Goal: Task Accomplishment & Management: Complete application form

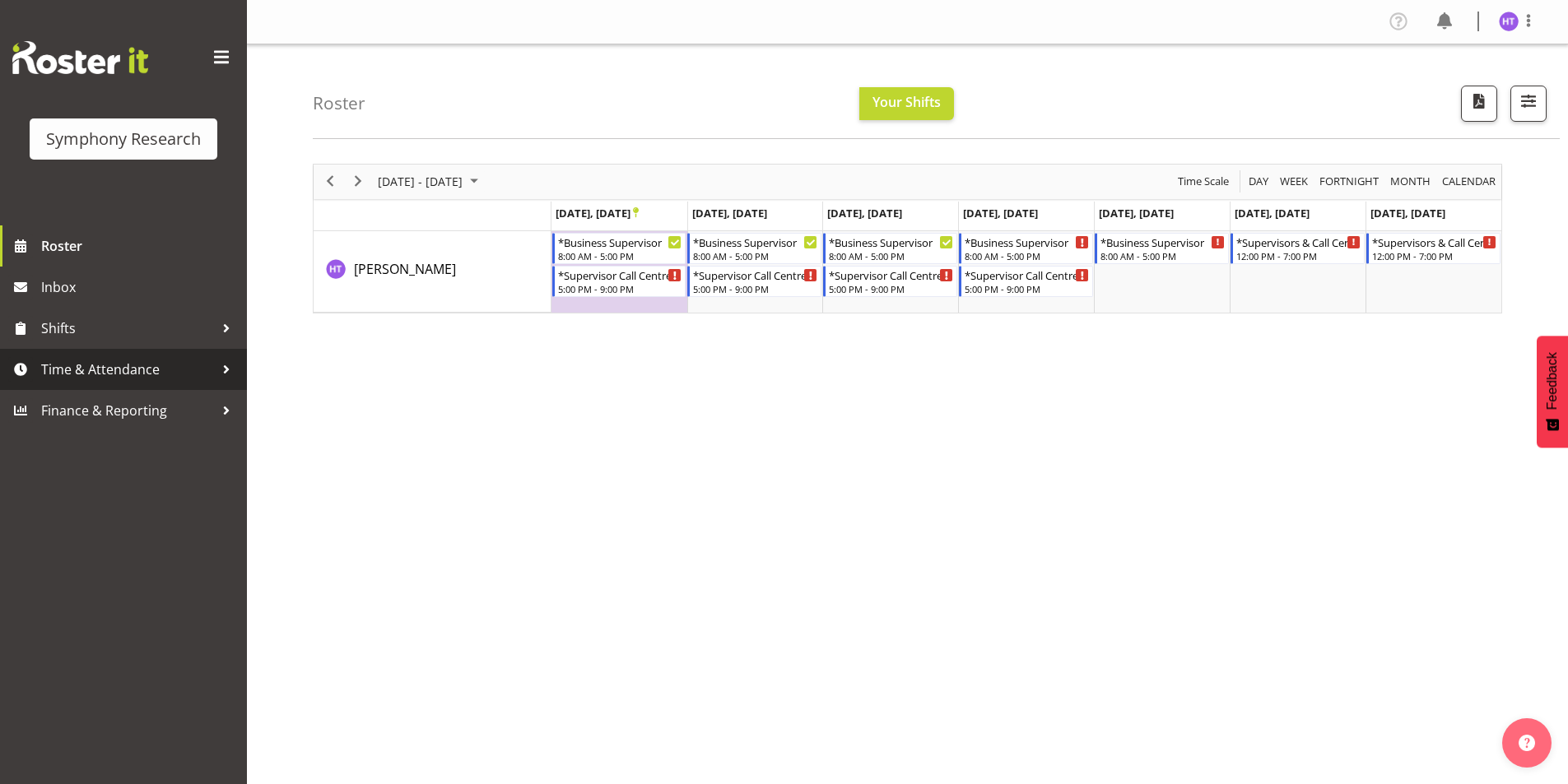
click at [99, 356] on link "Time & Attendance" at bounding box center [123, 369] width 247 height 41
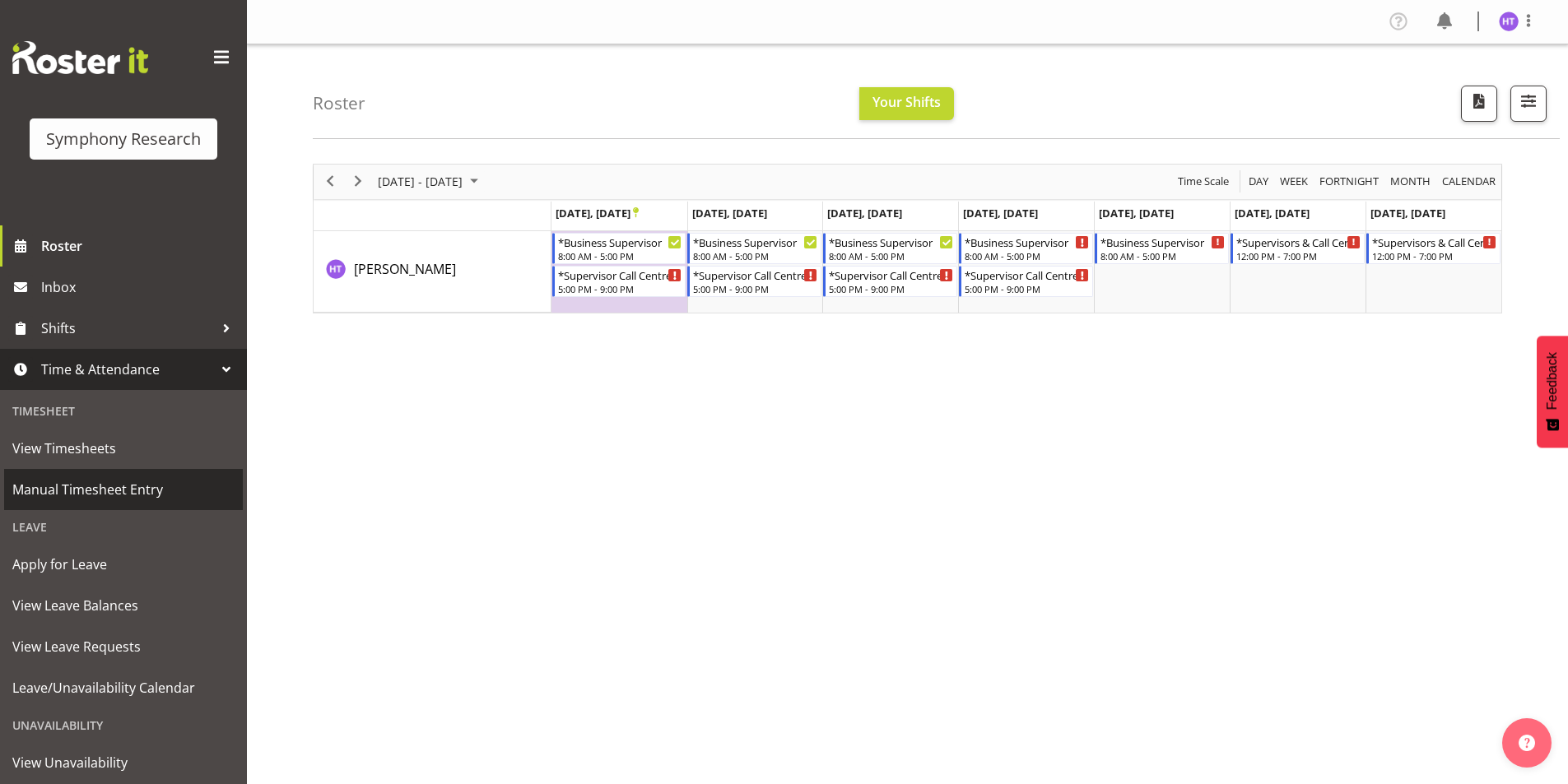
click at [102, 483] on span "Manual Timesheet Entry" at bounding box center [123, 489] width 222 height 24
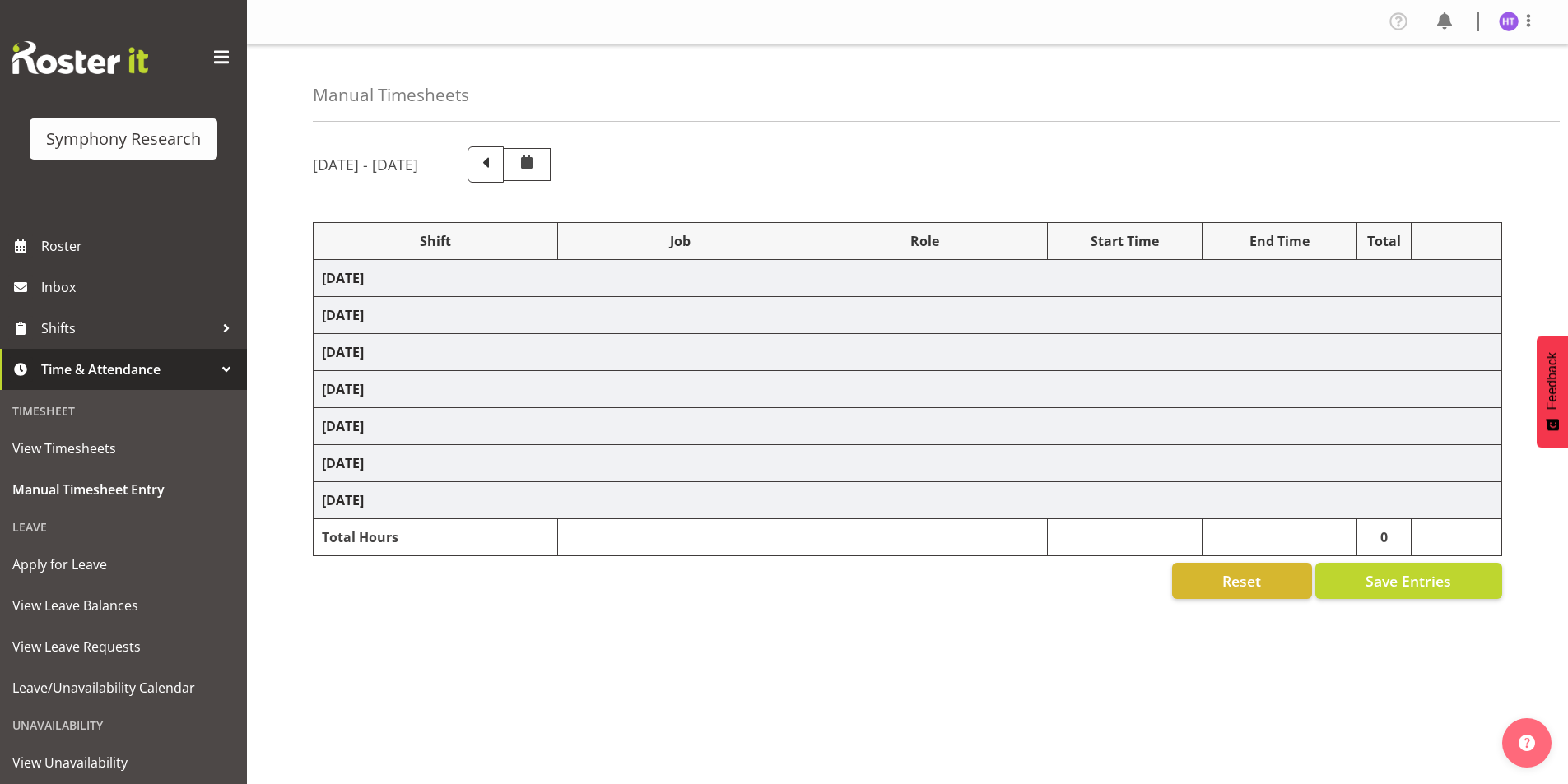
select select "81741"
select select "10527"
select select "45"
select select "11547"
select select "743"
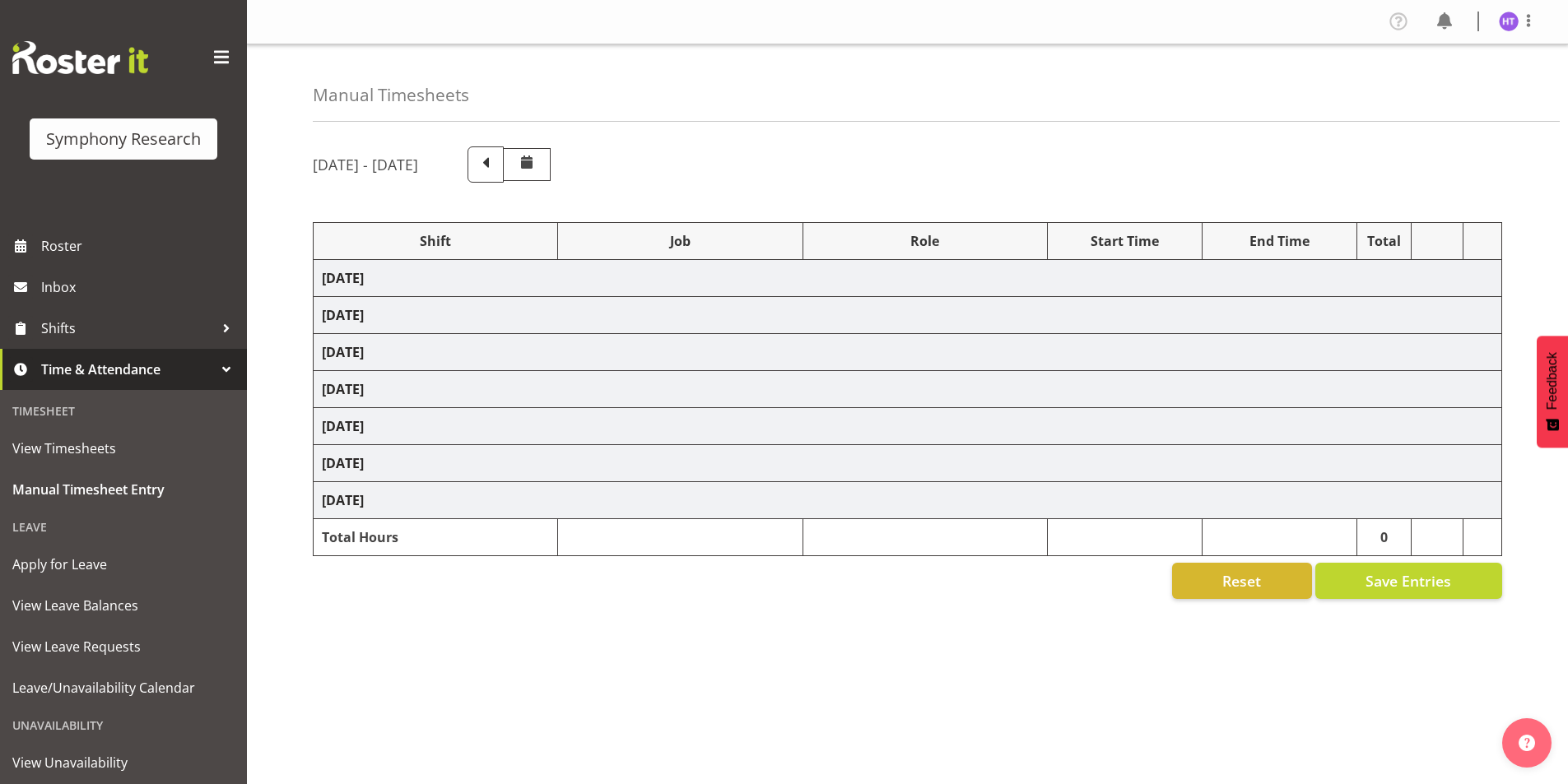
select select "45"
select select "41604"
select select "10633"
select select "45"
select select "81299"
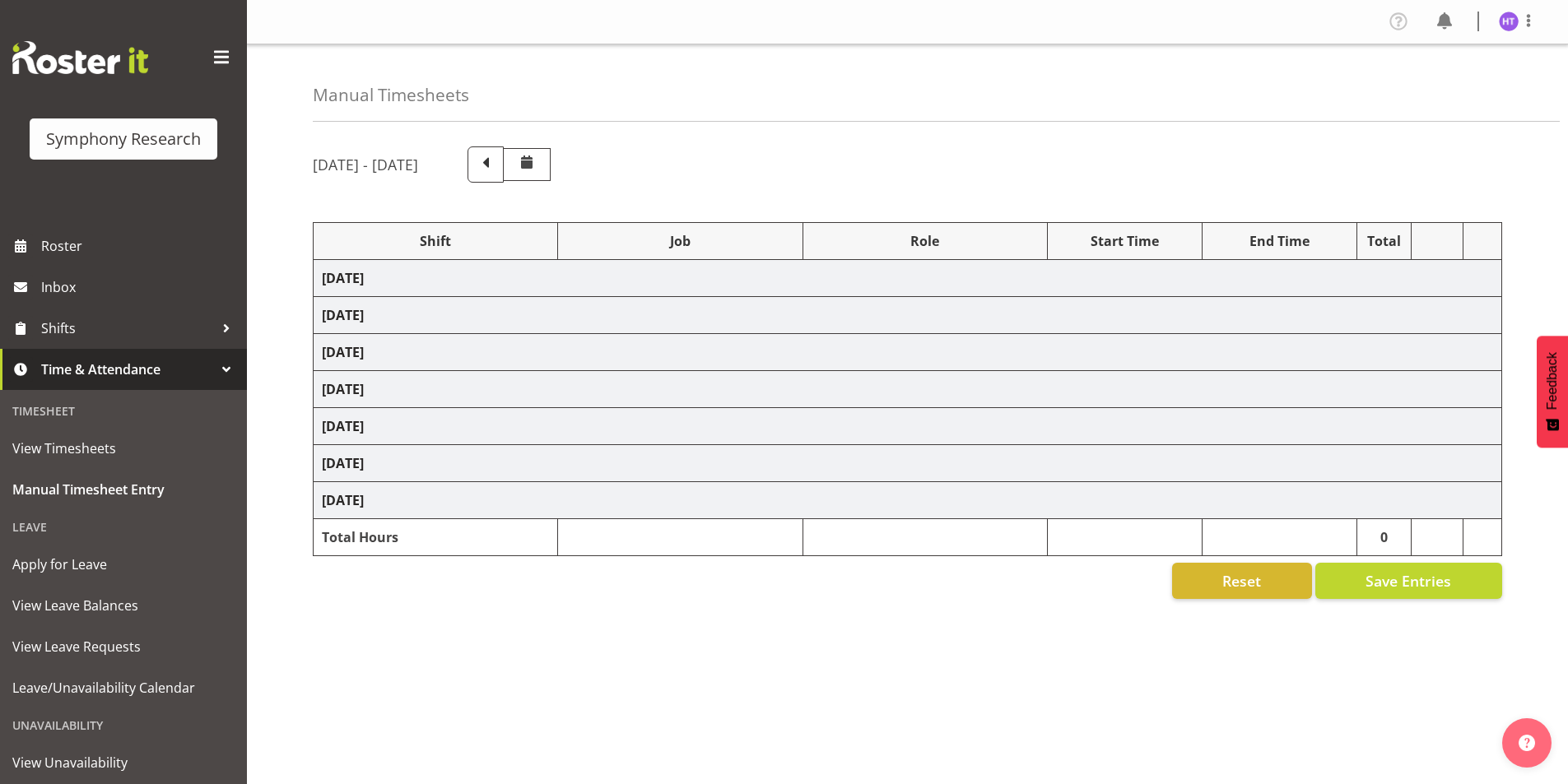
select select "10527"
select select "45"
select select "41319"
select select "10499"
select select "45"
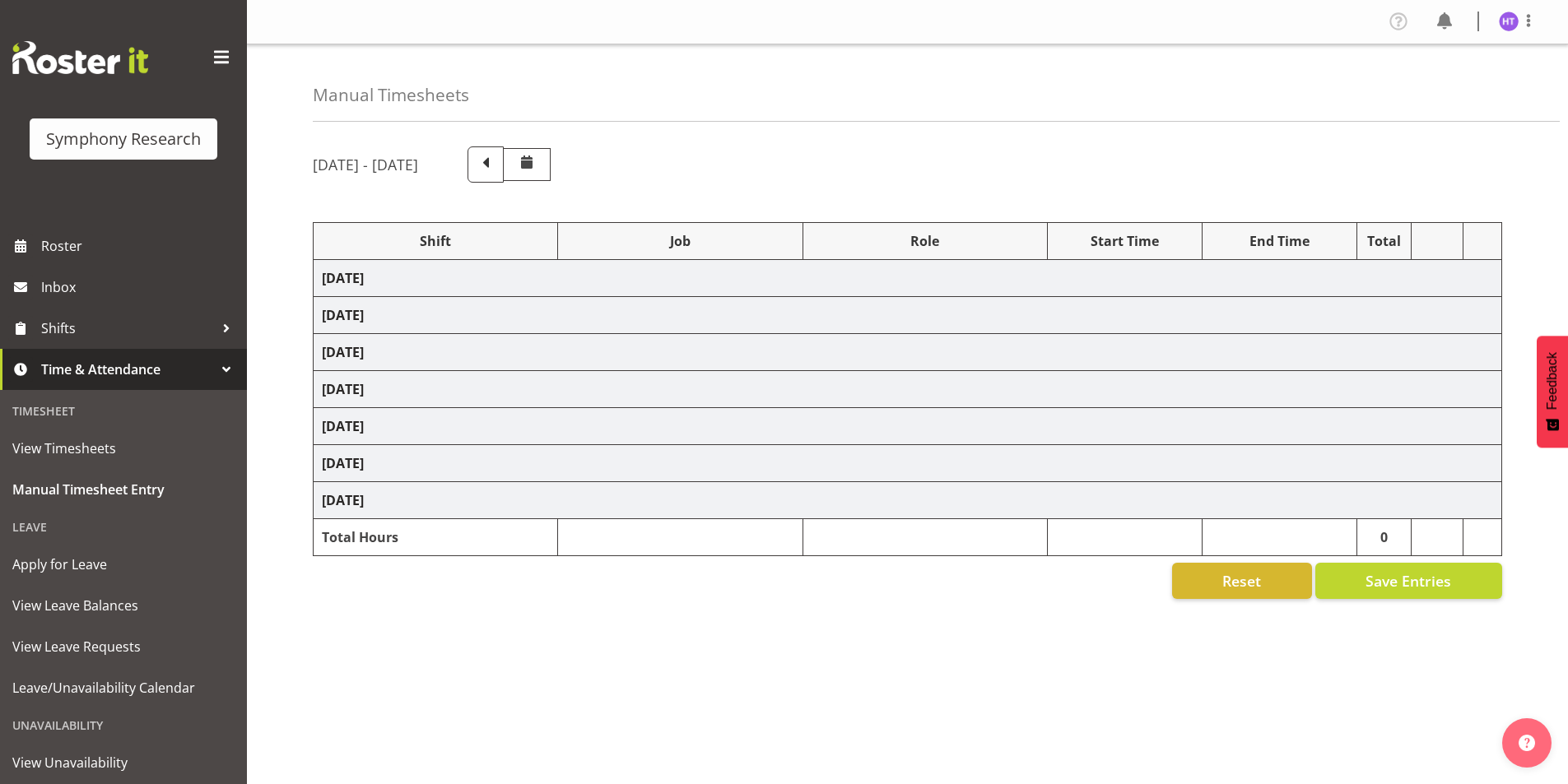
select select "41319"
select select "10485"
select select "45"
select select "41319"
select select "10242"
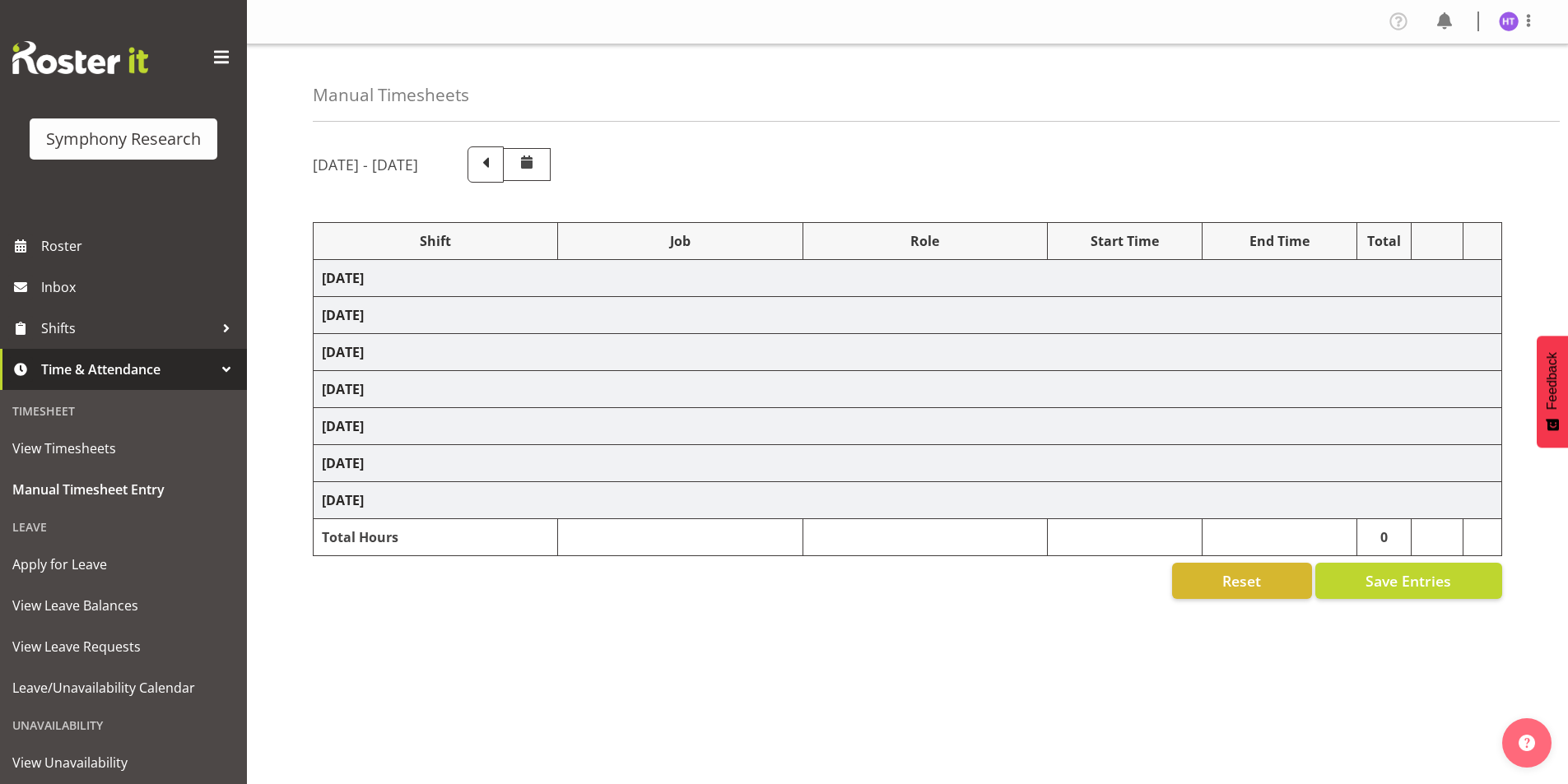
select select "45"
select select "41319"
select select "10587"
select select "45"
select select "41319"
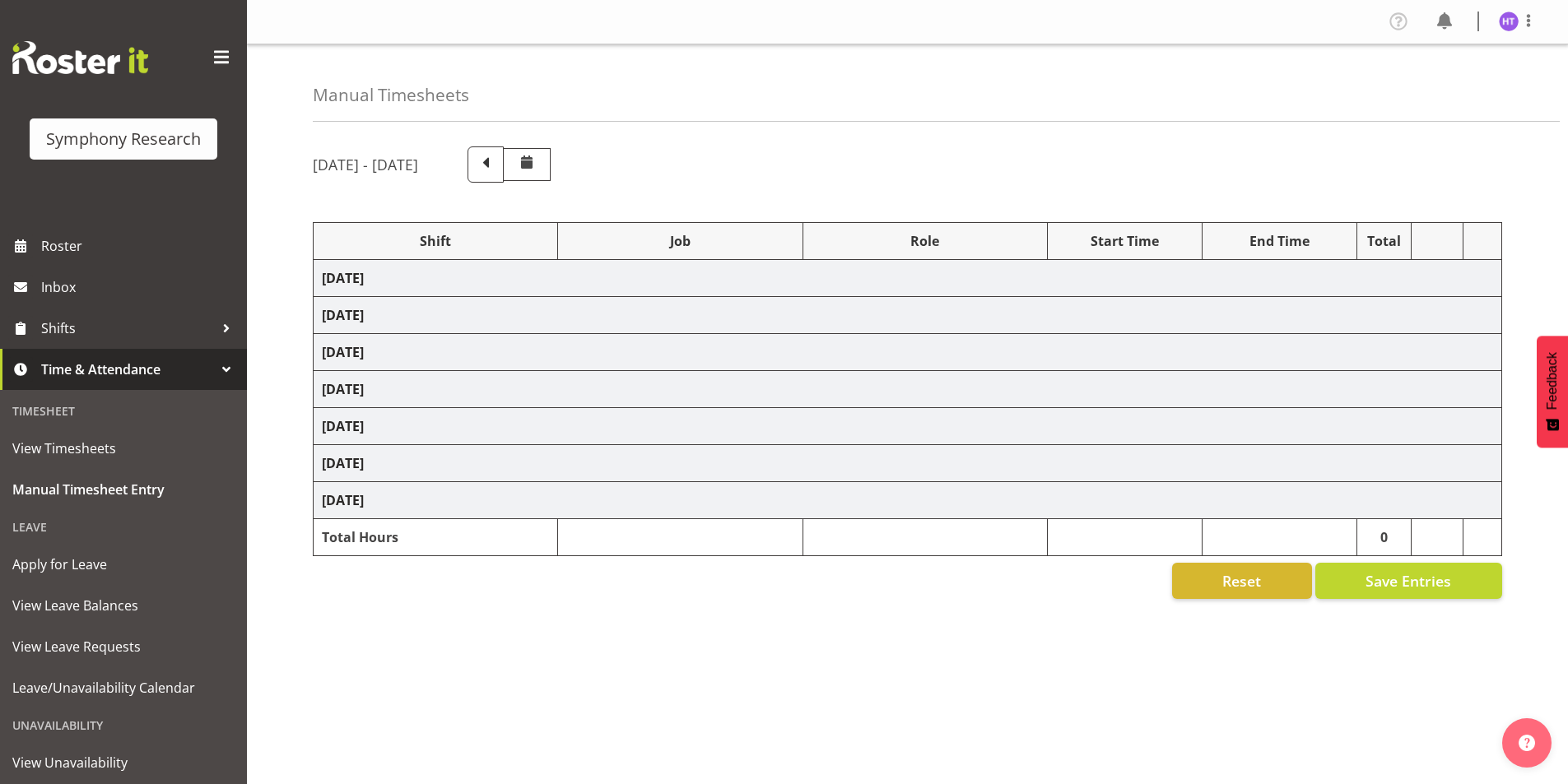
select select "10587"
select select "45"
select select "41319"
select select "10499"
select select "45"
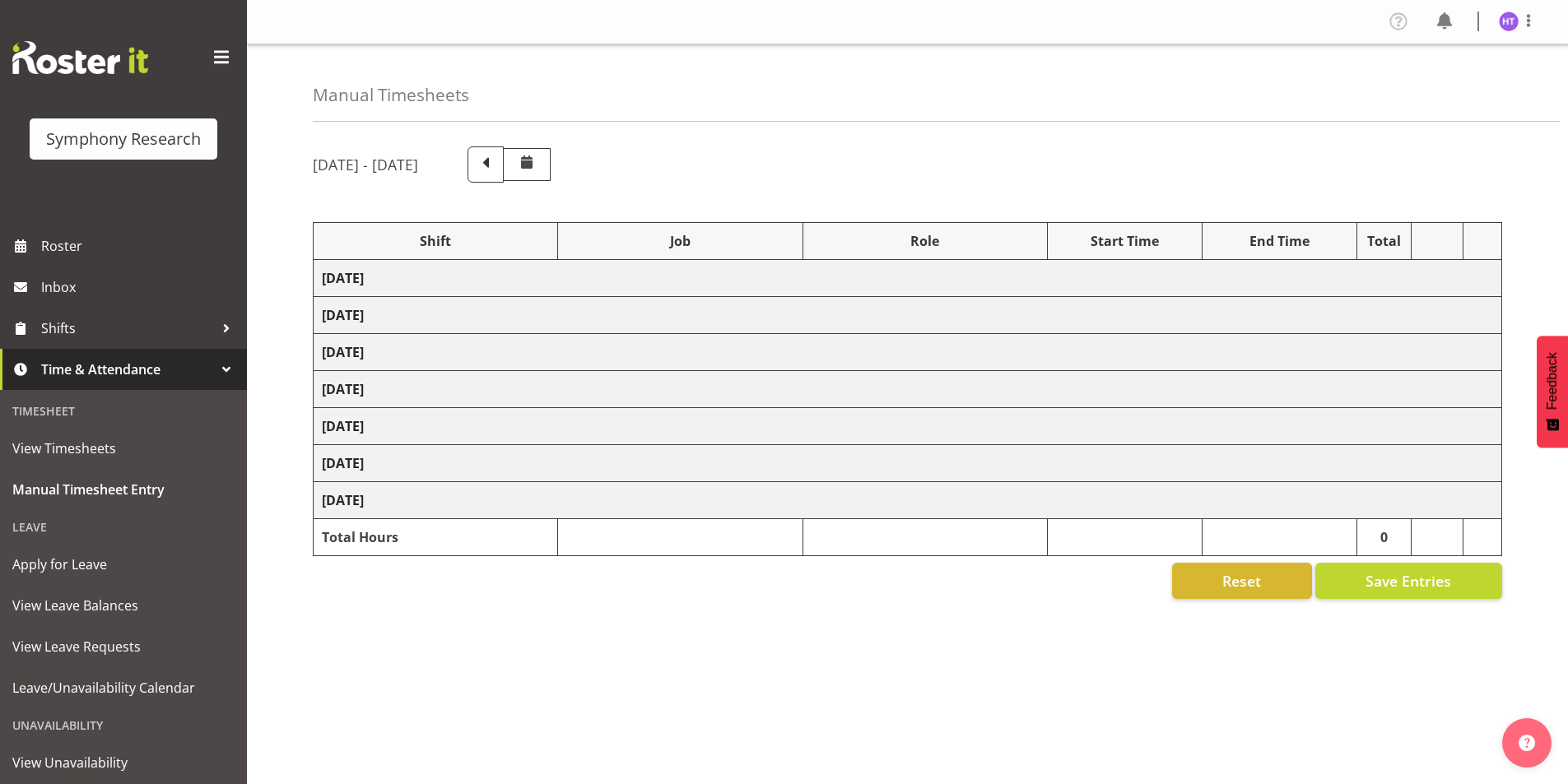
select select "41319"
select select "10527"
select select "45"
select select "41319"
select select "10585"
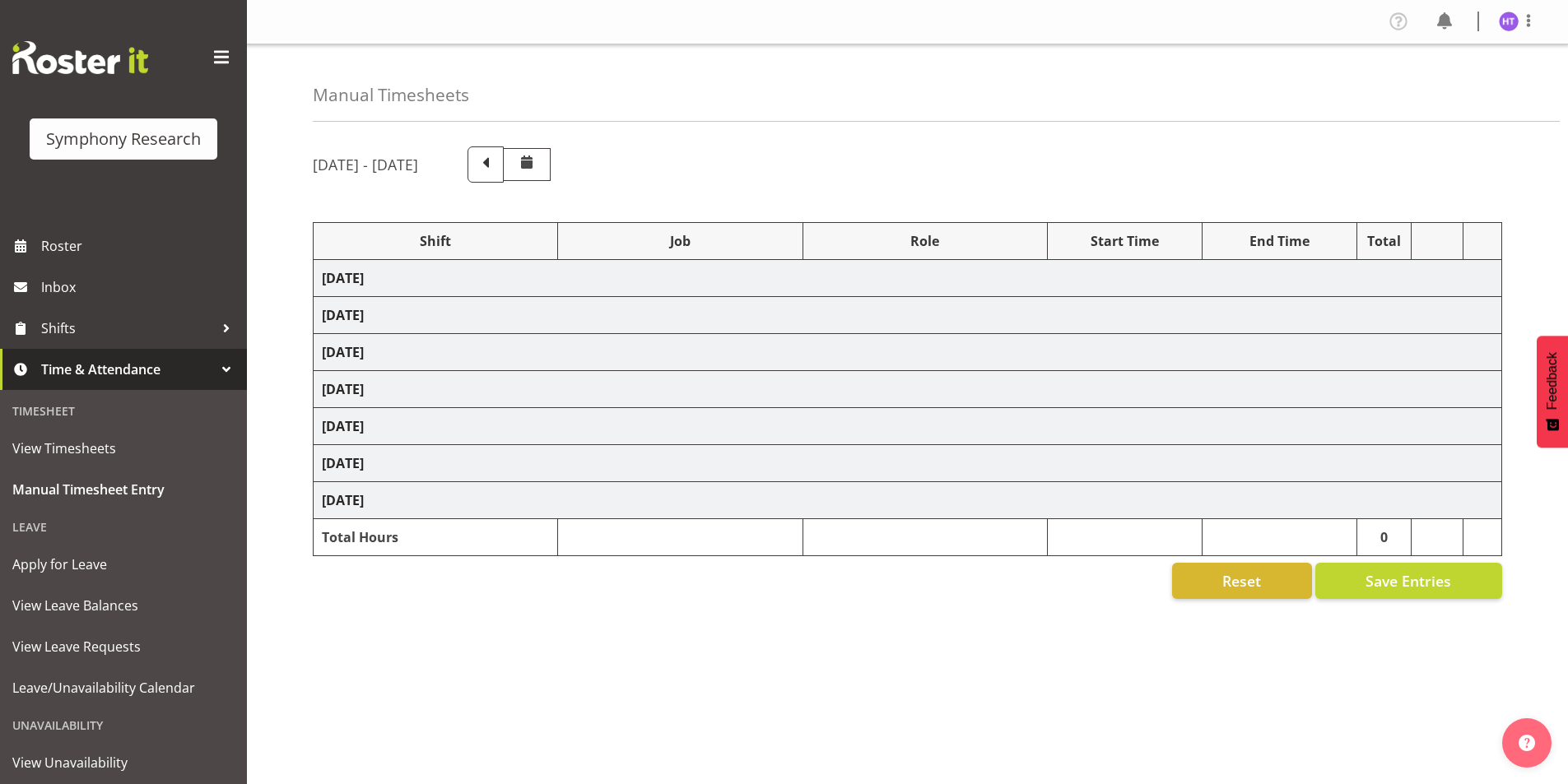
select select "45"
select select "41604"
select select "743"
select select "45"
select select "81741"
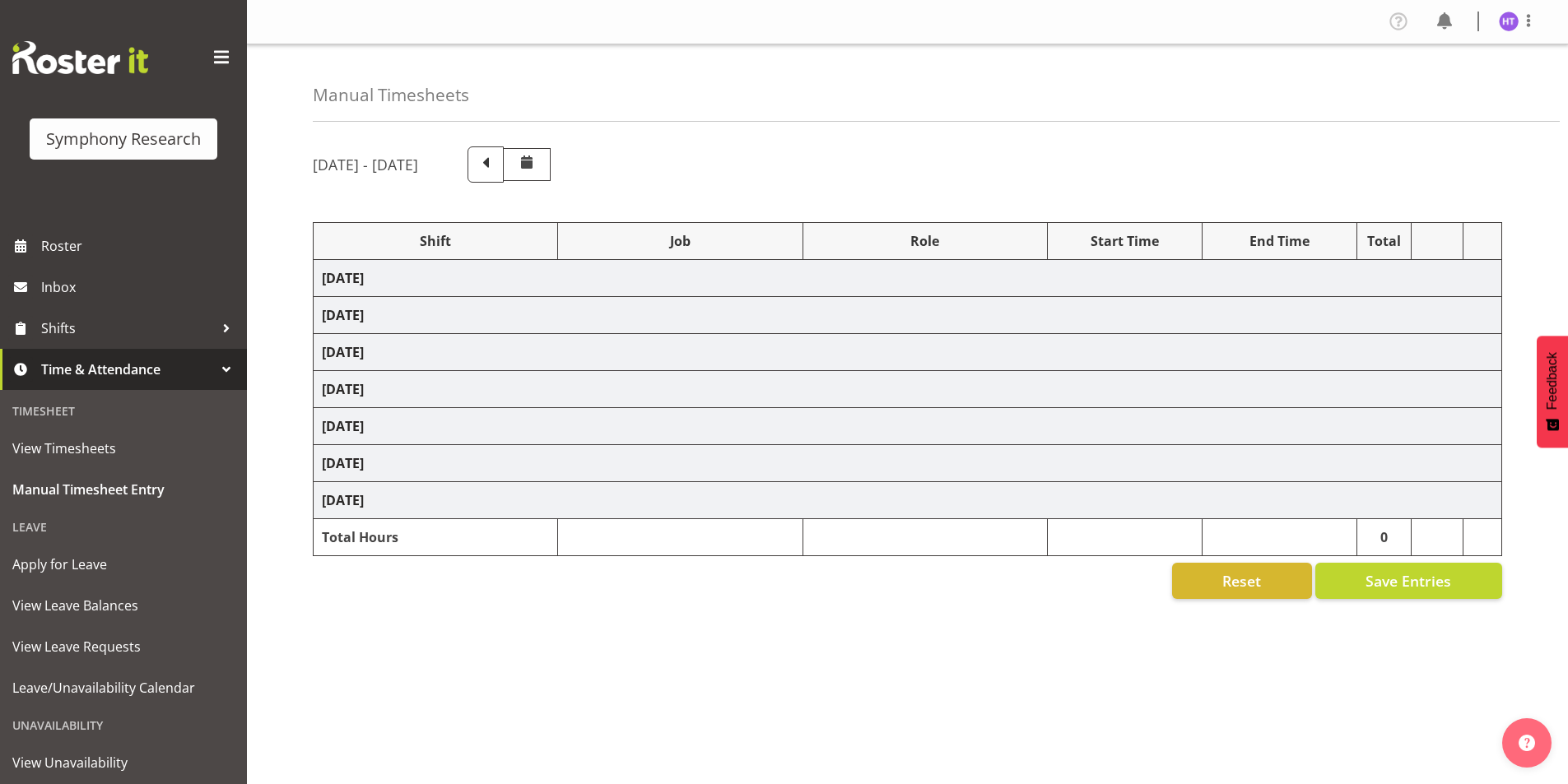
select select "10633"
select select "45"
select select "26078"
select select "10587"
select select "45"
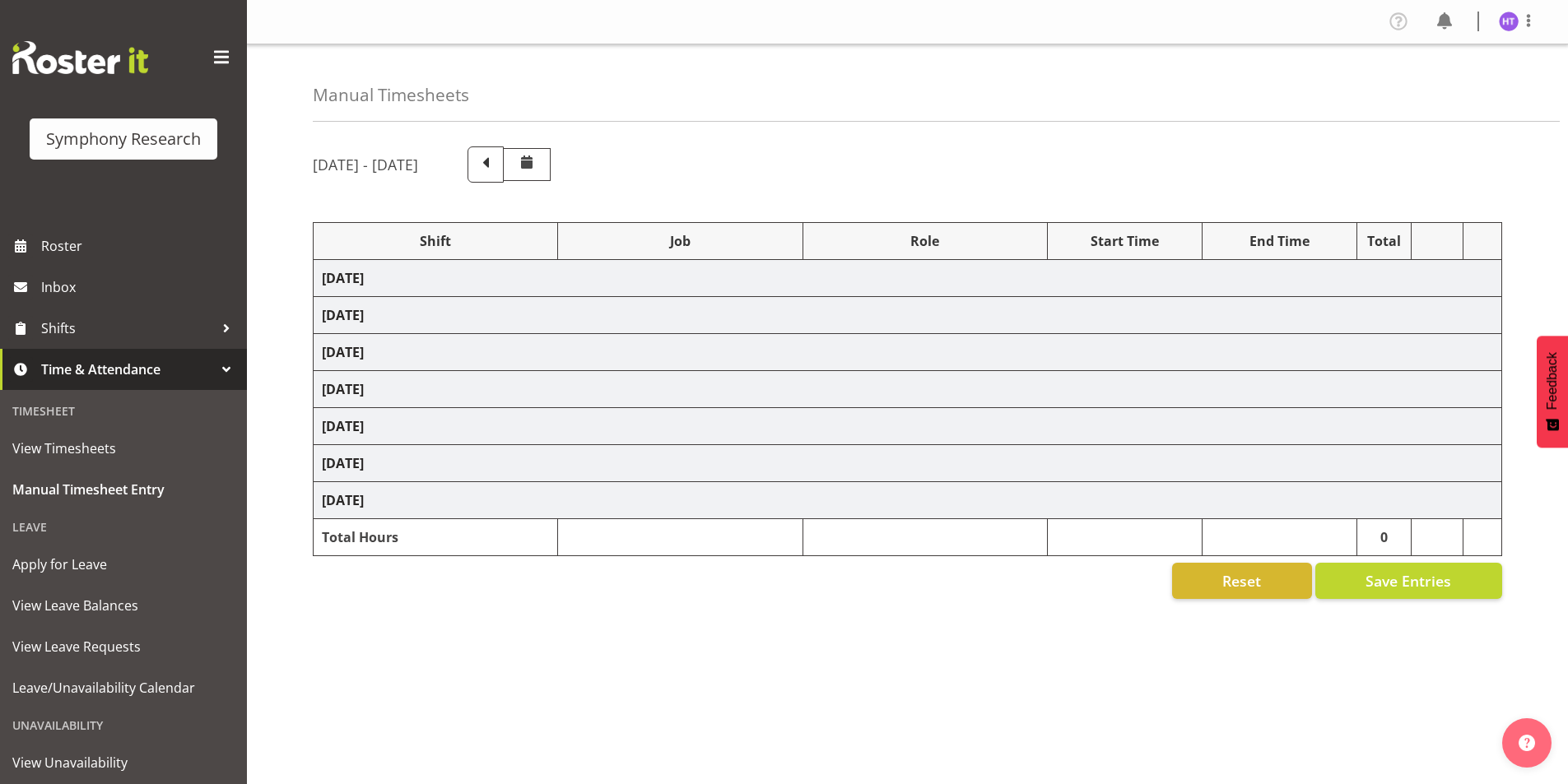
select select "1607"
select select "10527"
select select "45"
select select "57511"
select select "10499"
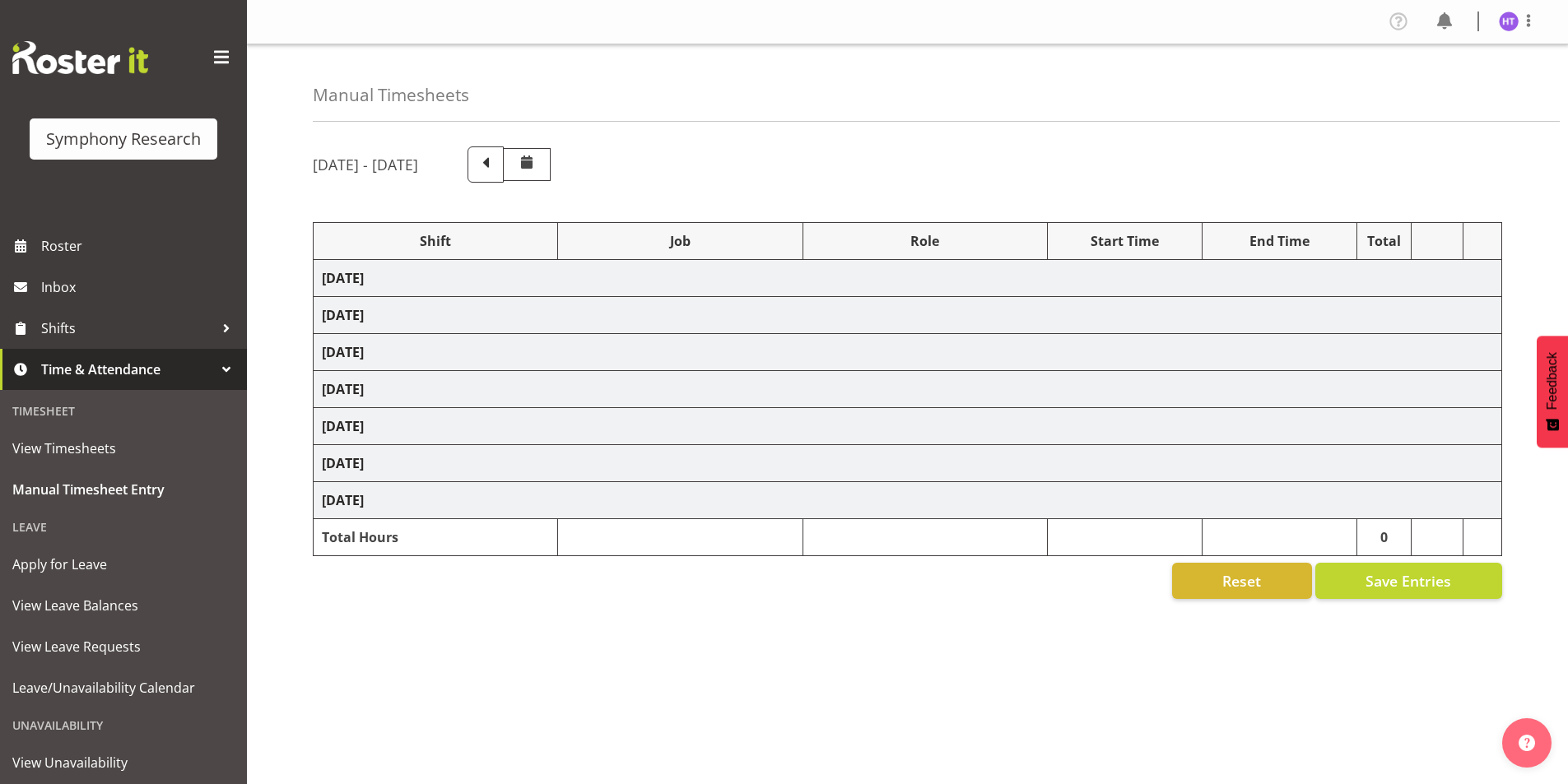
select select "45"
select select "41319"
select select "10587"
select select "45"
select select "41319"
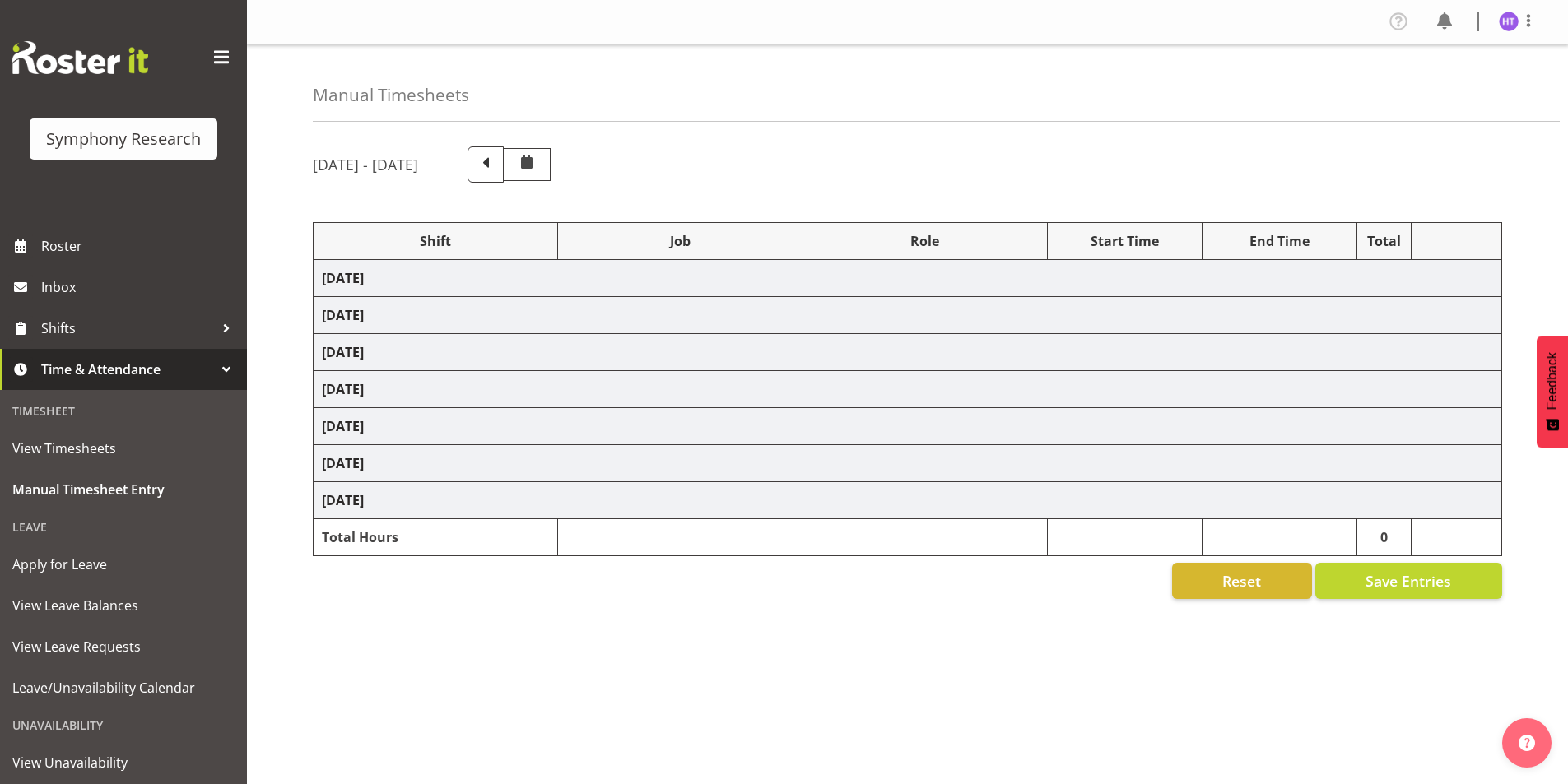
select select "10633"
select select "45"
select select "41319"
select select "10587"
select select "45"
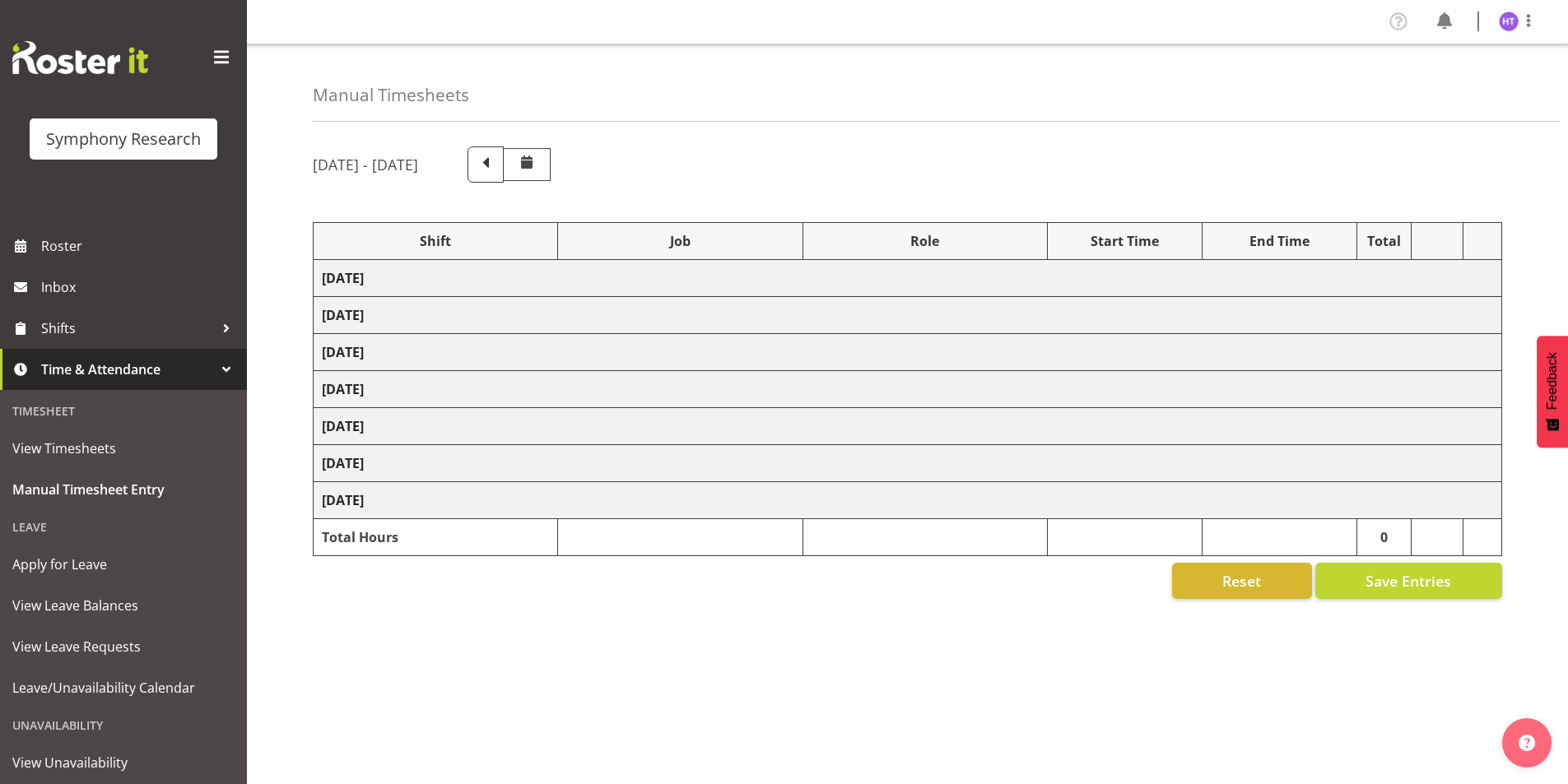
select select "41319"
select select "10527"
select select "45"
select select "41604"
select select "10499"
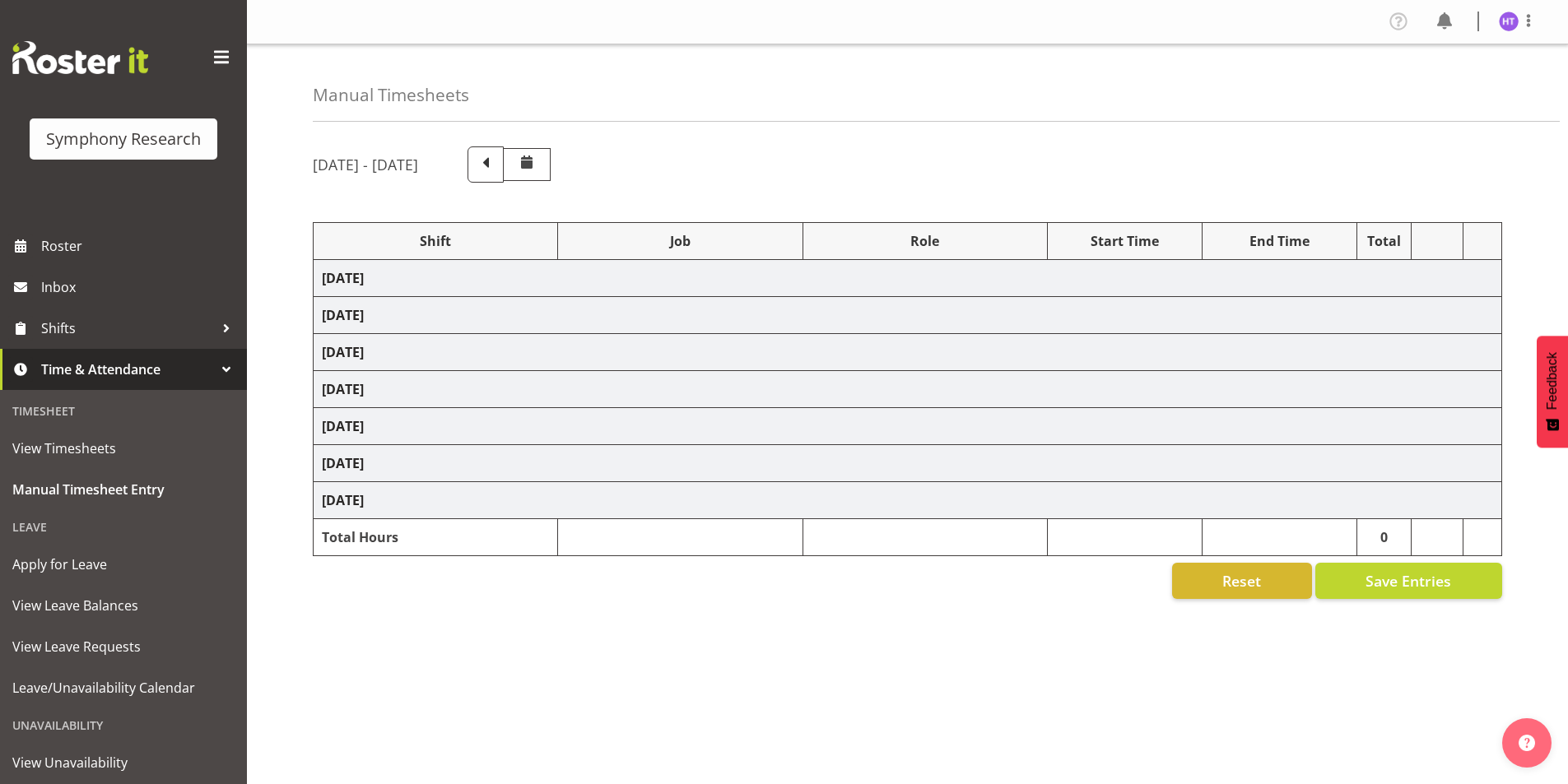
select select "45"
select select "41319"
select select "743"
select select "45"
select select "41319"
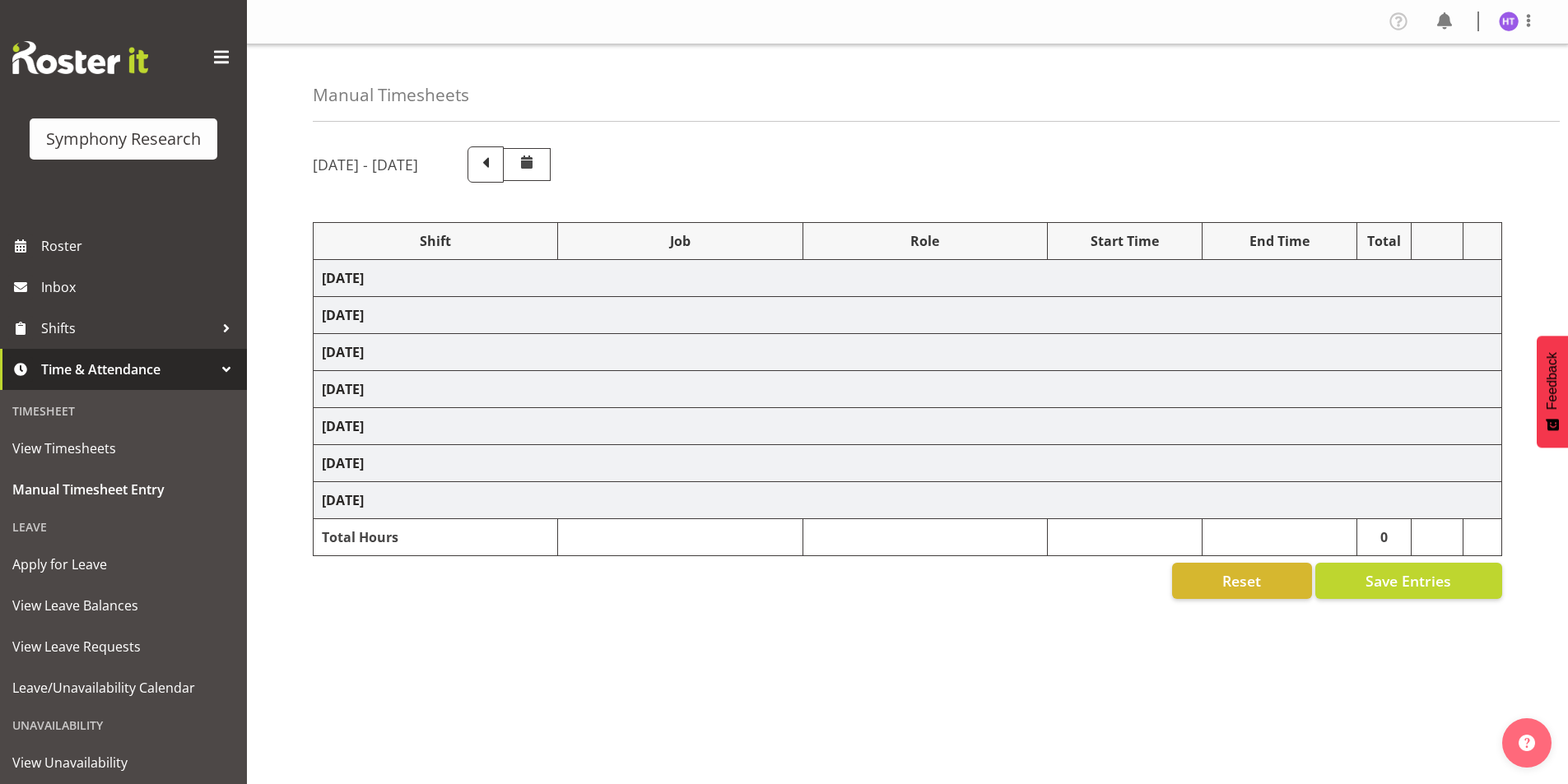
select select "10499"
select select "45"
select select "41604"
select select "9426"
select select "45"
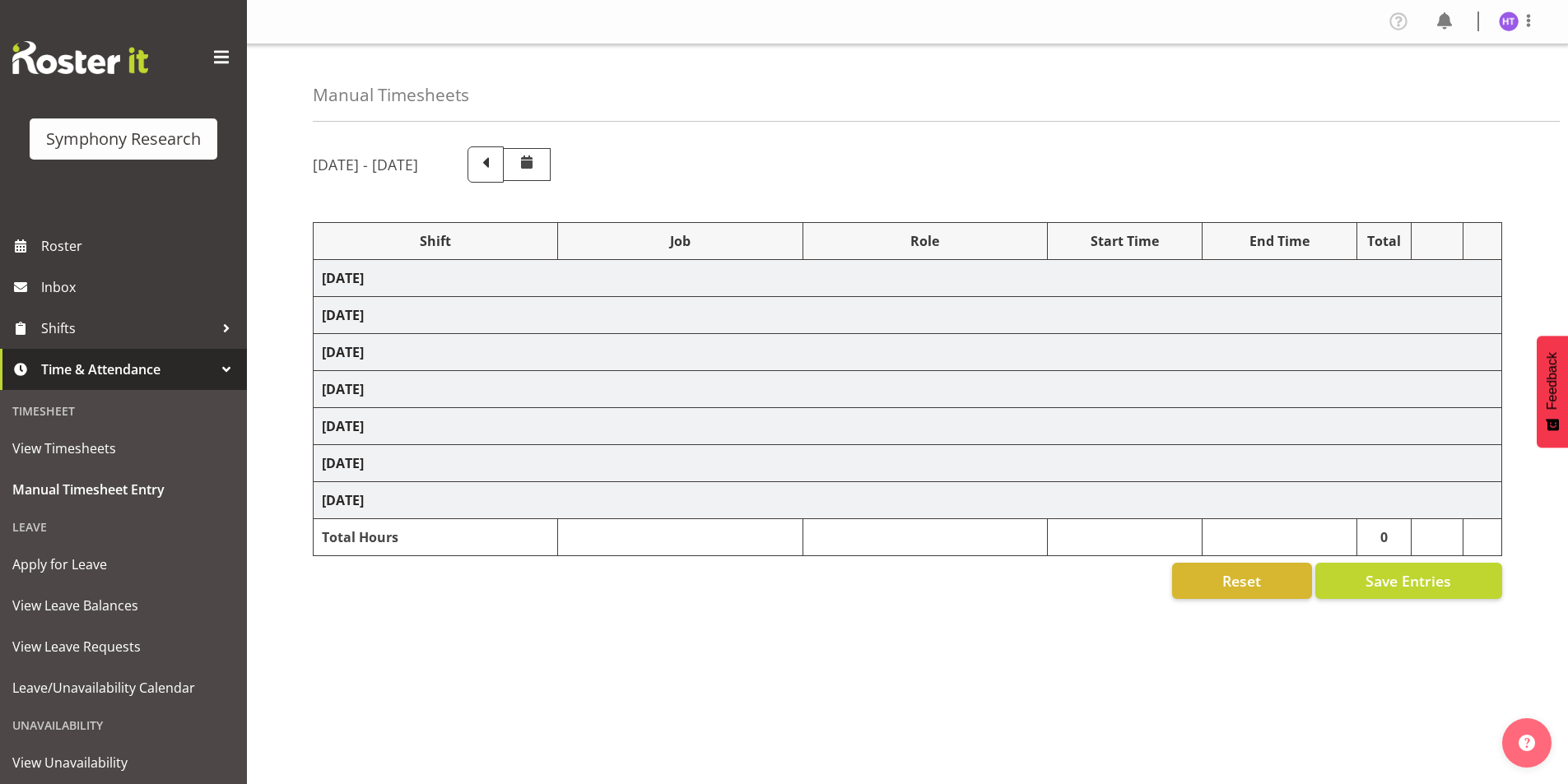
select select "41319"
select select "10242"
select select "45"
select select "4583"
select select "10527"
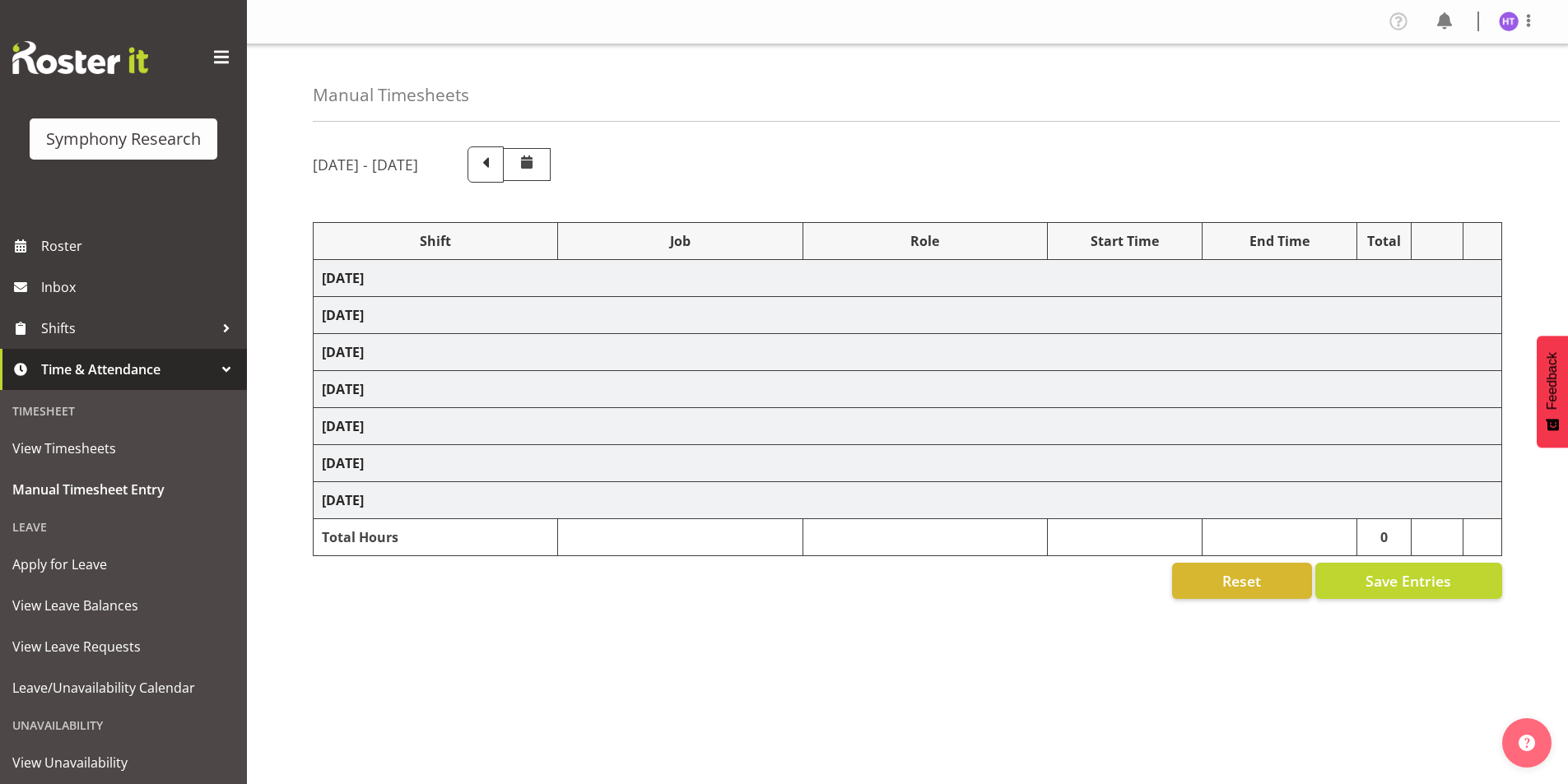
select select "45"
select select "41319"
select select "10499"
select select "45"
select select "41319"
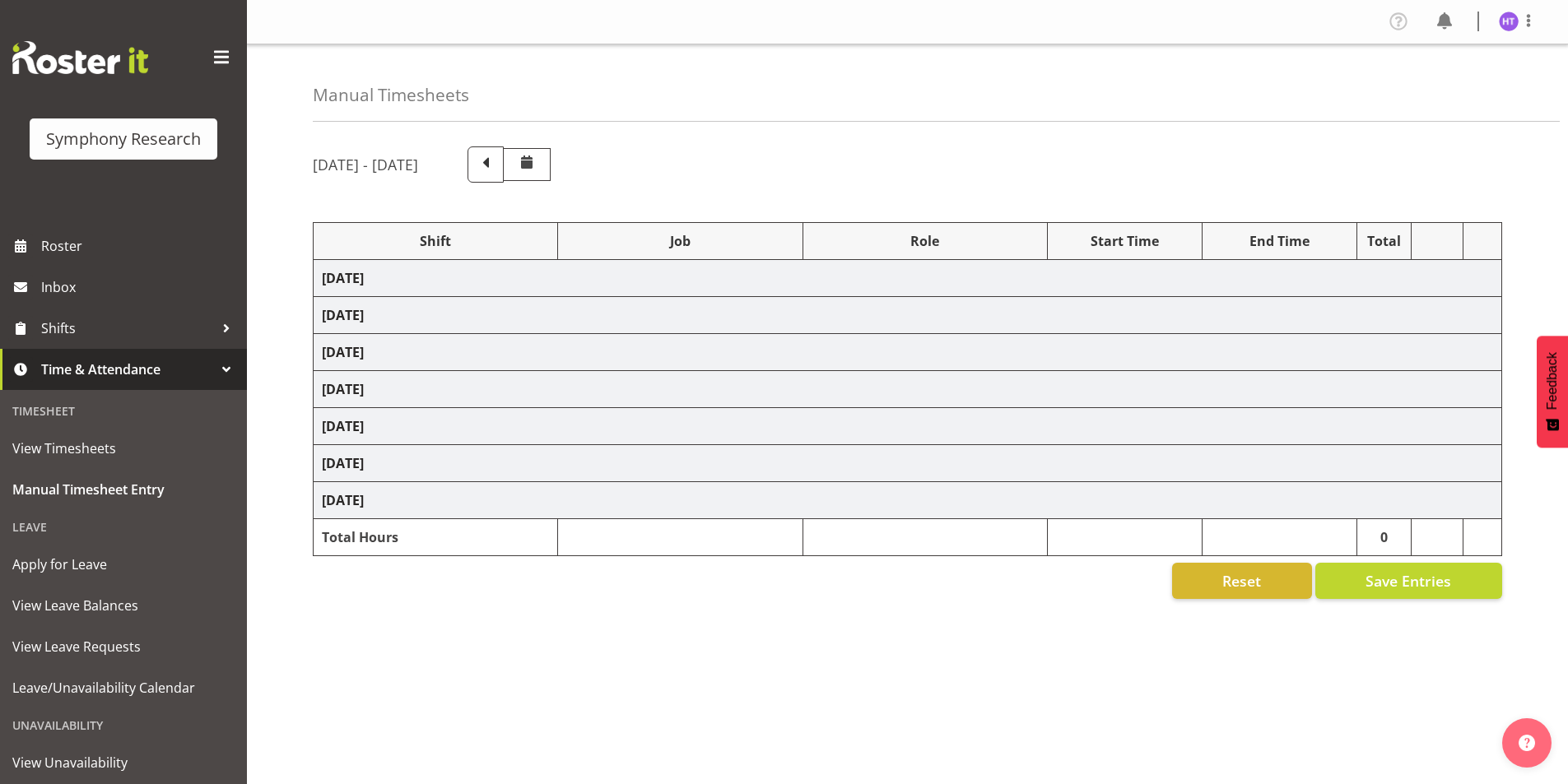
select select "10587"
select select "45"
select select "41319"
select select "743"
select select "45"
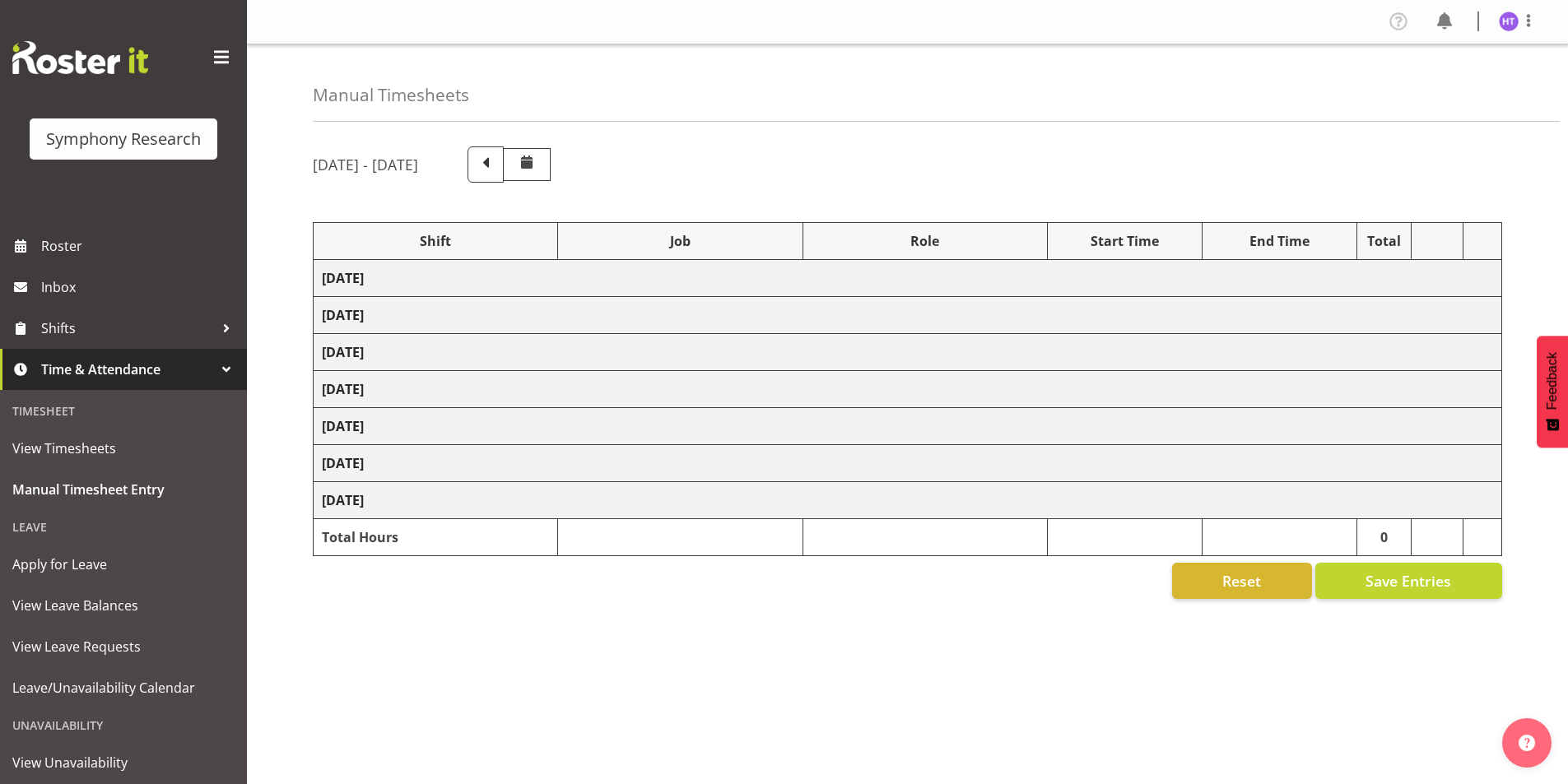
select select "41319"
select select "10587"
select select "45"
select select "41319"
select select "10527"
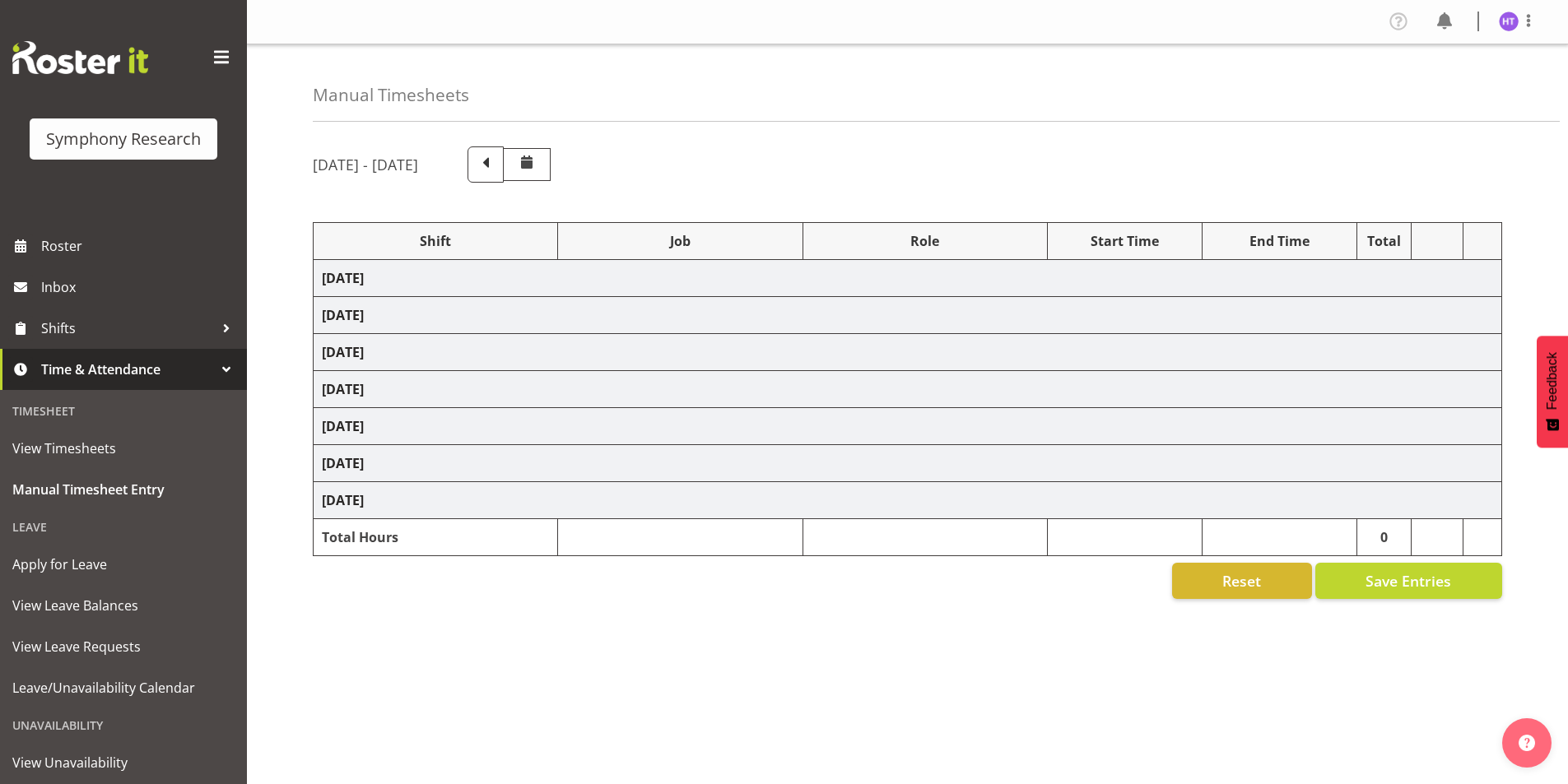
select select "45"
select select "41319"
select select "10499"
select select "45"
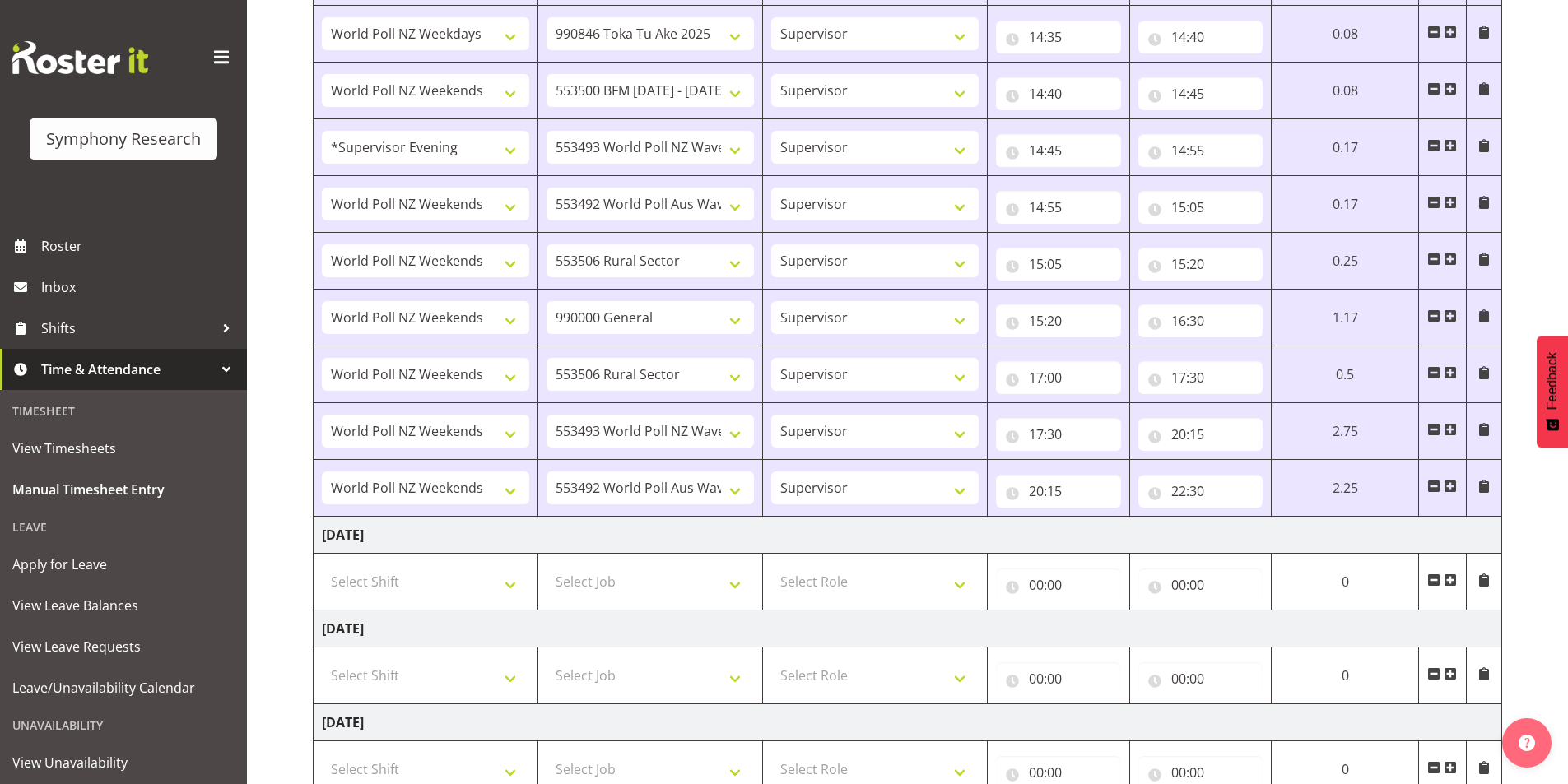
scroll to position [1940, 0]
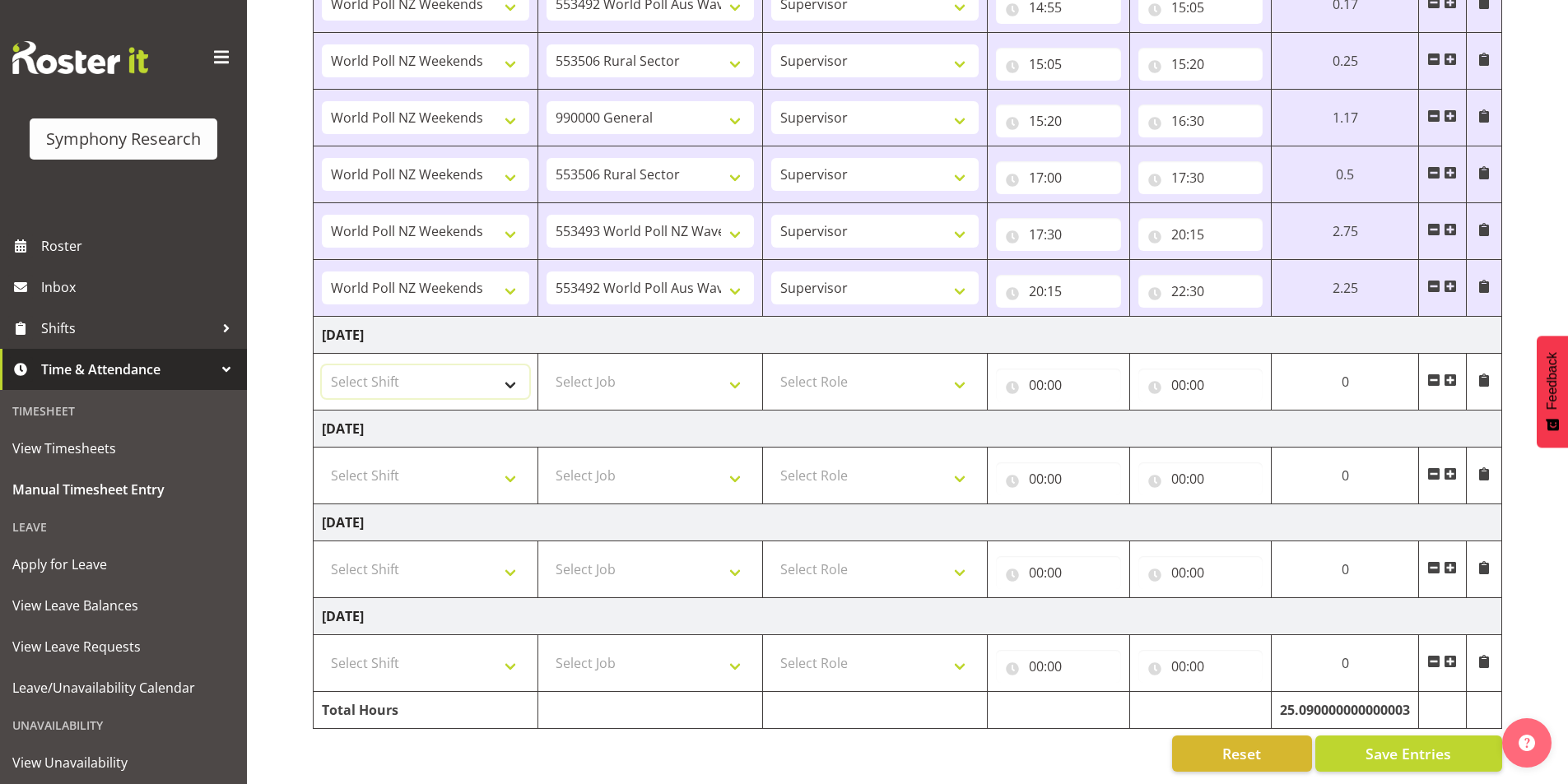
click at [436, 370] on select "Select Shift !!Weekend Residential (Roster IT Shift Label) *Business 9/10am ~ 4…" at bounding box center [425, 382] width 207 height 33
select select "11547"
click at [322, 365] on select "Select Shift !!Weekend Residential (Roster IT Shift Label) *Business 9/10am ~ 4…" at bounding box center [425, 382] width 207 height 33
click at [663, 365] on select "Select Job 550060 IF Admin 553492 World Poll Aus Wave 2 Main 2025 553493 World …" at bounding box center [650, 382] width 207 height 33
select select "10499"
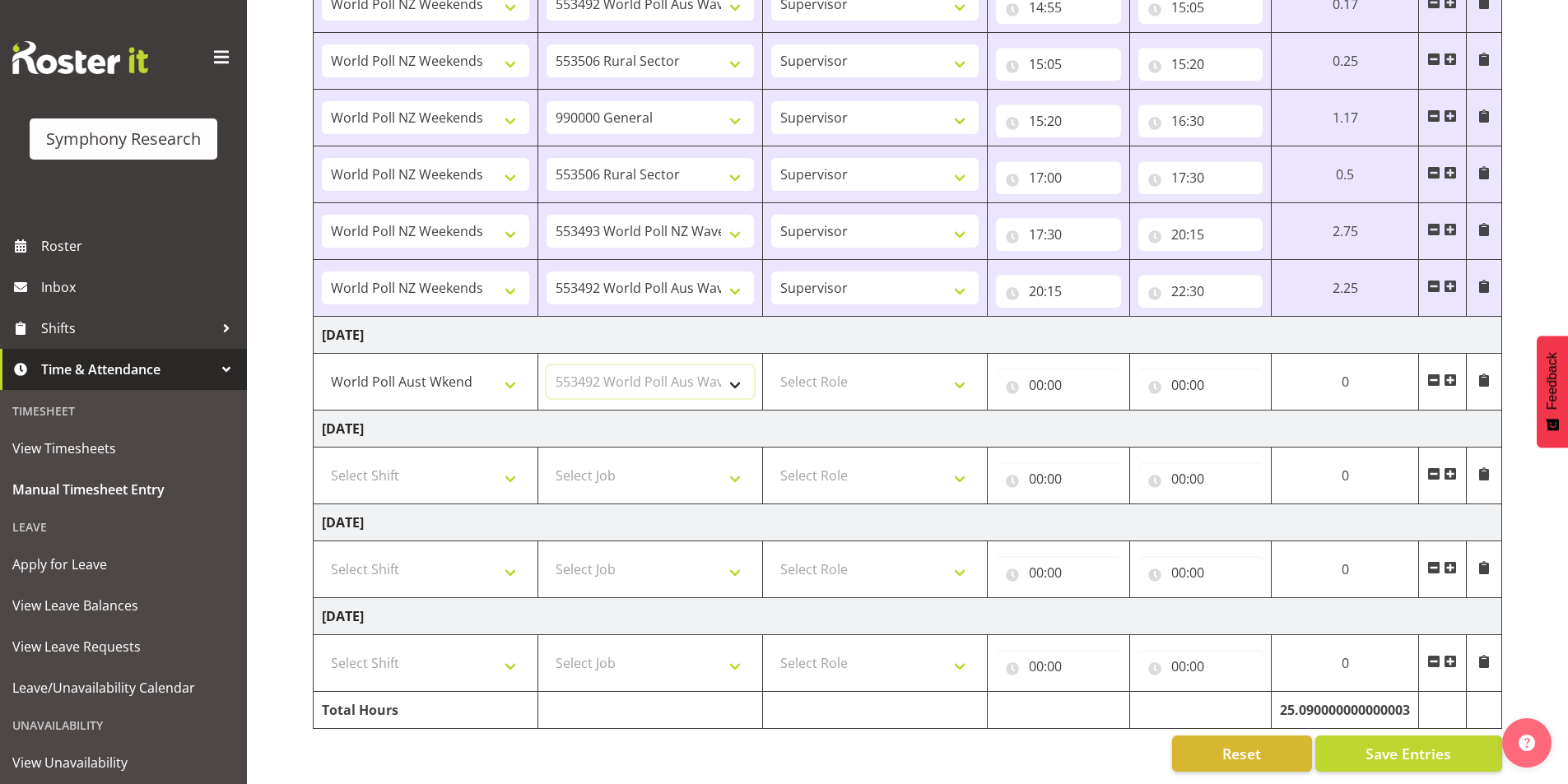
click at [547, 365] on select "Select Job 550060 IF Admin 553492 World Poll Aus Wave 2 Main 2025 553493 World …" at bounding box center [650, 382] width 207 height 33
click at [838, 365] on select "Select Role Interviewing Briefing Supervisor" at bounding box center [875, 382] width 207 height 33
select select "45"
click at [771, 365] on select "Select Role Interviewing Briefing Supervisor" at bounding box center [875, 382] width 207 height 33
click at [1034, 381] on input "00:00" at bounding box center [1059, 385] width 125 height 33
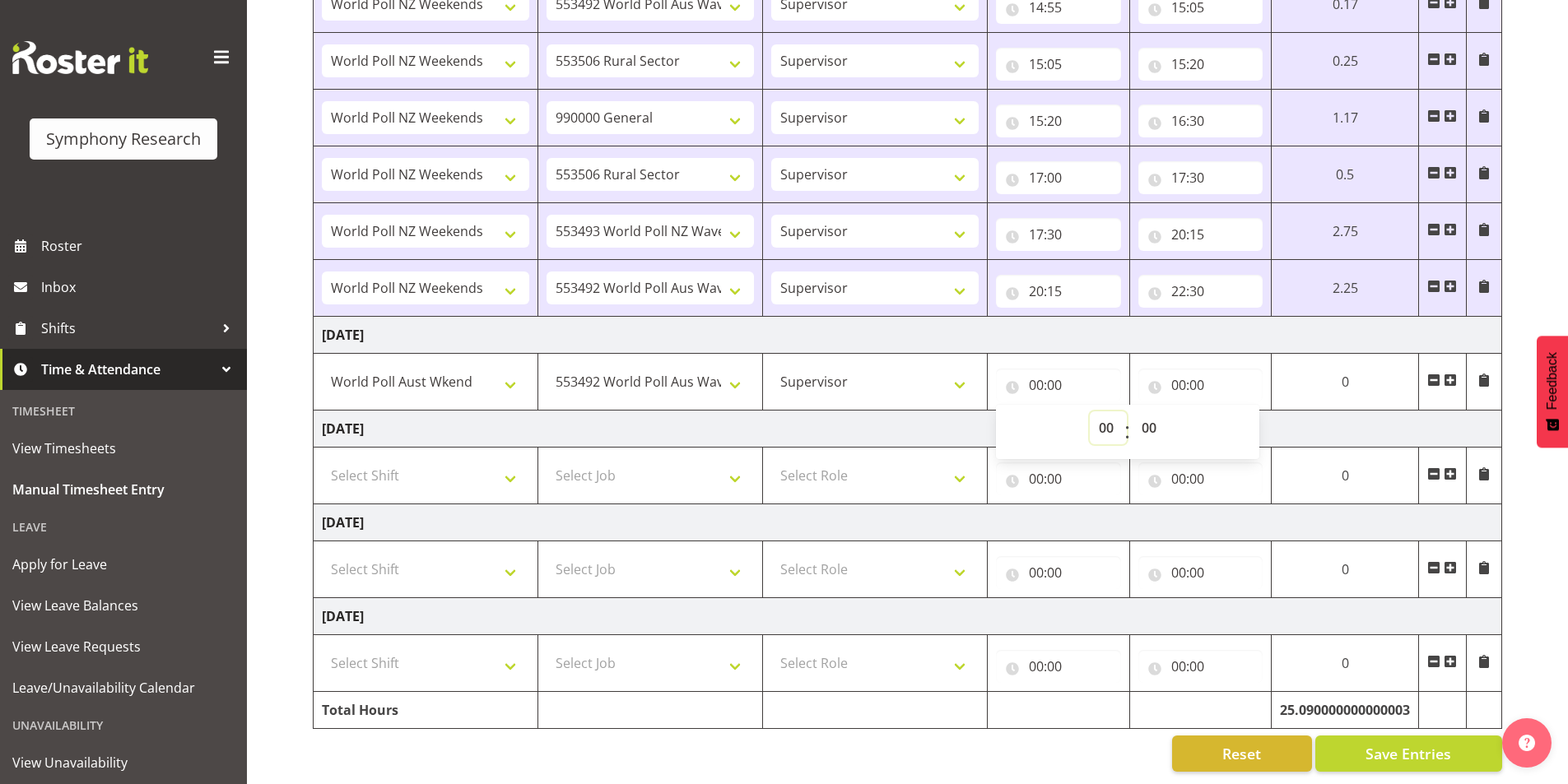
click at [1096, 411] on select "00 01 02 03 04 05 06 07 08 09 10 11 12 13 14 15 16 17 18 19 20 21 22 23" at bounding box center [1108, 428] width 37 height 33
select select "11"
click at [1127, 411] on select "00 01 02 03 04 05 06 07 08 09 10 11 12 13 14 15 16 17 18 19 20 21 22 23" at bounding box center [1108, 428] width 37 height 33
type input "11:00"
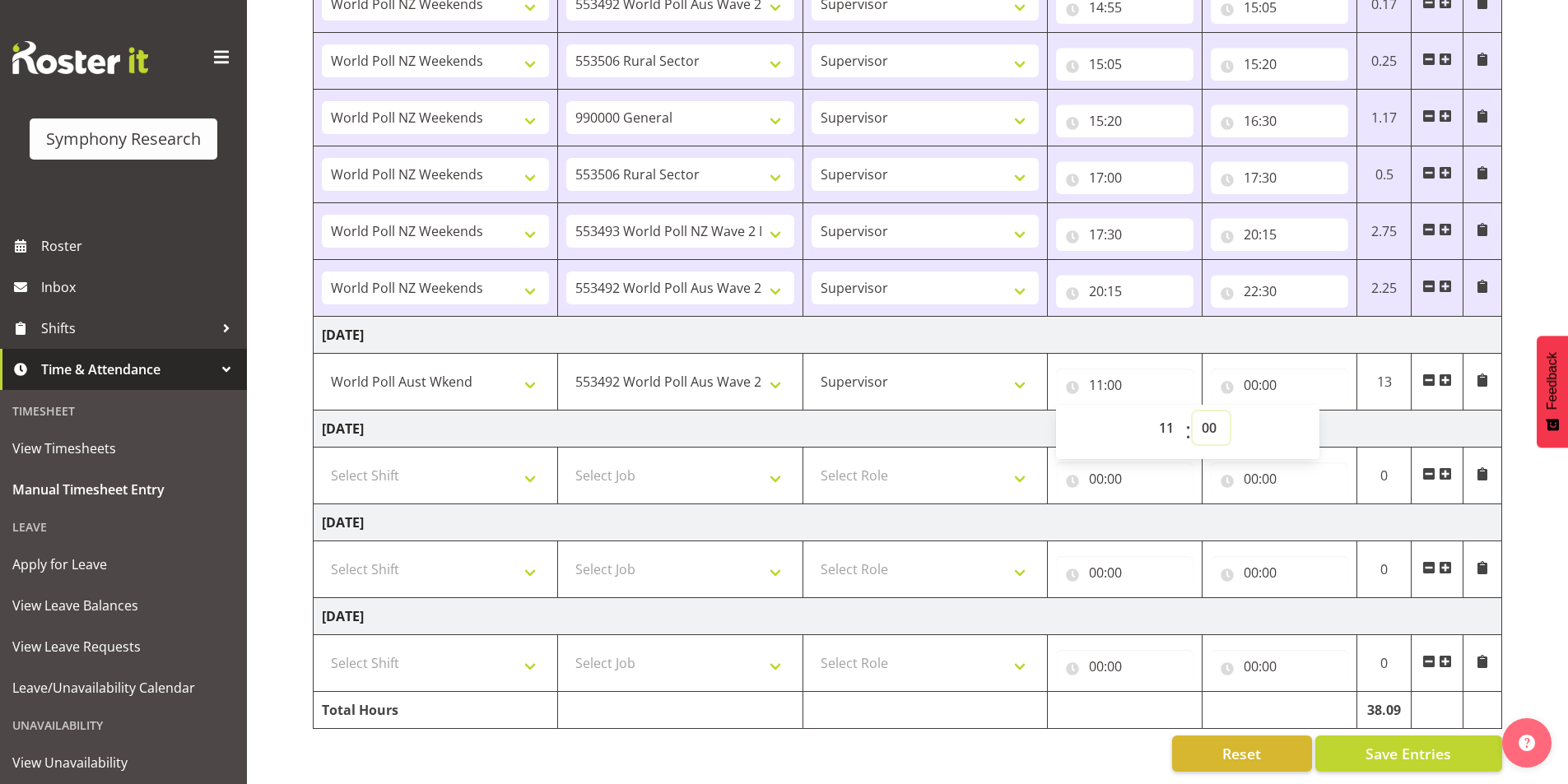
click at [1220, 419] on select "00 01 02 03 04 05 06 07 08 09 10 11 12 13 14 15 16 17 18 19 20 21 22 23 24 25 2…" at bounding box center [1211, 428] width 37 height 33
select select "45"
click at [1193, 411] on select "00 01 02 03 04 05 06 07 08 09 10 11 12 13 14 15 16 17 18 19 20 21 22 23 24 25 2…" at bounding box center [1211, 428] width 37 height 33
type input "11:45"
click at [1248, 374] on input "00:00" at bounding box center [1280, 385] width 137 height 33
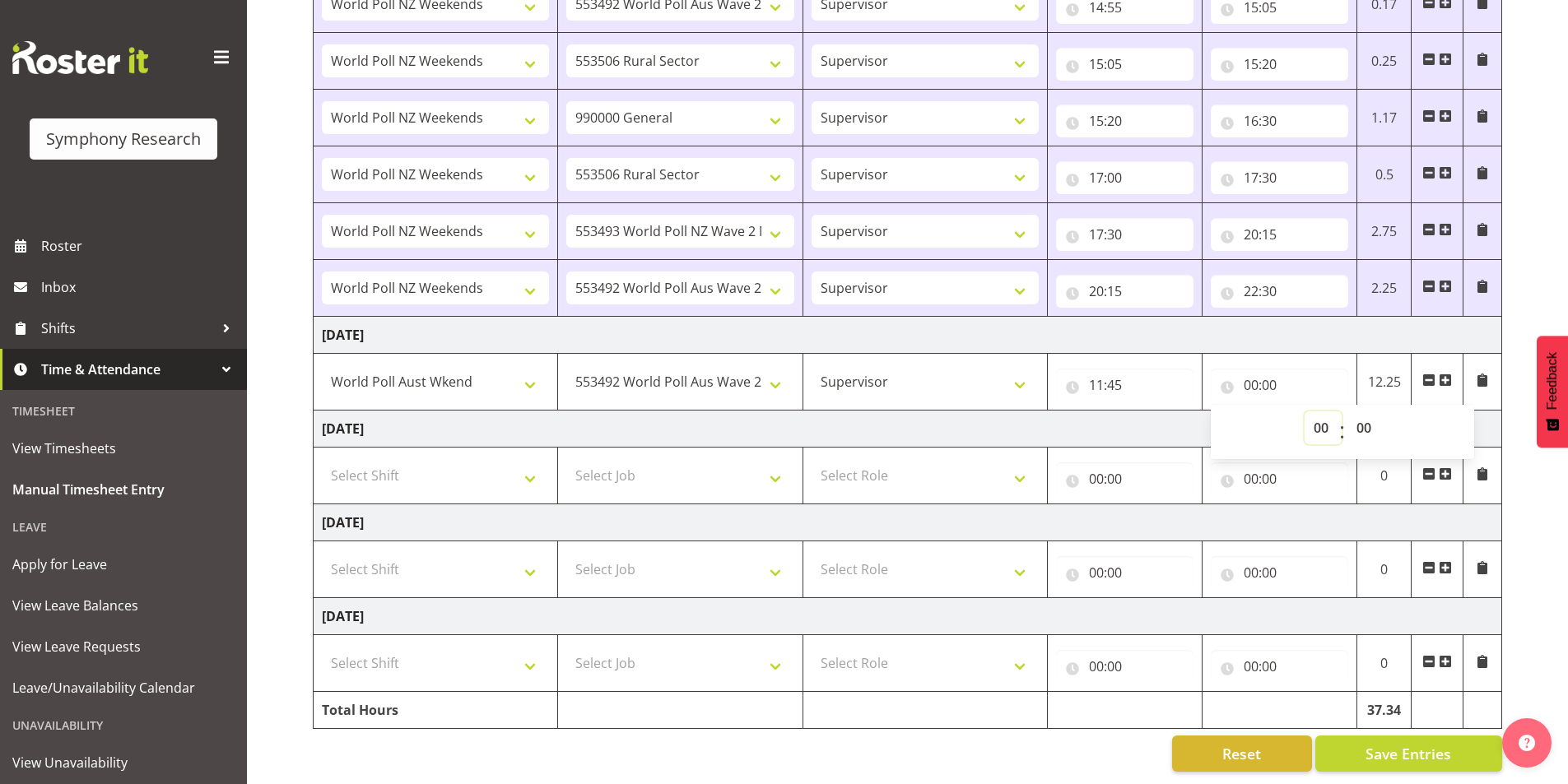
click at [1308, 417] on select "00 01 02 03 04 05 06 07 08 09 10 11 12 13 14 15 16 17 18 19 20 21 22 23" at bounding box center [1323, 428] width 37 height 33
select select "14"
click at [1305, 411] on select "00 01 02 03 04 05 06 07 08 09 10 11 12 13 14 15 16 17 18 19 20 21 22 23" at bounding box center [1323, 428] width 37 height 33
type input "14:00"
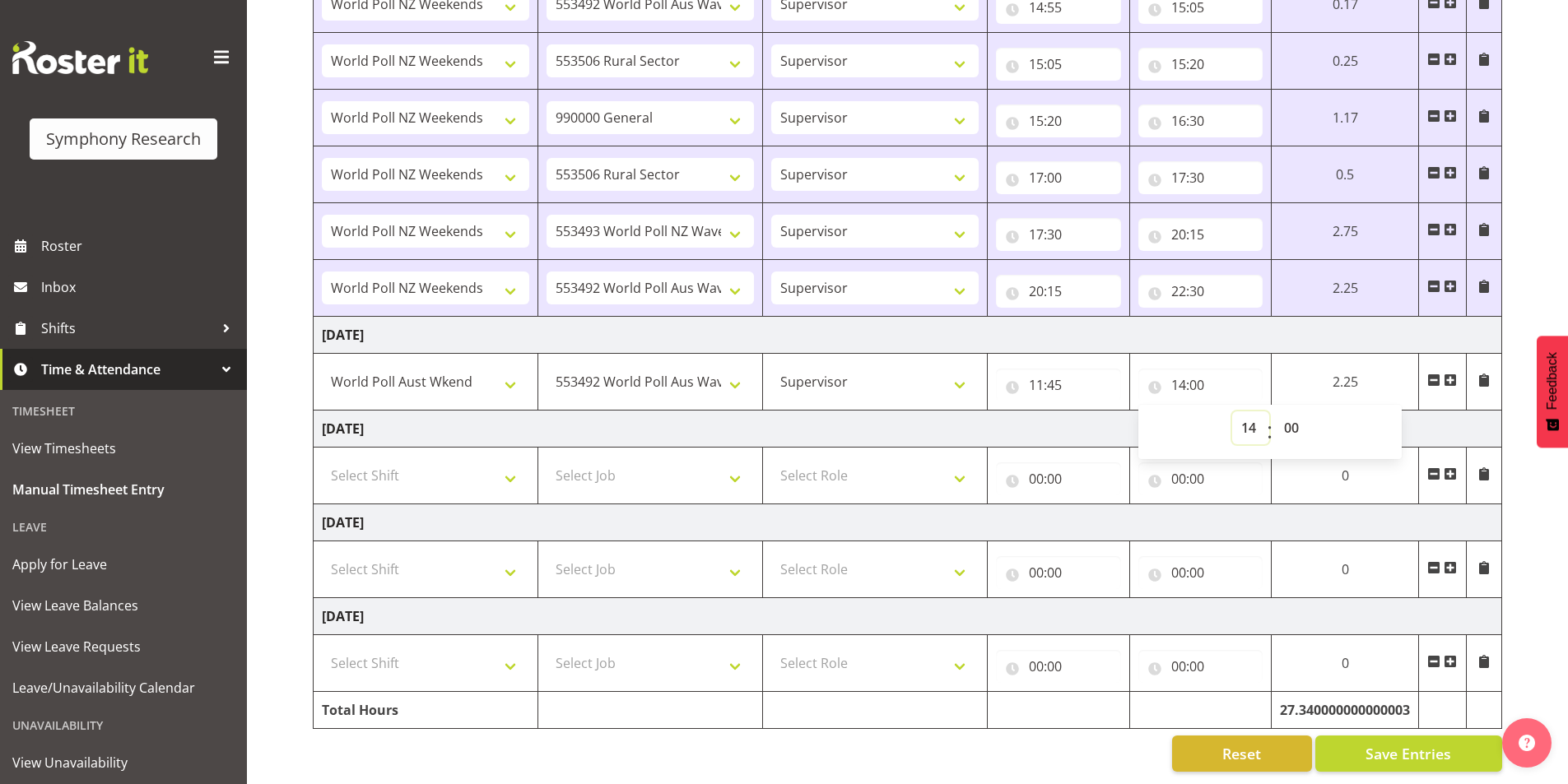
click at [1249, 416] on select "00 01 02 03 04 05 06 07 08 09 10 11 12 13 14 15 16 17 18 19 20 21 22 23" at bounding box center [1250, 428] width 37 height 33
select select "13"
click at [1232, 411] on select "00 01 02 03 04 05 06 07 08 09 10 11 12 13 14 15 16 17 18 19 20 21 22 23" at bounding box center [1250, 428] width 37 height 33
type input "13:00"
click at [1292, 415] on select "00 01 02 03 04 05 06 07 08 09 10 11 12 13 14 15 16 17 18 19 20 21 22 23 24 25 2…" at bounding box center [1294, 428] width 37 height 33
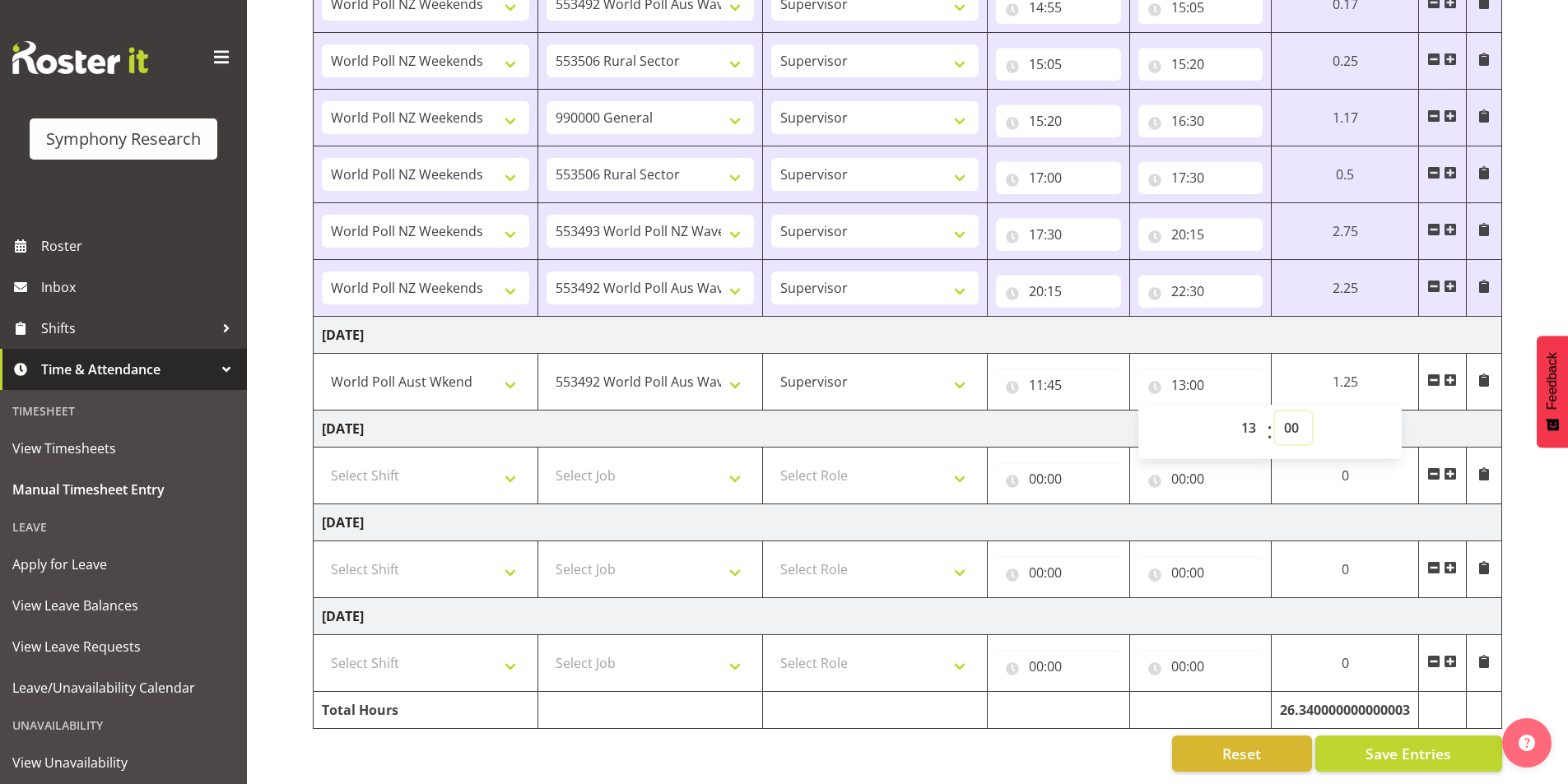
select select "30"
click at [1276, 411] on select "00 01 02 03 04 05 06 07 08 09 10 11 12 13 14 15 16 17 18 19 20 21 22 23 24 25 2…" at bounding box center [1294, 428] width 37 height 33
type input "13:30"
click at [1450, 374] on span at bounding box center [1450, 380] width 13 height 13
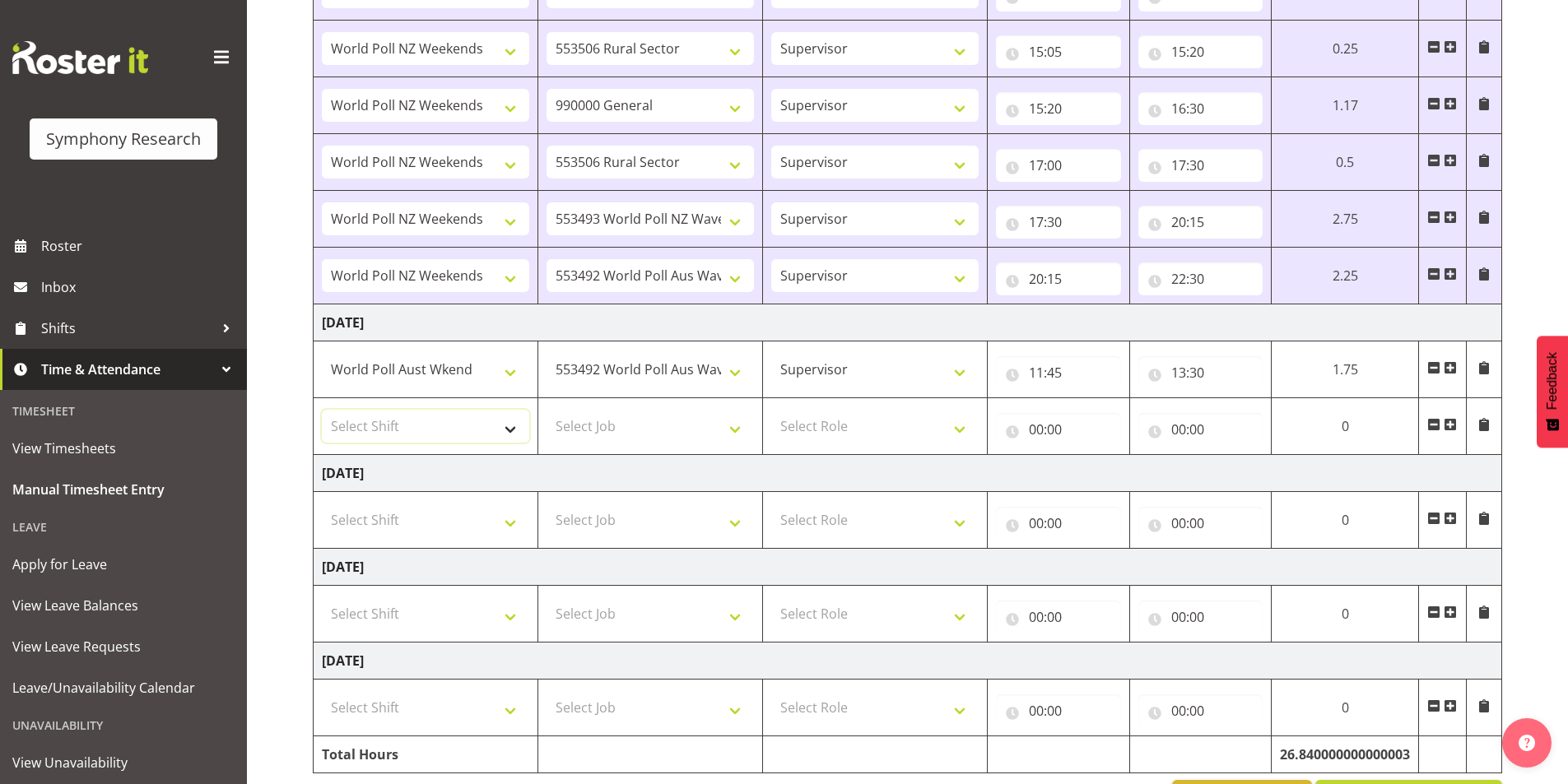
click at [423, 425] on select "Select Shift !!Weekend Residential (Roster IT Shift Label) *Business 9/10am ~ 4…" at bounding box center [425, 426] width 207 height 33
select select "41319"
click at [322, 409] on select "Select Shift !!Weekend Residential (Roster IT Shift Label) *Business 9/10am ~ 4…" at bounding box center [425, 426] width 207 height 33
click at [594, 414] on select "Select Job 550060 IF Admin 553492 World Poll Aus Wave 2 Main 2025 553493 World …" at bounding box center [650, 426] width 207 height 33
select select "10527"
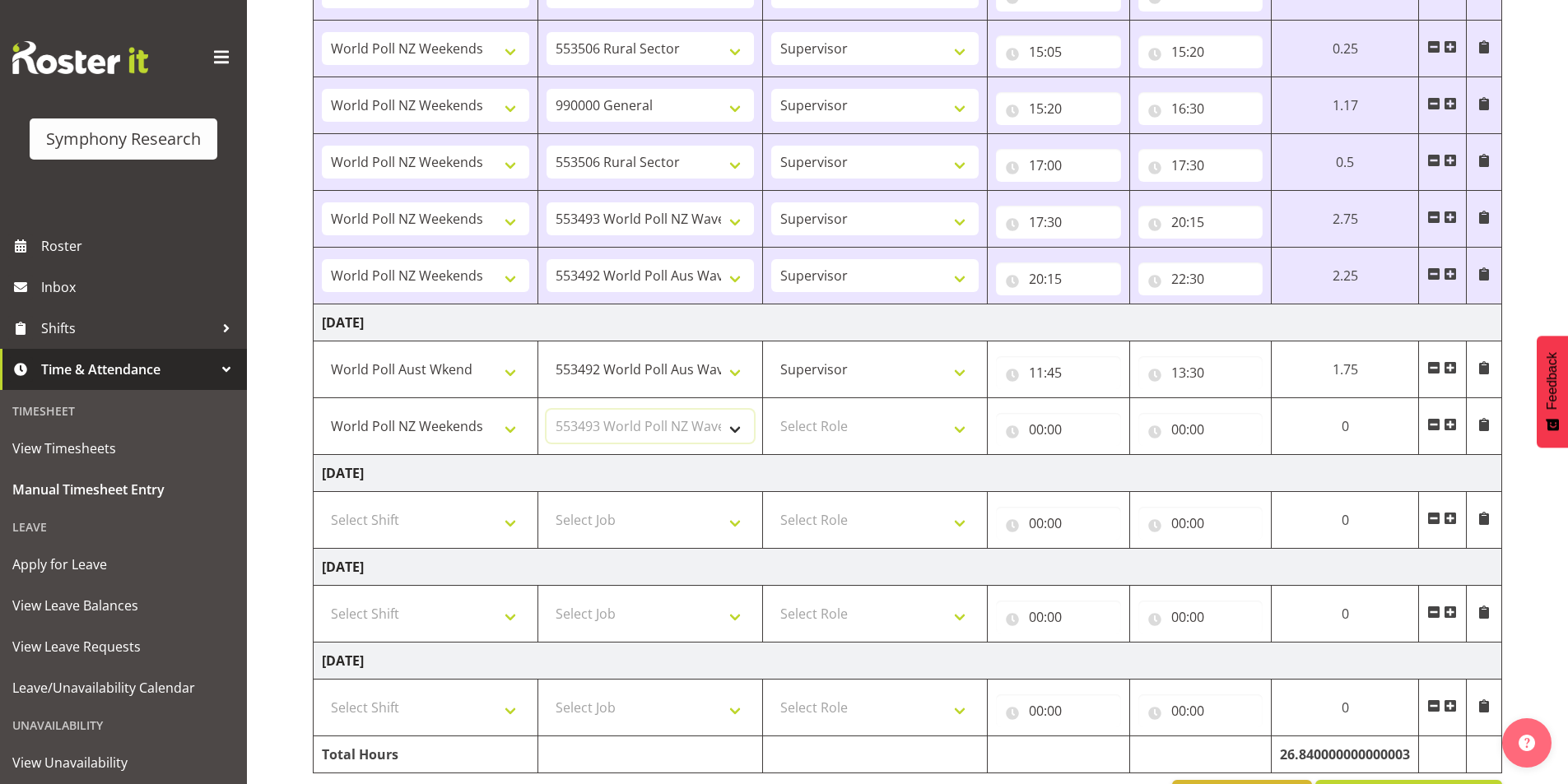
click at [547, 409] on select "Select Job 550060 IF Admin 553492 World Poll Aus Wave 2 Main 2025 553493 World …" at bounding box center [650, 426] width 207 height 33
click at [846, 427] on select "Select Role Interviewing Briefing Supervisor" at bounding box center [875, 426] width 207 height 33
select select "45"
click at [771, 409] on select "Select Role Interviewing Briefing Supervisor" at bounding box center [875, 426] width 207 height 33
click at [1031, 433] on input "00:00" at bounding box center [1059, 429] width 125 height 33
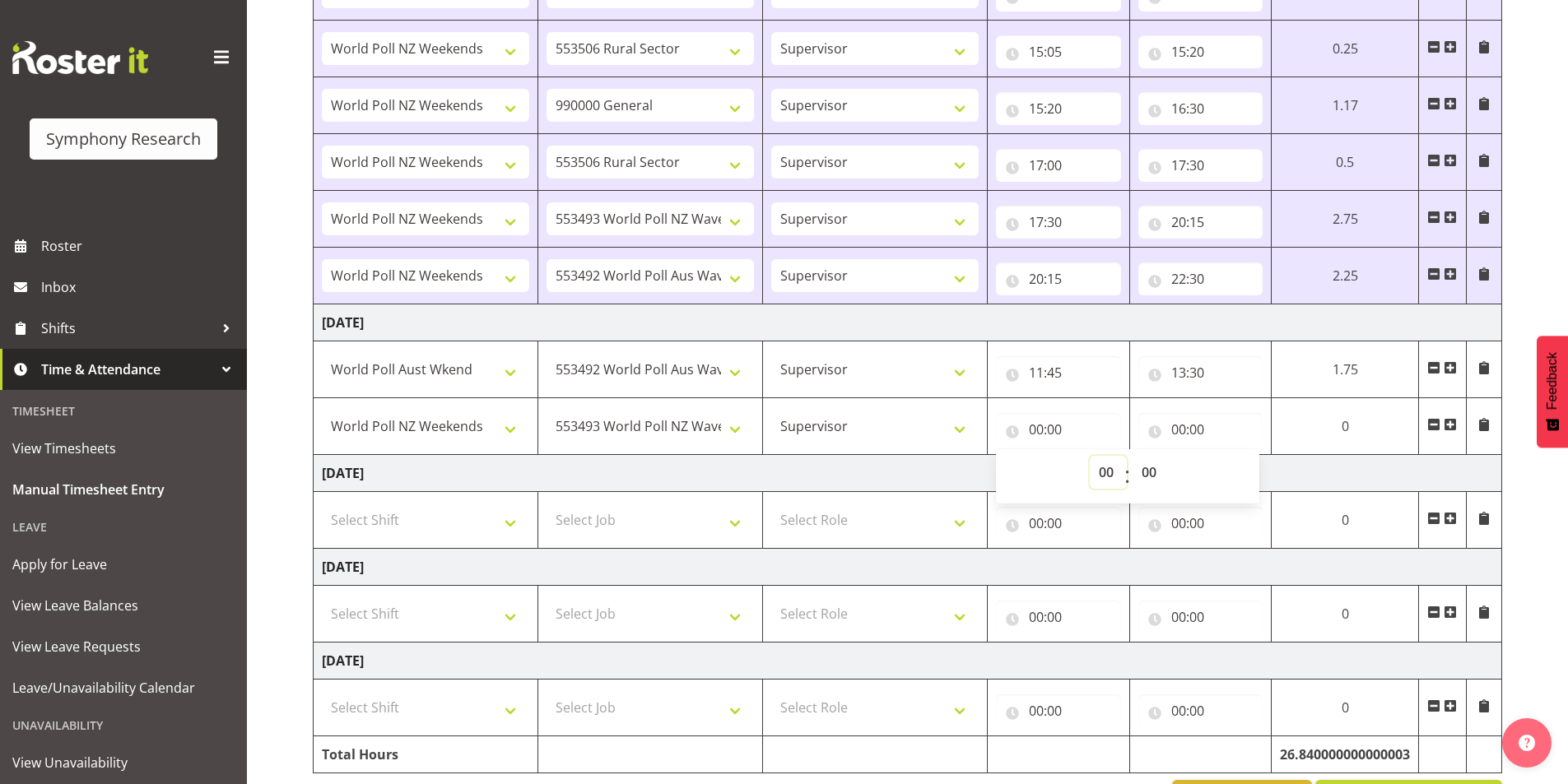
click at [1103, 476] on select "00 01 02 03 04 05 06 07 08 09 10 11 12 13 14 15 16 17 18 19 20 21 22 23" at bounding box center [1108, 473] width 37 height 33
select select "13"
click at [1127, 456] on select "00 01 02 03 04 05 06 07 08 09 10 11 12 13 14 15 16 17 18 19 20 21 22 23" at bounding box center [1108, 473] width 37 height 33
type input "13:00"
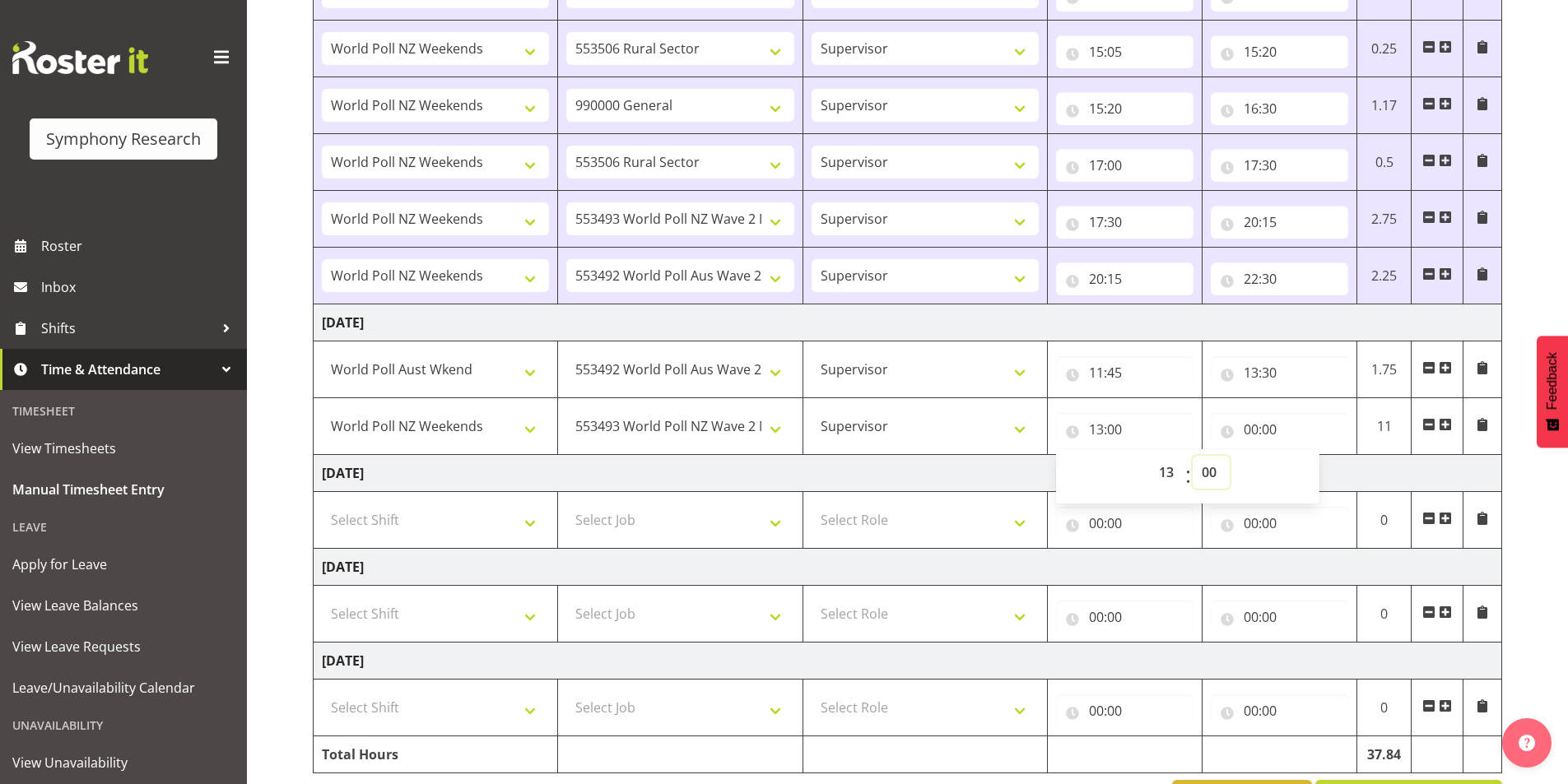
click at [1205, 474] on select "00 01 02 03 04 05 06 07 08 09 10 11 12 13 14 15 16 17 18 19 20 21 22 23 24 25 2…" at bounding box center [1211, 473] width 37 height 33
select select "30"
click at [1193, 456] on select "00 01 02 03 04 05 06 07 08 09 10 11 12 13 14 15 16 17 18 19 20 21 22 23 24 25 2…" at bounding box center [1211, 473] width 37 height 33
type input "13:30"
click at [1248, 423] on input "00:00" at bounding box center [1280, 429] width 137 height 33
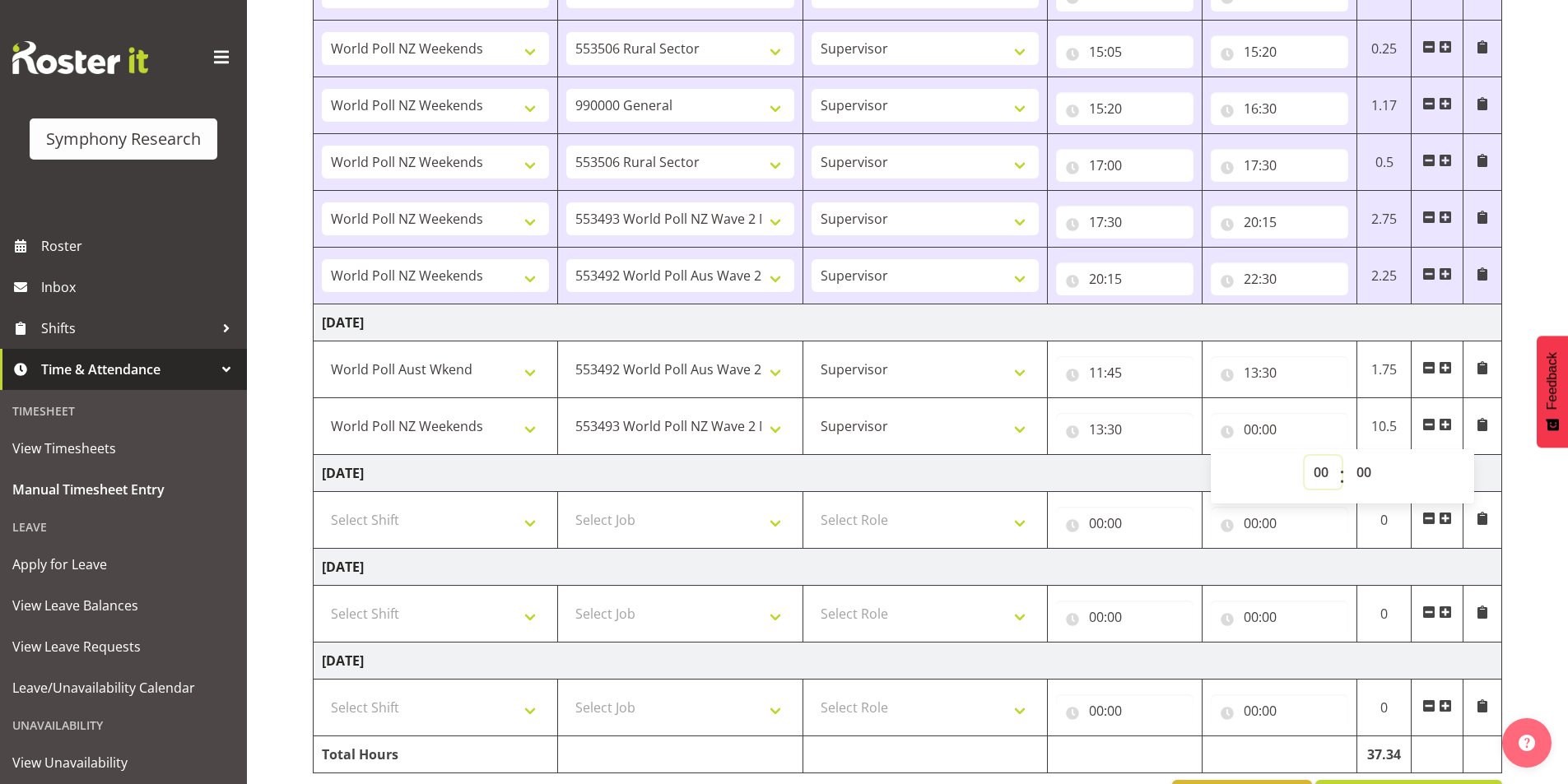
click at [1309, 464] on select "00 01 02 03 04 05 06 07 08 09 10 11 12 13 14 15 16 17 18 19 20 21 22 23" at bounding box center [1323, 473] width 37 height 33
select select "14"
click at [1305, 456] on select "00 01 02 03 04 05 06 07 08 09 10 11 12 13 14 15 16 17 18 19 20 21 22 23" at bounding box center [1323, 473] width 37 height 33
type input "14:00"
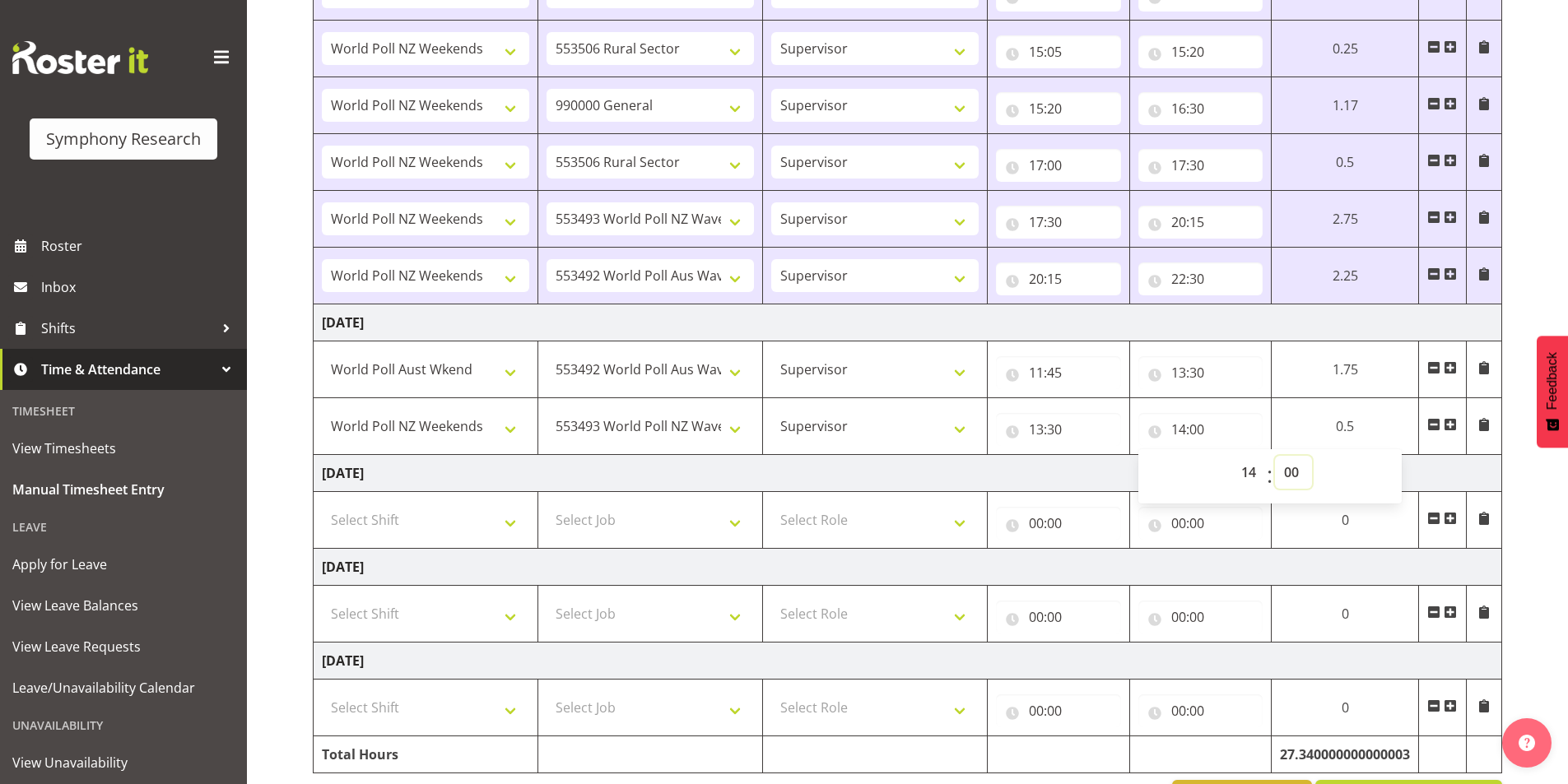
click at [1292, 473] on select "00 01 02 03 04 05 06 07 08 09 10 11 12 13 14 15 16 17 18 19 20 21 22 23 24 25 2…" at bounding box center [1294, 473] width 37 height 33
select select "10"
click at [1276, 456] on select "00 01 02 03 04 05 06 07 08 09 10 11 12 13 14 15 16 17 18 19 20 21 22 23 24 25 2…" at bounding box center [1294, 473] width 37 height 33
type input "14:10"
click at [1452, 428] on span at bounding box center [1450, 424] width 13 height 13
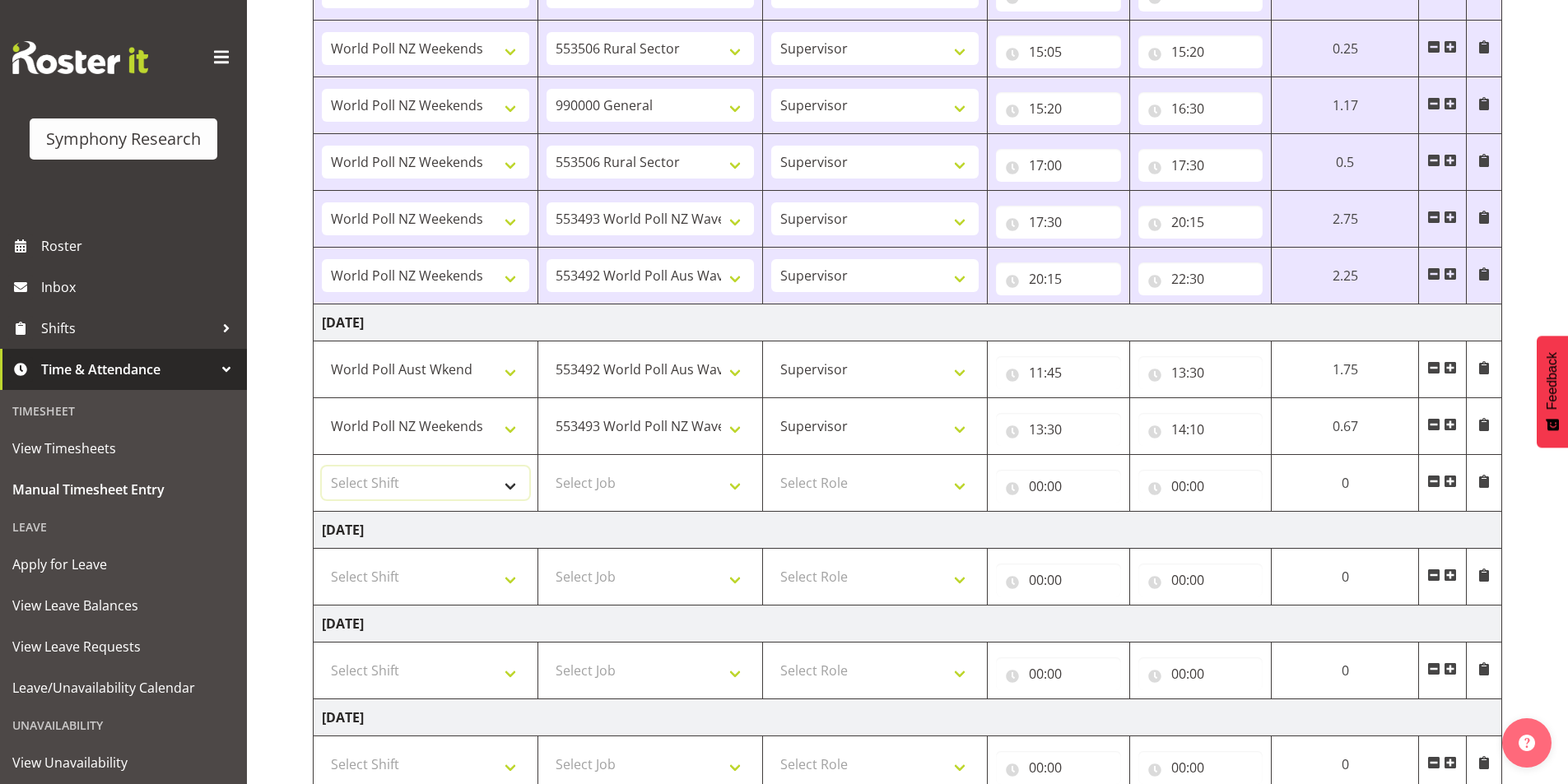
click at [349, 474] on select "Select Shift !!Weekend Residential (Roster IT Shift Label) *Business 9/10am ~ 4…" at bounding box center [425, 483] width 207 height 33
select select "41319"
click at [322, 467] on select "Select Shift !!Weekend Residential (Roster IT Shift Label) *Business 9/10am ~ 4…" at bounding box center [425, 483] width 207 height 33
click at [581, 488] on select "Select Job 550060 IF Admin 553492 World Poll Aus Wave 2 Main 2025 553493 World …" at bounding box center [650, 483] width 207 height 33
select select "10587"
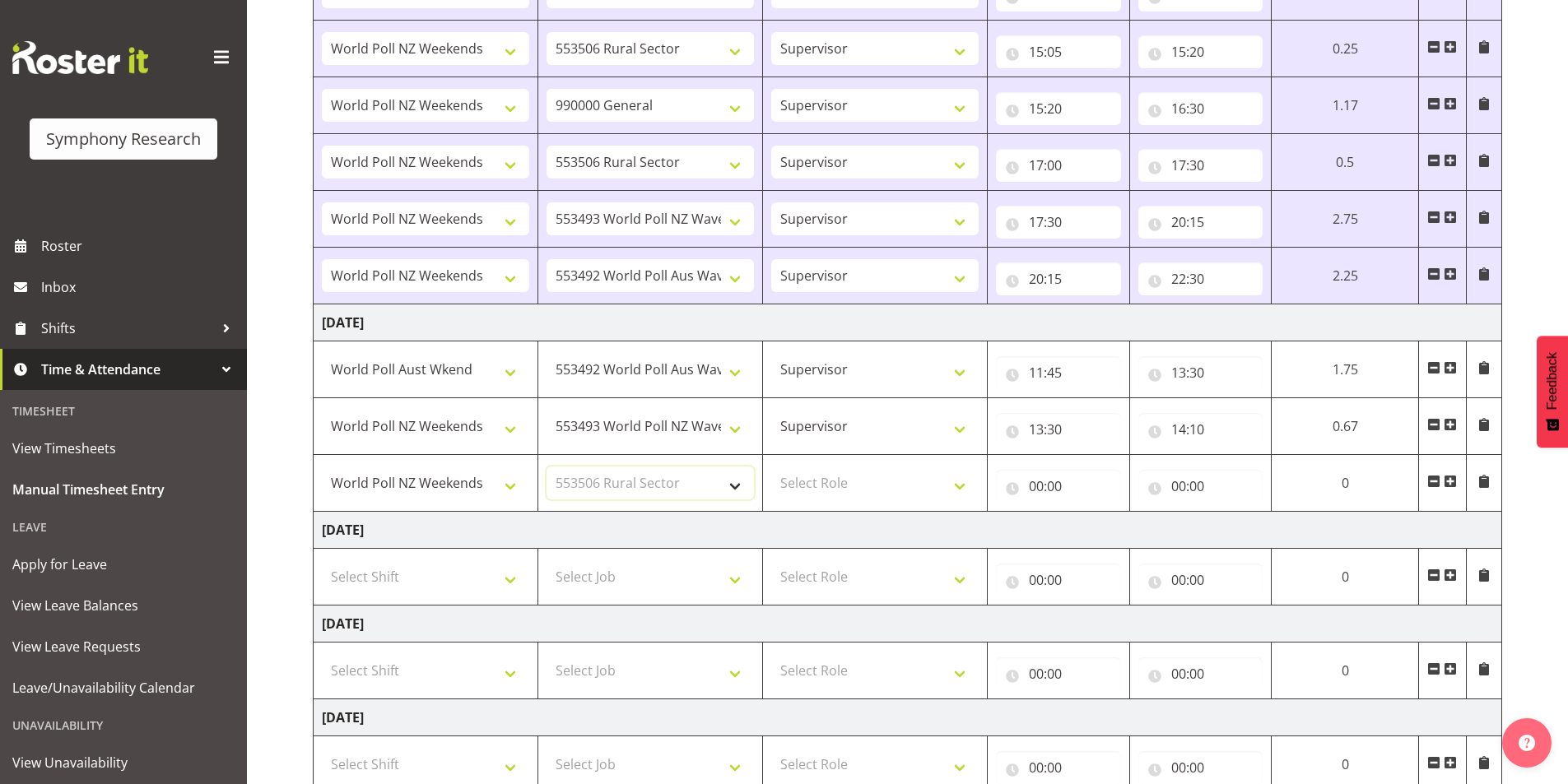
click at [547, 467] on select "Select Job 550060 IF Admin 553492 World Poll Aus Wave 2 Main 2025 553493 World …" at bounding box center [650, 483] width 207 height 33
click at [830, 473] on select "Select Role Interviewing Briefing Supervisor" at bounding box center [875, 483] width 207 height 33
select select "45"
click at [771, 467] on select "Select Role Interviewing Briefing Supervisor" at bounding box center [875, 483] width 207 height 33
click at [1040, 488] on input "00:00" at bounding box center [1059, 487] width 125 height 33
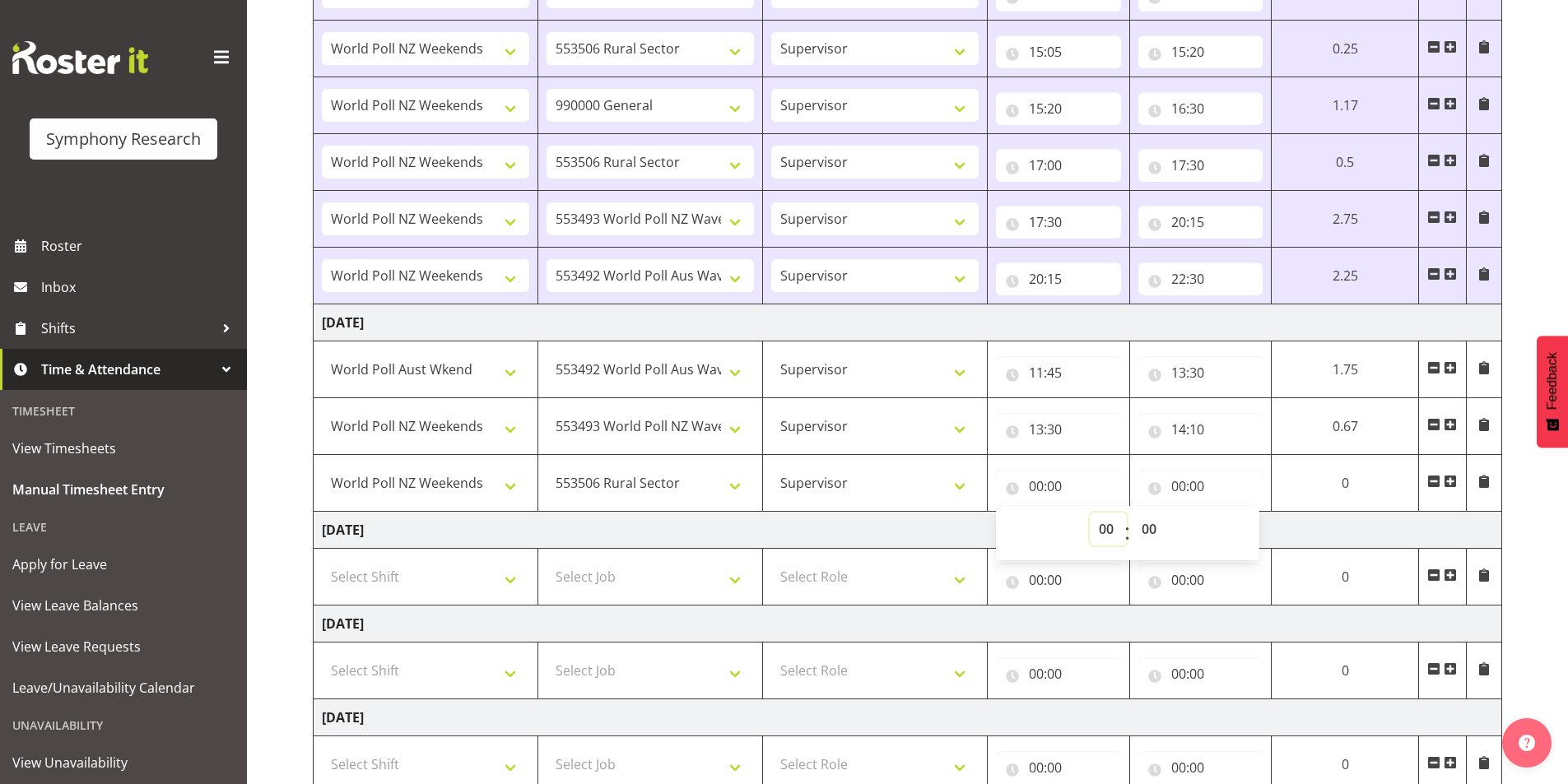
click at [1104, 533] on select "00 01 02 03 04 05 06 07 08 09 10 11 12 13 14 15 16 17 18 19 20 21 22 23" at bounding box center [1108, 529] width 37 height 33
select select "14"
click at [1090, 513] on select "00 01 02 03 04 05 06 07 08 09 10 11 12 13 14 15 16 17 18 19 20 21 22 23" at bounding box center [1108, 529] width 37 height 33
type input "14:00"
click at [1144, 536] on select "00 01 02 03 04 05 06 07 08 09 10 11 12 13 14 15 16 17 18 19 20 21 22 23 24 25 2…" at bounding box center [1151, 529] width 37 height 33
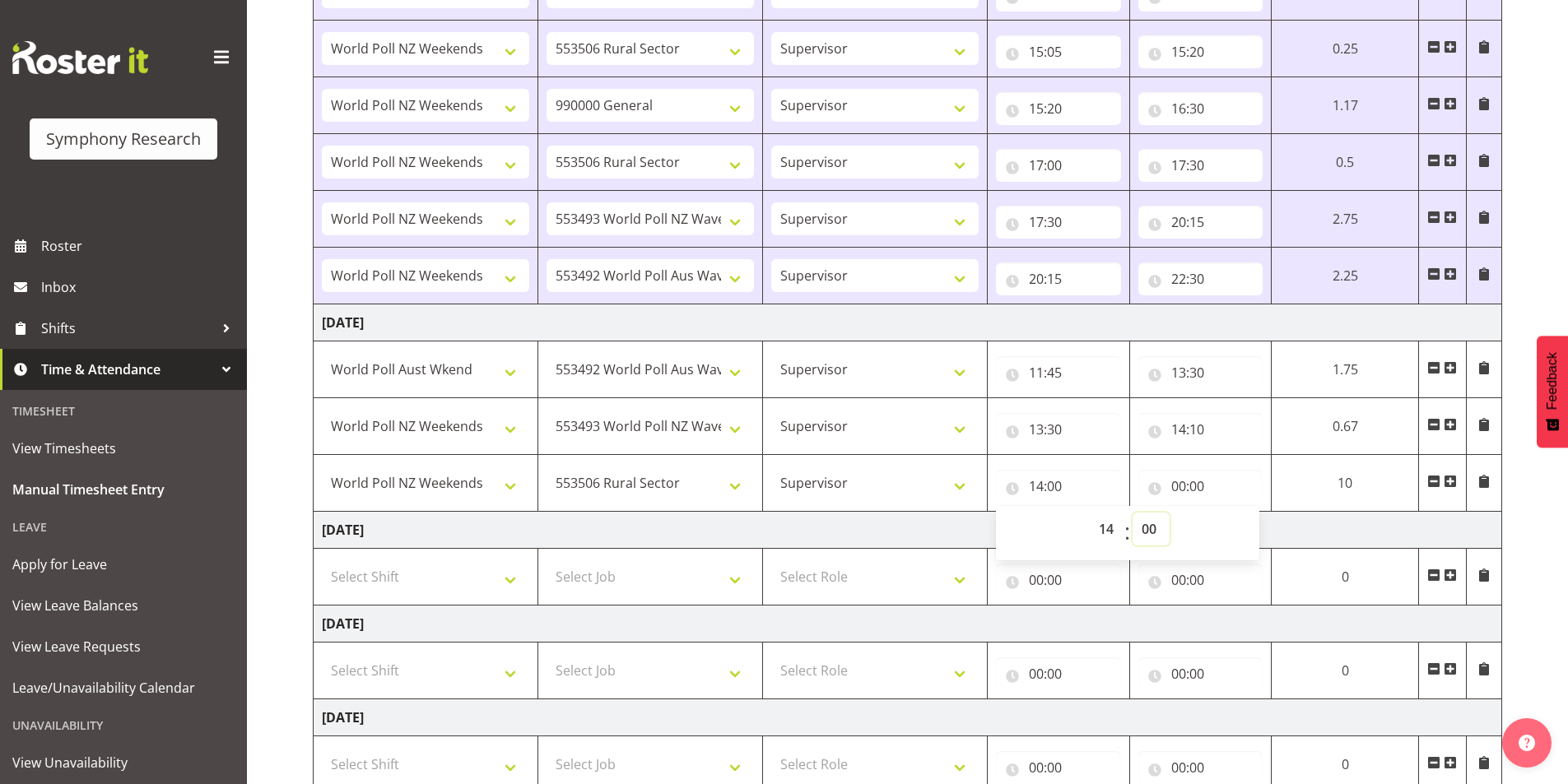
select select "10"
click at [1170, 513] on select "00 01 02 03 04 05 06 07 08 09 10 11 12 13 14 15 16 17 18 19 20 21 22 23 24 25 2…" at bounding box center [1151, 529] width 37 height 33
type input "14:10"
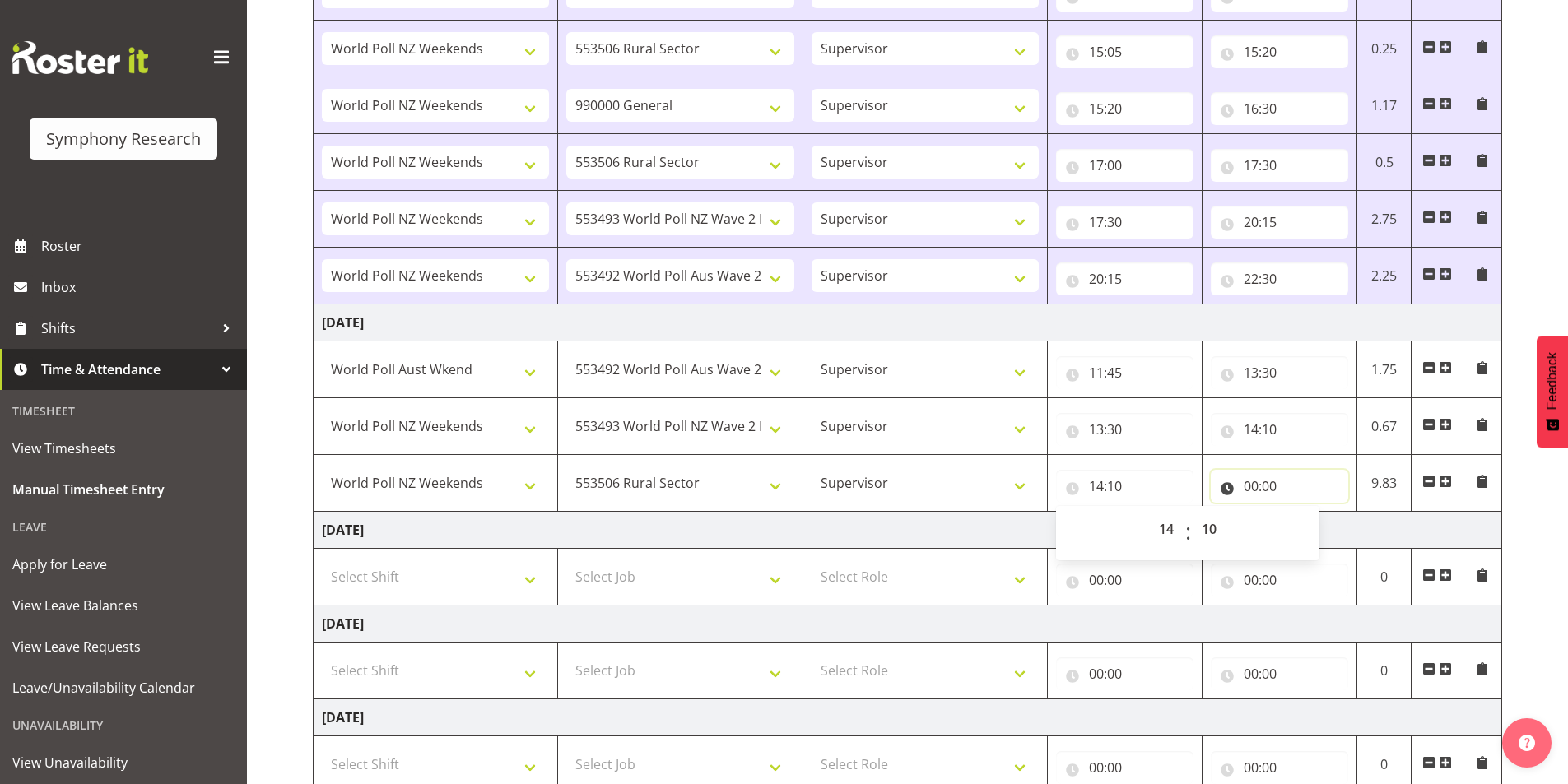
click at [1258, 489] on input "00:00" at bounding box center [1280, 487] width 137 height 33
click at [1310, 533] on select "00 01 02 03 04 05 06 07 08 09 10 11 12 13 14 15 16 17 18 19 20 21 22 23" at bounding box center [1323, 529] width 37 height 33
select select "14"
click at [1305, 513] on select "00 01 02 03 04 05 06 07 08 09 10 11 12 13 14 15 16 17 18 19 20 21 22 23" at bounding box center [1323, 529] width 37 height 33
type input "14:00"
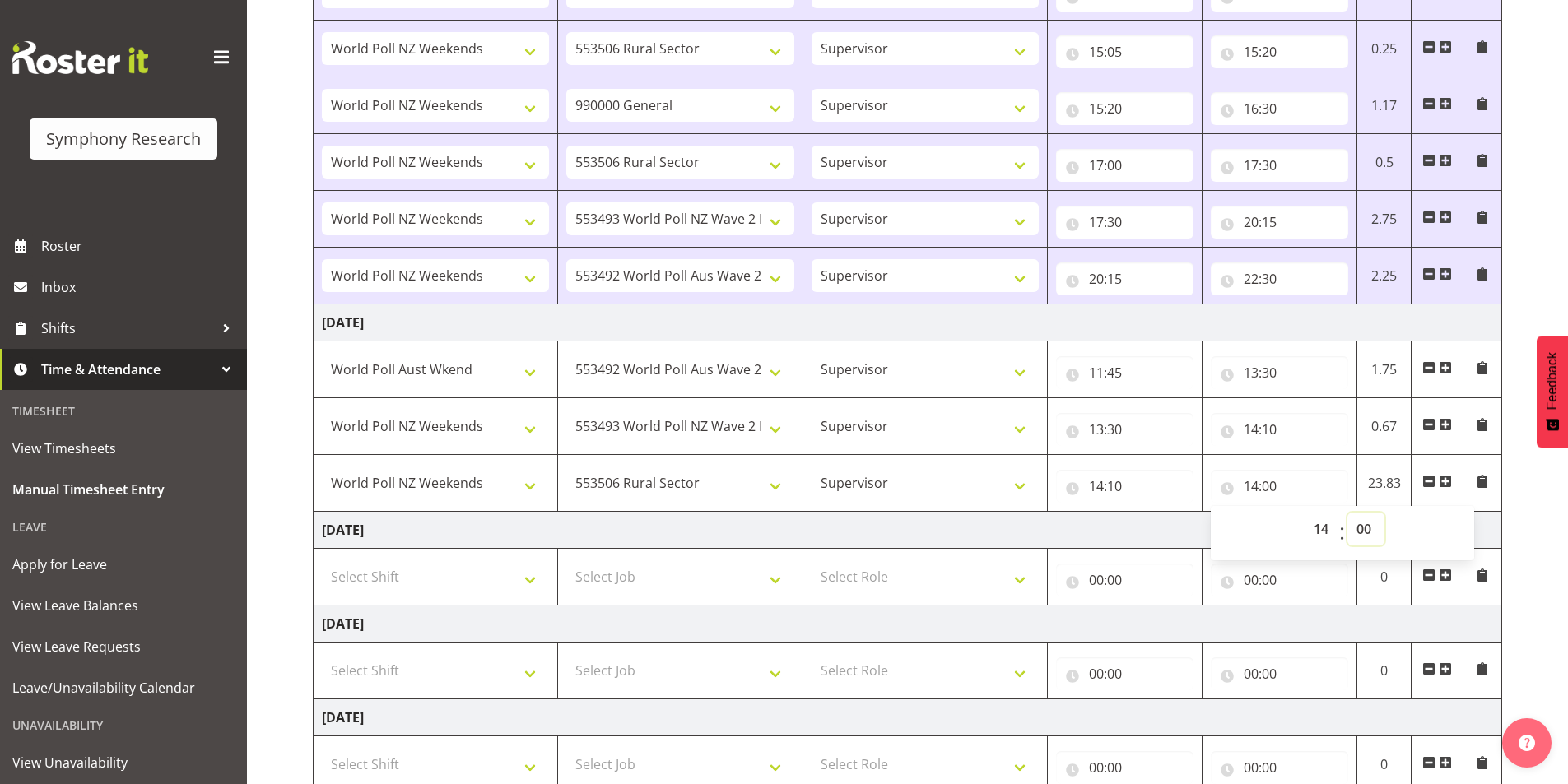
click at [1363, 533] on select "00 01 02 03 04 05 06 07 08 09 10 11 12 13 14 15 16 17 18 19 20 21 22 23 24 25 2…" at bounding box center [1366, 529] width 37 height 33
select select "20"
click at [1348, 513] on select "00 01 02 03 04 05 06 07 08 09 10 11 12 13 14 15 16 17 18 19 20 21 22 23 24 25 2…" at bounding box center [1366, 529] width 37 height 33
type input "14:20"
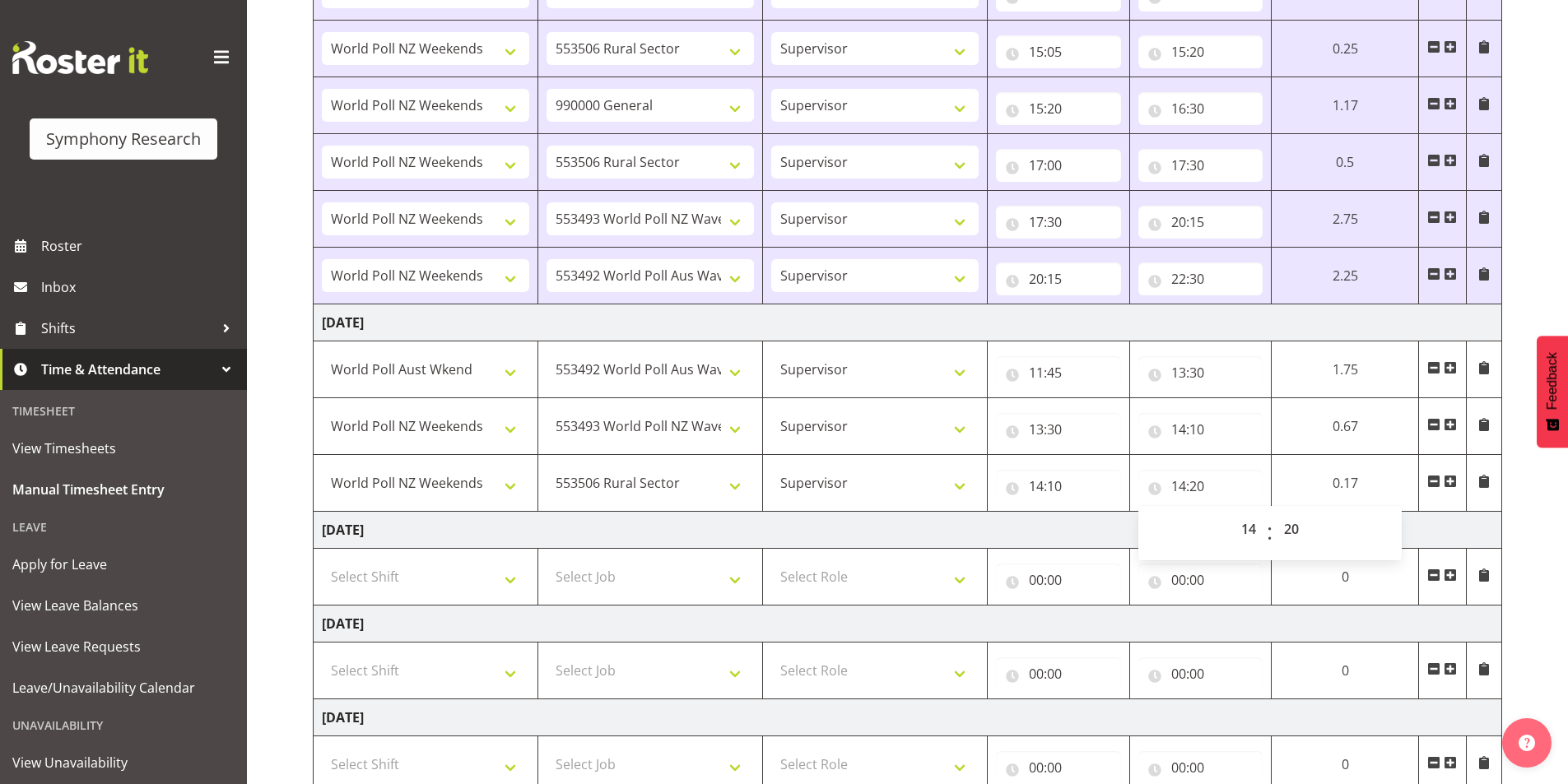
click at [1448, 479] on span at bounding box center [1450, 480] width 13 height 13
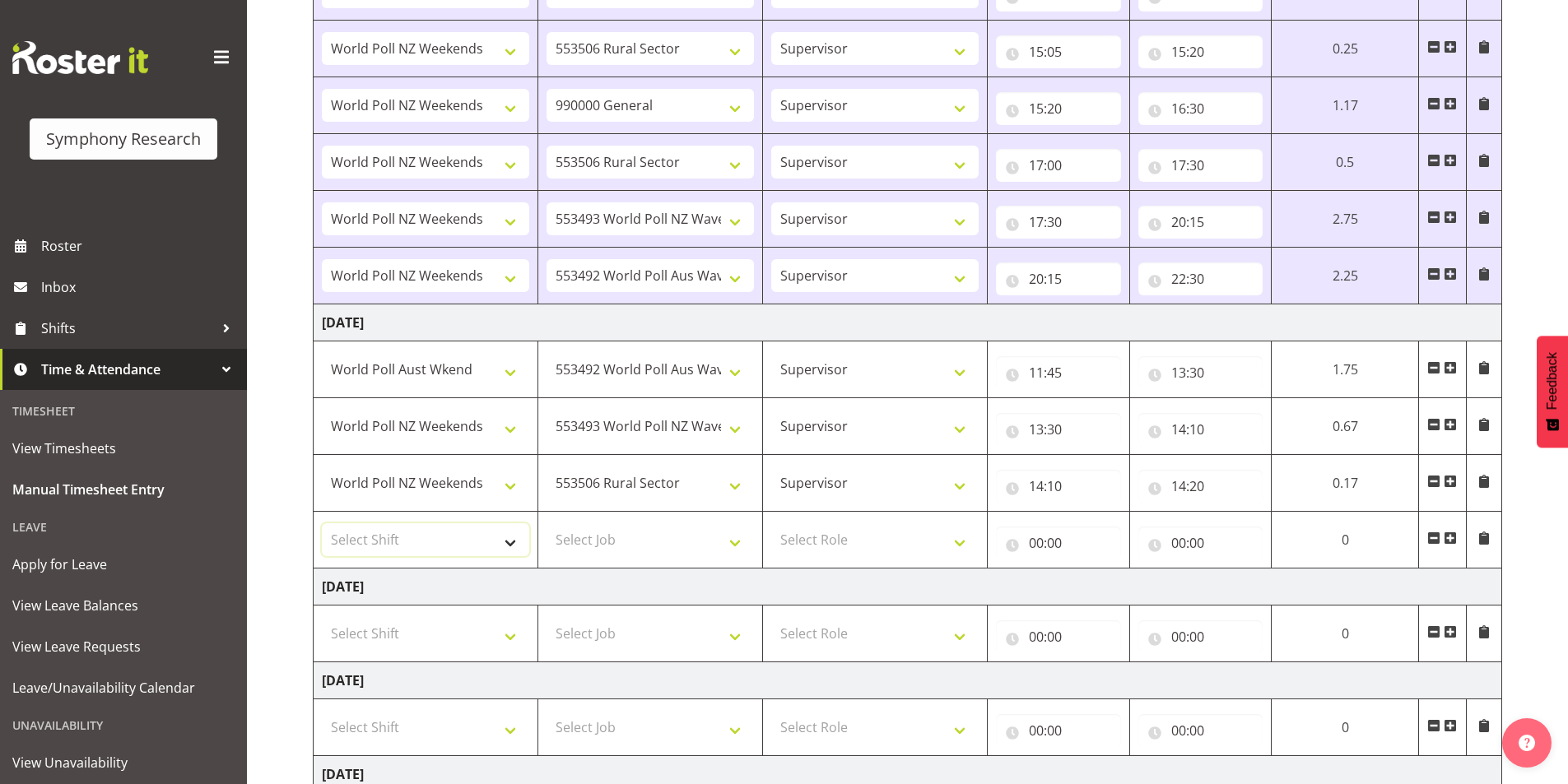
click at [388, 532] on select "Select Shift !!Weekend Residential (Roster IT Shift Label) *Business 9/10am ~ 4…" at bounding box center [425, 539] width 207 height 33
select select "41319"
click at [322, 523] on select "Select Shift !!Weekend Residential (Roster IT Shift Label) *Business 9/10am ~ 4…" at bounding box center [425, 539] width 207 height 33
click at [607, 538] on select "Select Job 550060 IF Admin 553492 World Poll Aus Wave 2 Main 2025 553493 World …" at bounding box center [650, 539] width 207 height 33
select select "10485"
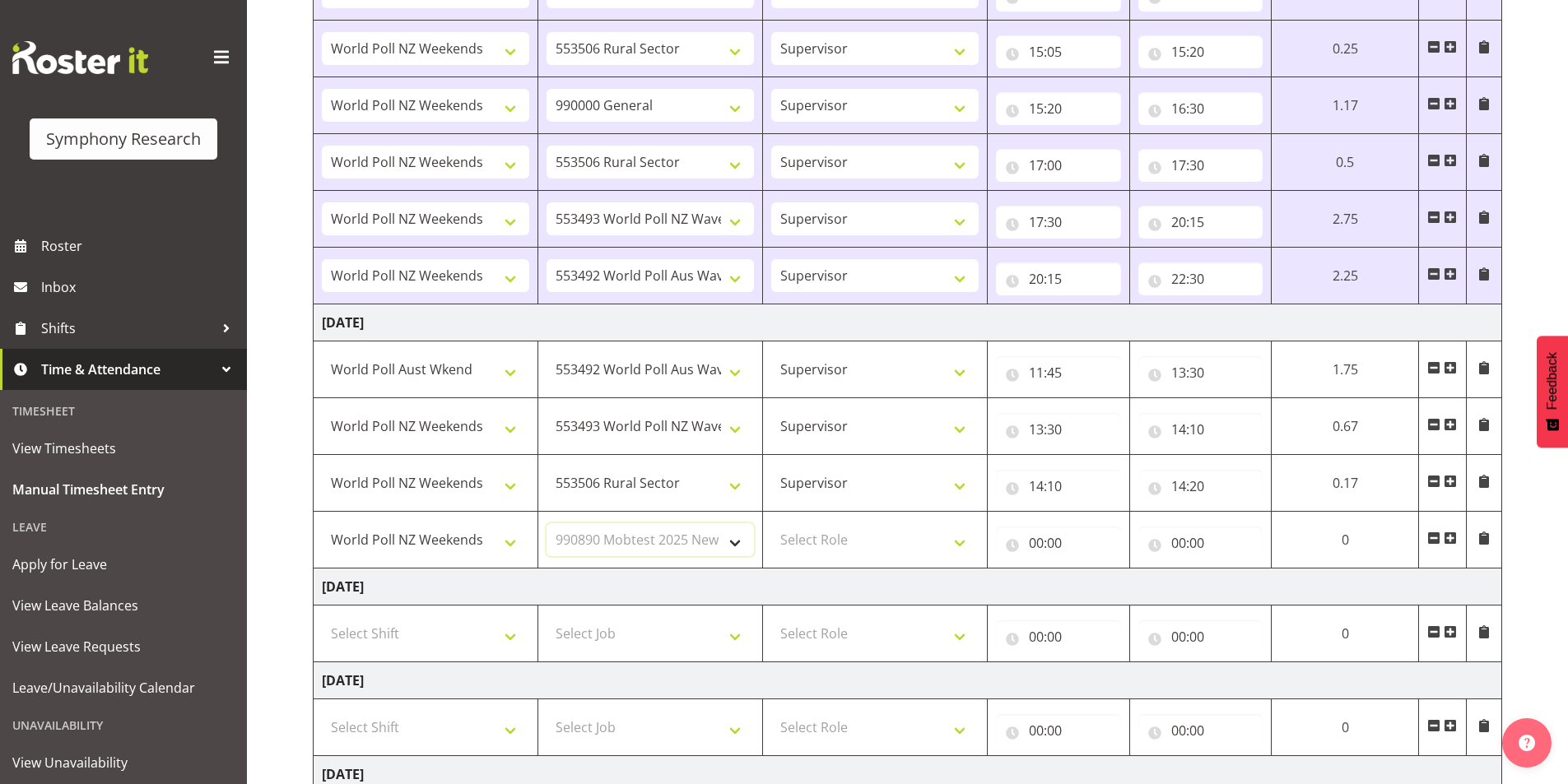
click at [547, 523] on select "Select Job 550060 IF Admin 553492 World Poll Aus Wave 2 Main 2025 553493 World …" at bounding box center [650, 539] width 207 height 33
click at [831, 545] on select "Select Role Interviewing Briefing Supervisor" at bounding box center [875, 539] width 207 height 33
select select "45"
click at [771, 523] on select "Select Role Interviewing Briefing Supervisor" at bounding box center [875, 539] width 207 height 33
click at [1040, 543] on input "00:00" at bounding box center [1059, 543] width 125 height 33
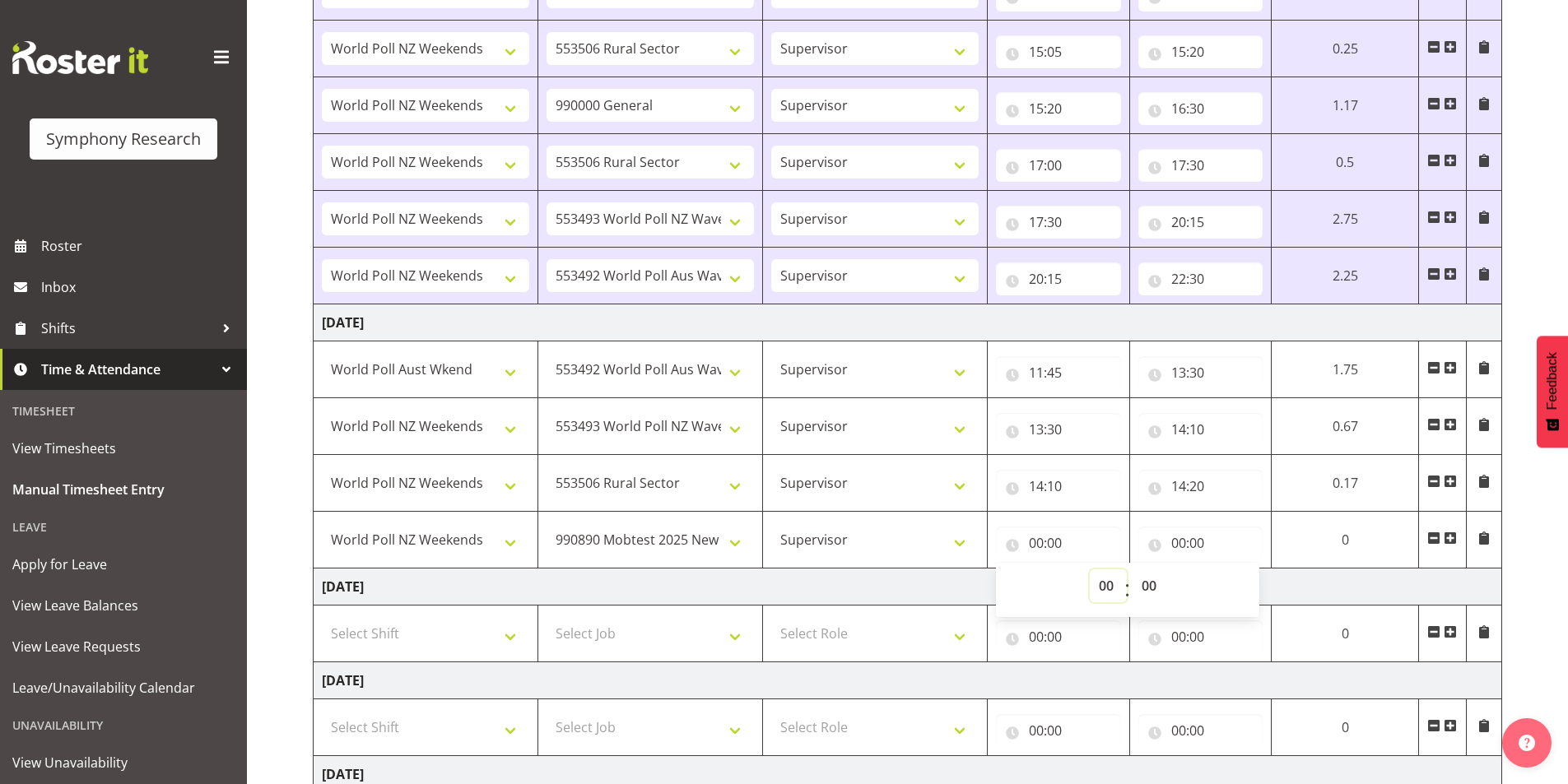
click at [1102, 597] on select "00 01 02 03 04 05 06 07 08 09 10 11 12 13 14 15 16 17 18 19 20 21 22 23" at bounding box center [1108, 586] width 37 height 33
select select "14"
click at [1092, 570] on select "00 01 02 03 04 05 06 07 08 09 10 11 12 13 14 15 16 17 18 19 20 21 22 23" at bounding box center [1108, 586] width 37 height 33
type input "14:00"
click at [1147, 590] on select "00 01 02 03 04 05 06 07 08 09 10 11 12 13 14 15 16 17 18 19 20 21 22 23 24 25 2…" at bounding box center [1156, 586] width 37 height 33
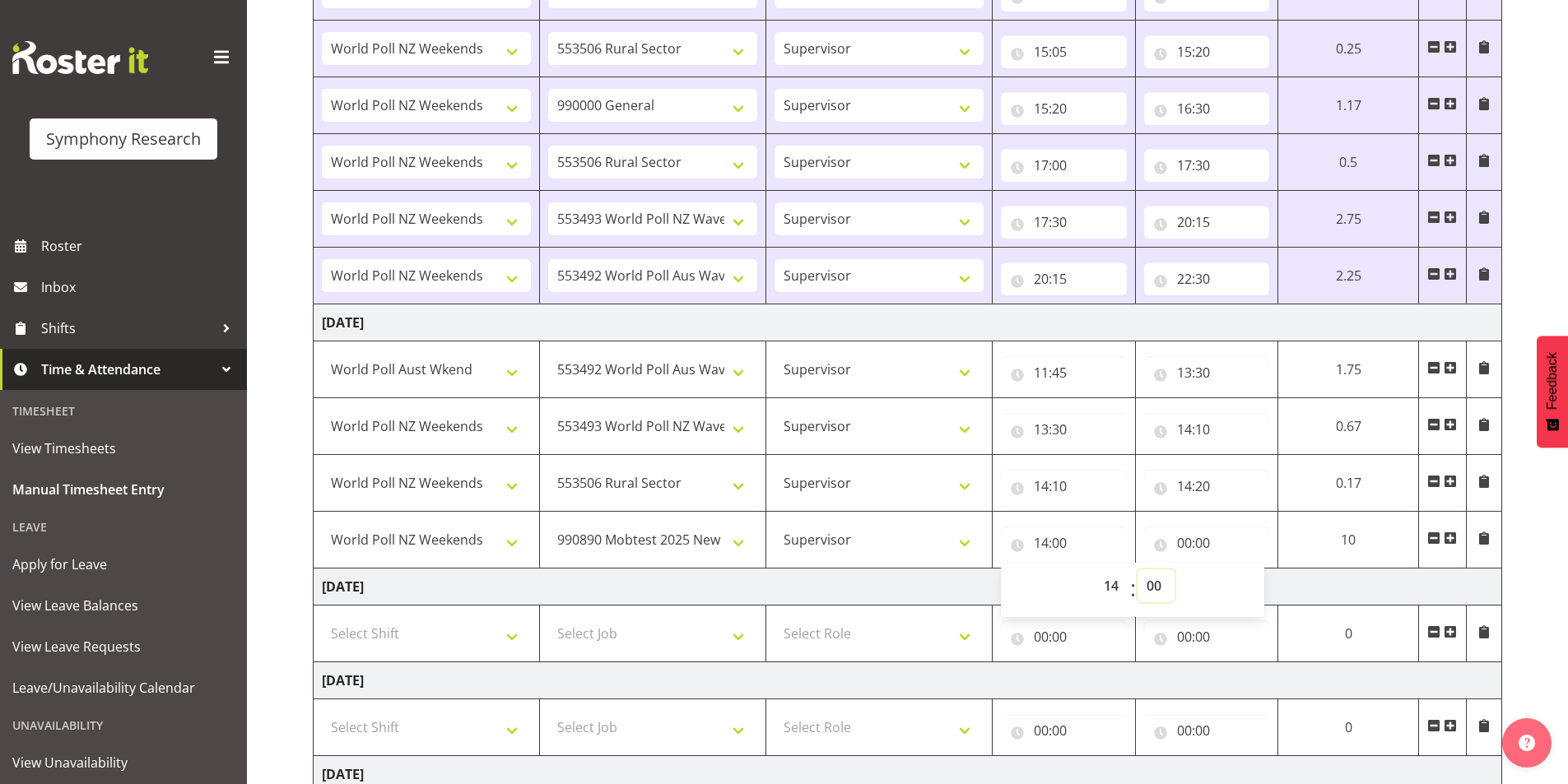
select select "20"
click at [1138, 570] on select "00 01 02 03 04 05 06 07 08 09 10 11 12 13 14 15 16 17 18 19 20 21 22 23 24 25 2…" at bounding box center [1156, 586] width 37 height 33
type input "14:20"
click at [1184, 544] on input "00:00" at bounding box center [1207, 543] width 126 height 33
click at [1243, 585] on select "00 01 02 03 04 05 06 07 08 09 10 11 12 13 14 15 16 17 18 19 20 21 22 23" at bounding box center [1256, 586] width 37 height 33
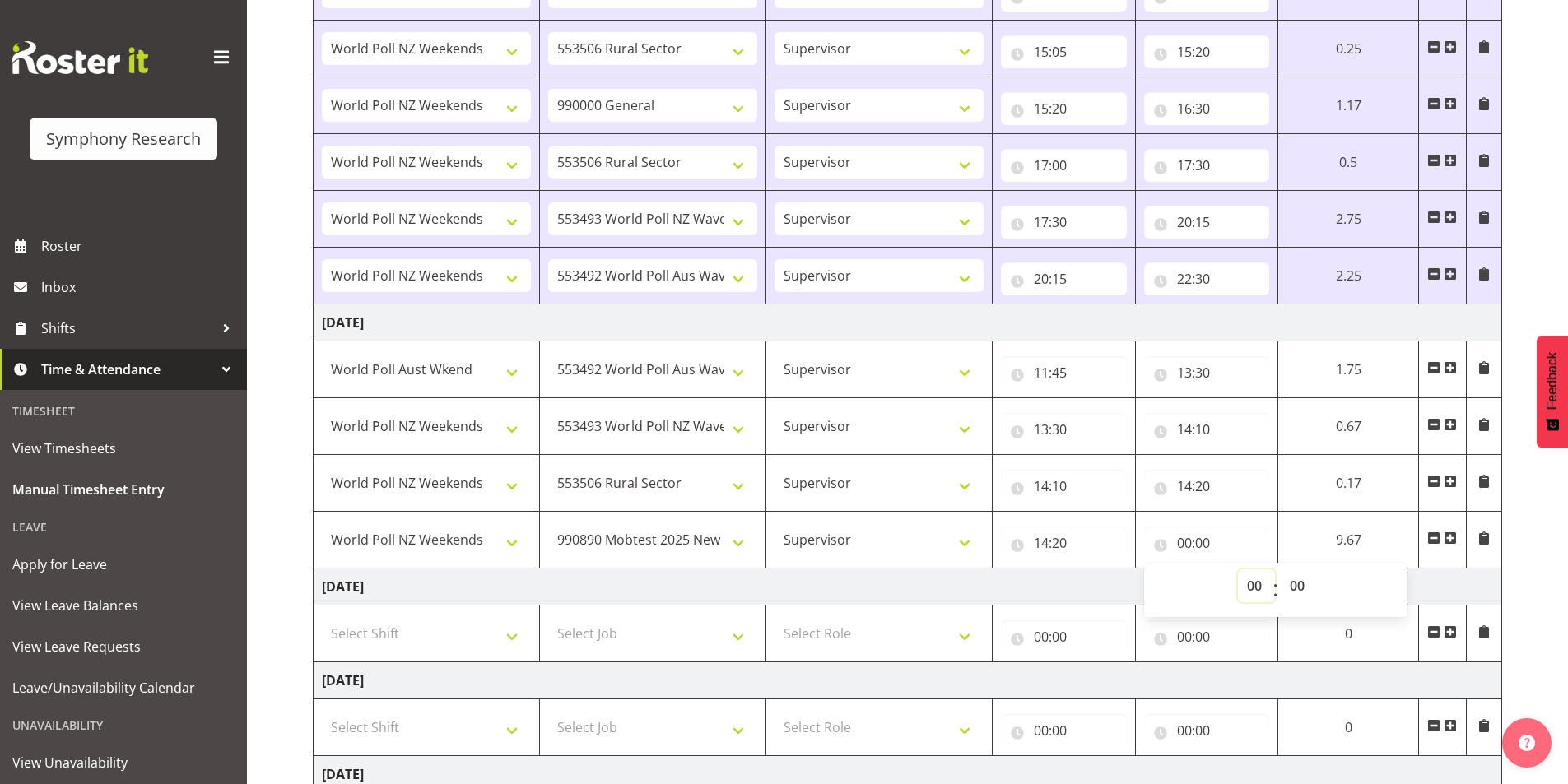
select select "15"
click at [1238, 570] on select "00 01 02 03 04 05 06 07 08 09 10 11 12 13 14 15 16 17 18 19 20 21 22 23" at bounding box center [1256, 586] width 37 height 33
type input "15:00"
click at [1453, 537] on span at bounding box center [1450, 538] width 13 height 13
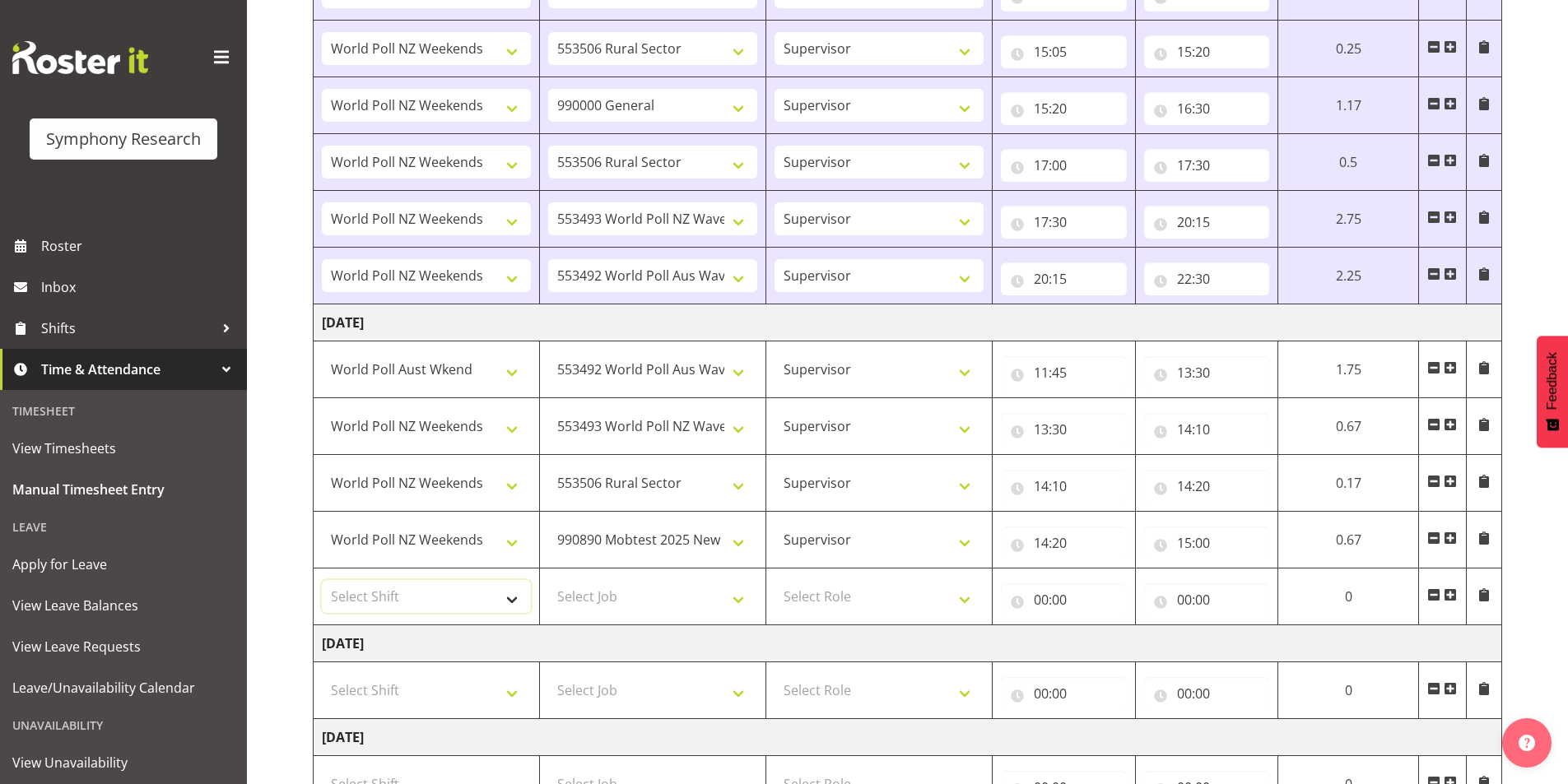
click at [373, 585] on select "Select Shift !!Weekend Residential (Roster IT Shift Label) *Business 9/10am ~ 4…" at bounding box center [426, 597] width 209 height 33
select select "41319"
click at [322, 580] on select "Select Shift !!Weekend Residential (Roster IT Shift Label) *Business 9/10am ~ 4…" at bounding box center [426, 597] width 209 height 33
click at [651, 603] on select "Select Job 550060 IF Admin 553492 World Poll Aus Wave 2 Main 2025 553493 World …" at bounding box center [653, 597] width 209 height 33
select select "743"
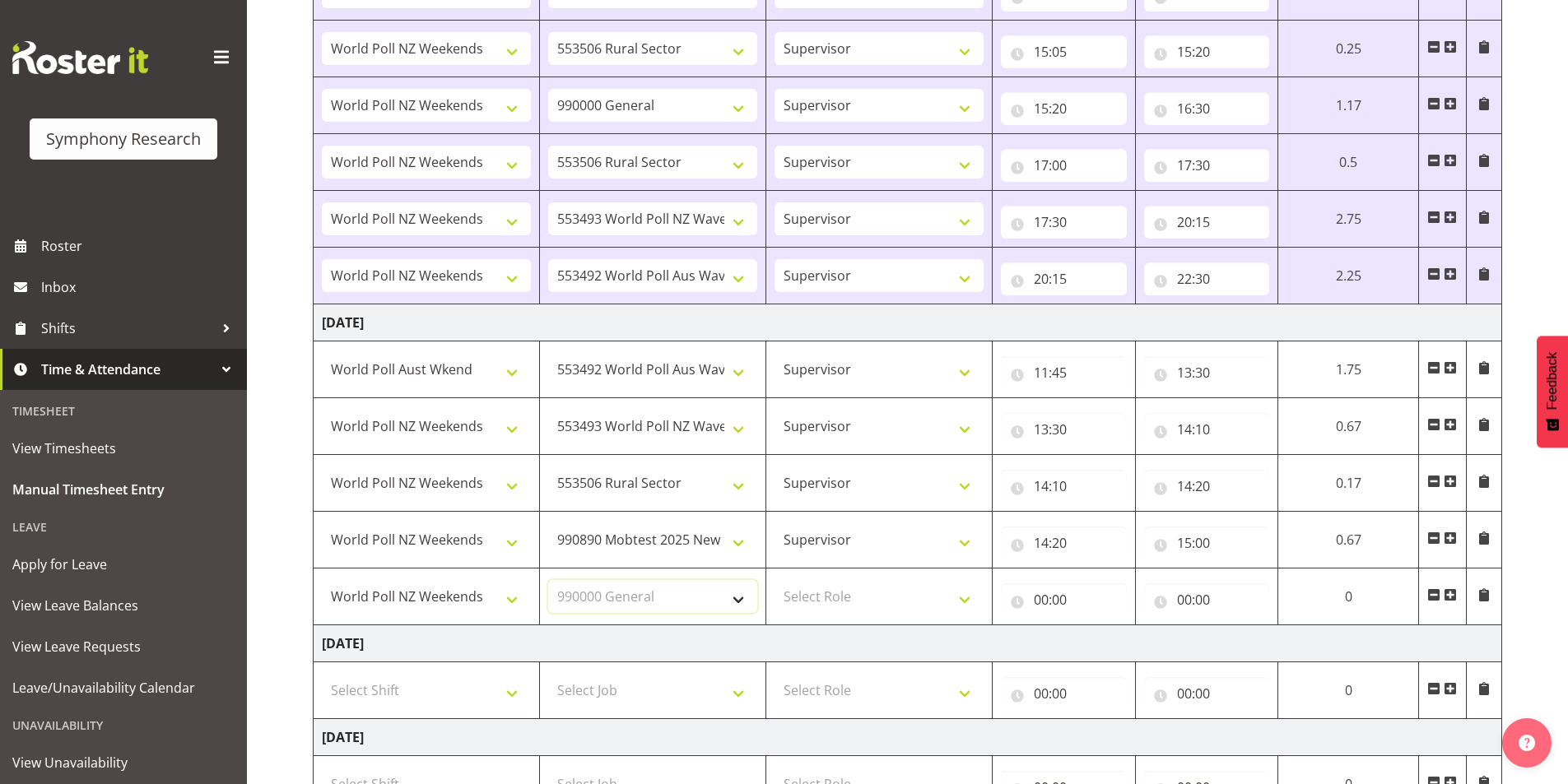
click at [548, 580] on select "Select Job 550060 IF Admin 553492 World Poll Aus Wave 2 Main 2025 553493 World …" at bounding box center [653, 597] width 209 height 33
click at [862, 593] on select "Select Role Interviewing Briefing Supervisor" at bounding box center [879, 597] width 209 height 33
select select "45"
click at [775, 580] on select "Select Role Interviewing Briefing Supervisor" at bounding box center [879, 597] width 209 height 33
click at [1040, 601] on input "00:00" at bounding box center [1064, 600] width 126 height 33
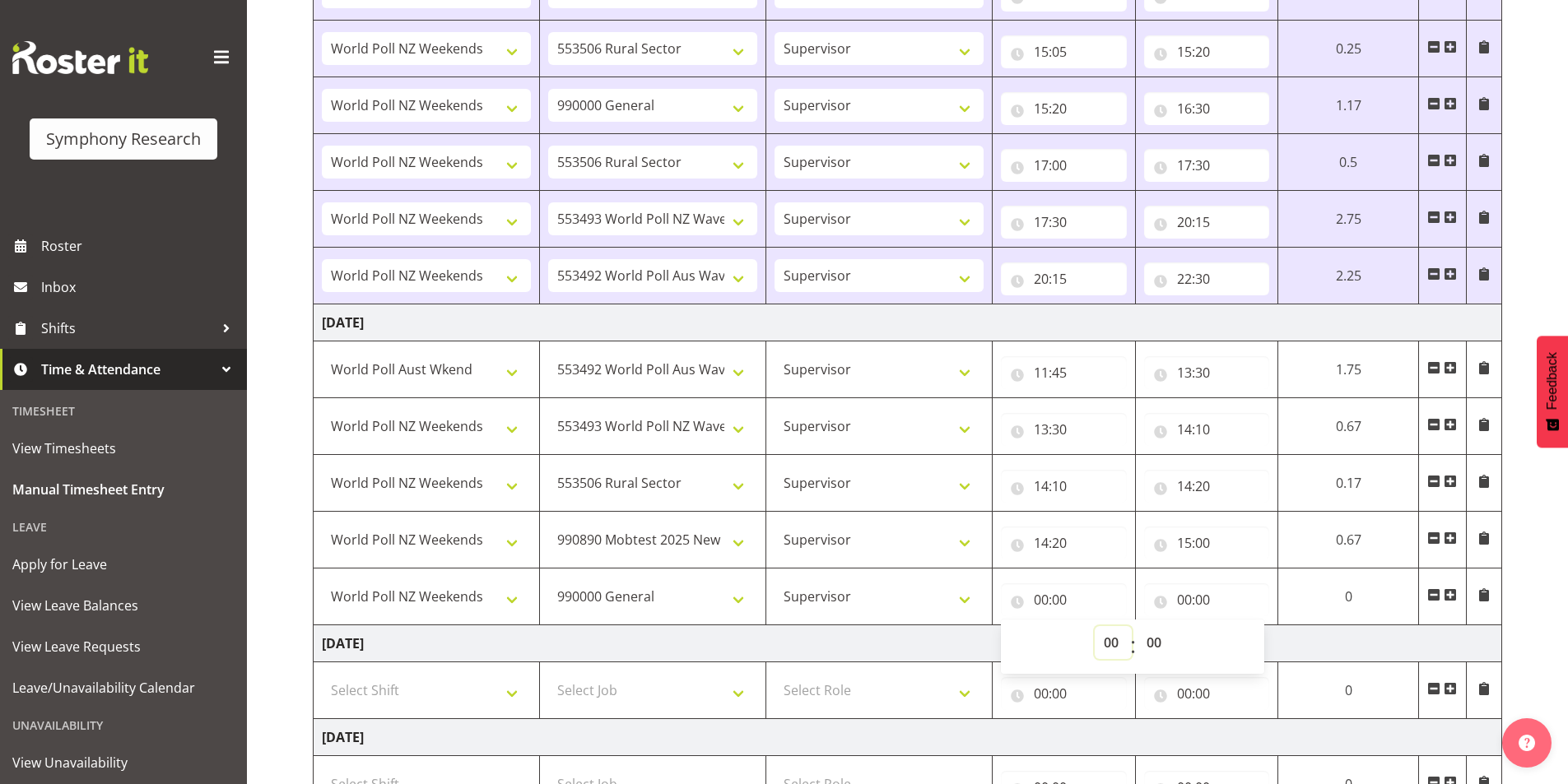
click at [1113, 632] on select "00 01 02 03 04 05 06 07 08 09 10 11 12 13 14 15 16 17 18 19 20 21 22 23" at bounding box center [1113, 643] width 37 height 33
select select "15"
click at [1095, 626] on select "00 01 02 03 04 05 06 07 08 09 10 11 12 13 14 15 16 17 18 19 20 21 22 23" at bounding box center [1113, 643] width 37 height 33
type input "15:00"
click at [1186, 606] on input "00:00" at bounding box center [1207, 600] width 126 height 33
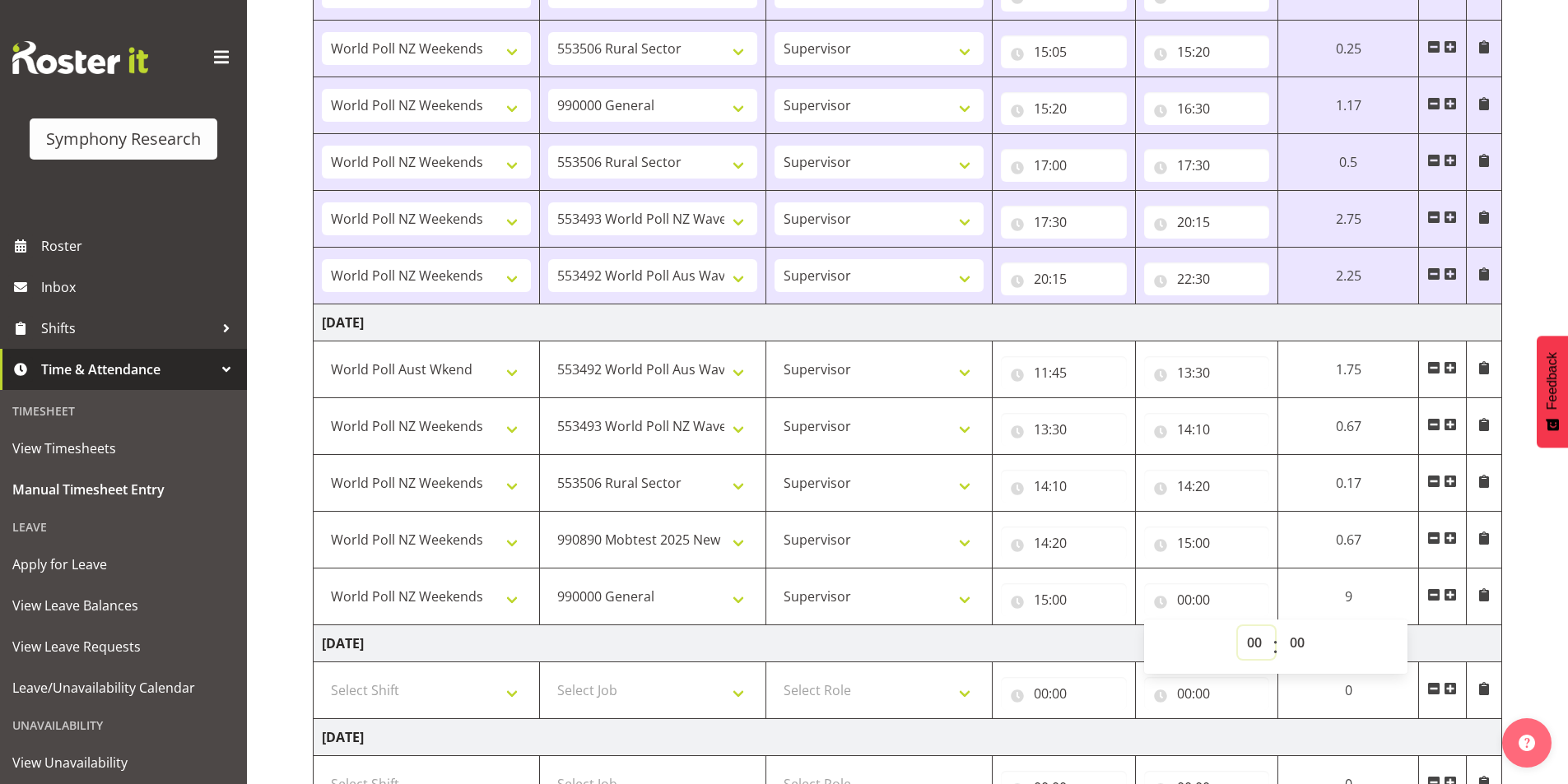
click at [1260, 642] on select "00 01 02 03 04 05 06 07 08 09 10 11 12 13 14 15 16 17 18 19 20 21 22 23" at bounding box center [1256, 643] width 37 height 33
select select "15"
click at [1238, 626] on select "00 01 02 03 04 05 06 07 08 09 10 11 12 13 14 15 16 17 18 19 20 21 22 23" at bounding box center [1256, 643] width 37 height 33
type input "15:00"
click at [1301, 648] on select "00 01 02 03 04 05 06 07 08 09 10 11 12 13 14 15 16 17 18 19 20 21 22 23 24 25 2…" at bounding box center [1299, 643] width 37 height 33
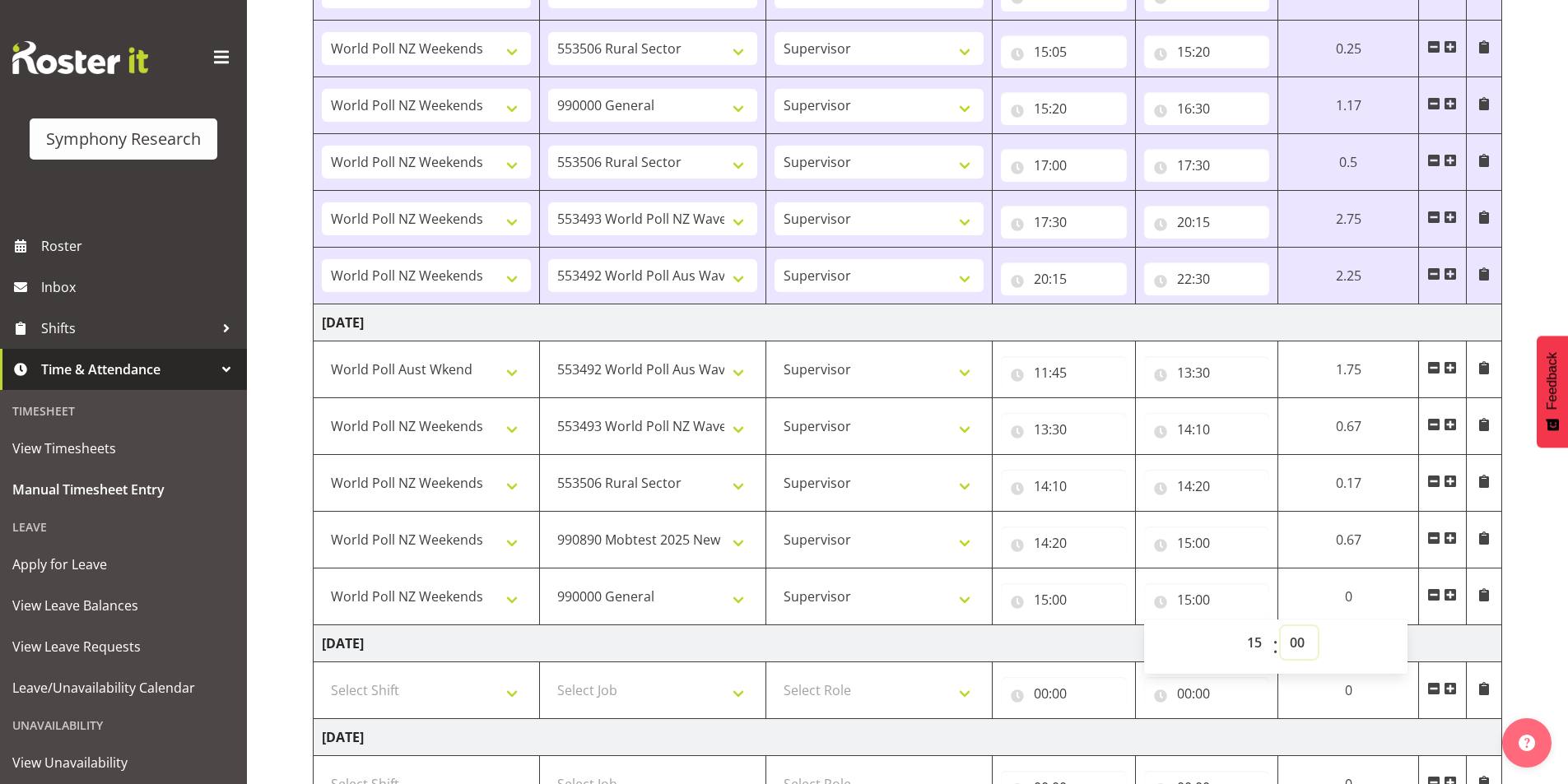
select select "45"
click at [1281, 626] on select "00 01 02 03 04 05 06 07 08 09 10 11 12 13 14 15 16 17 18 19 20 21 22 23 24 25 2…" at bounding box center [1299, 643] width 37 height 33
type input "15:45"
click at [1448, 600] on span at bounding box center [1450, 594] width 13 height 13
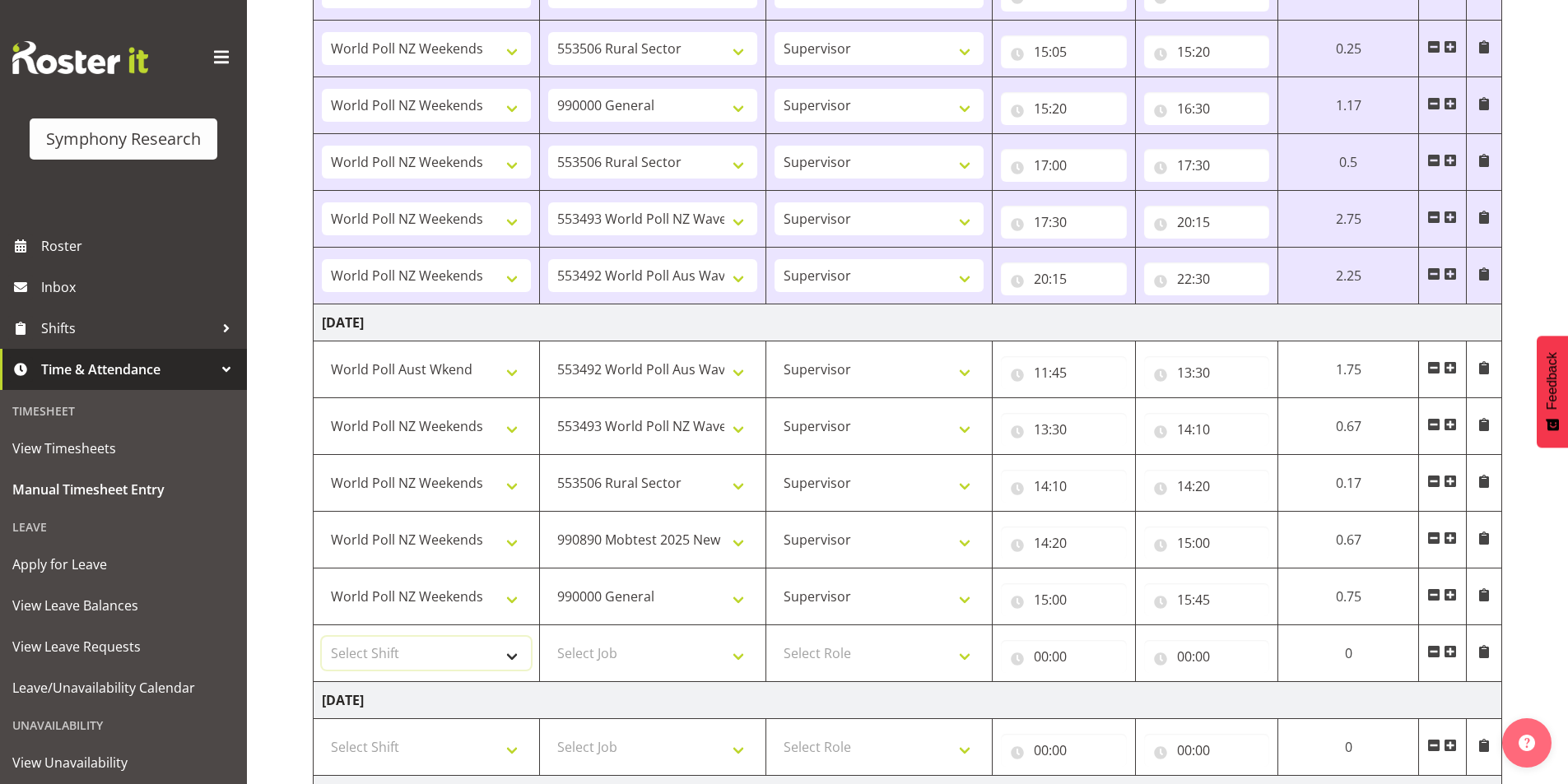
click at [393, 650] on select "Select Shift !!Weekend Residential (Roster IT Shift Label) *Business 9/10am ~ 4…" at bounding box center [426, 653] width 209 height 33
select select "41319"
click at [322, 637] on select "Select Shift !!Weekend Residential (Roster IT Shift Label) *Business 9/10am ~ 4…" at bounding box center [426, 653] width 209 height 33
click at [652, 651] on select "Select Job 550060 IF Admin 553492 World Poll Aus Wave 2 Main 2025 553493 World …" at bounding box center [653, 653] width 209 height 33
select select "10242"
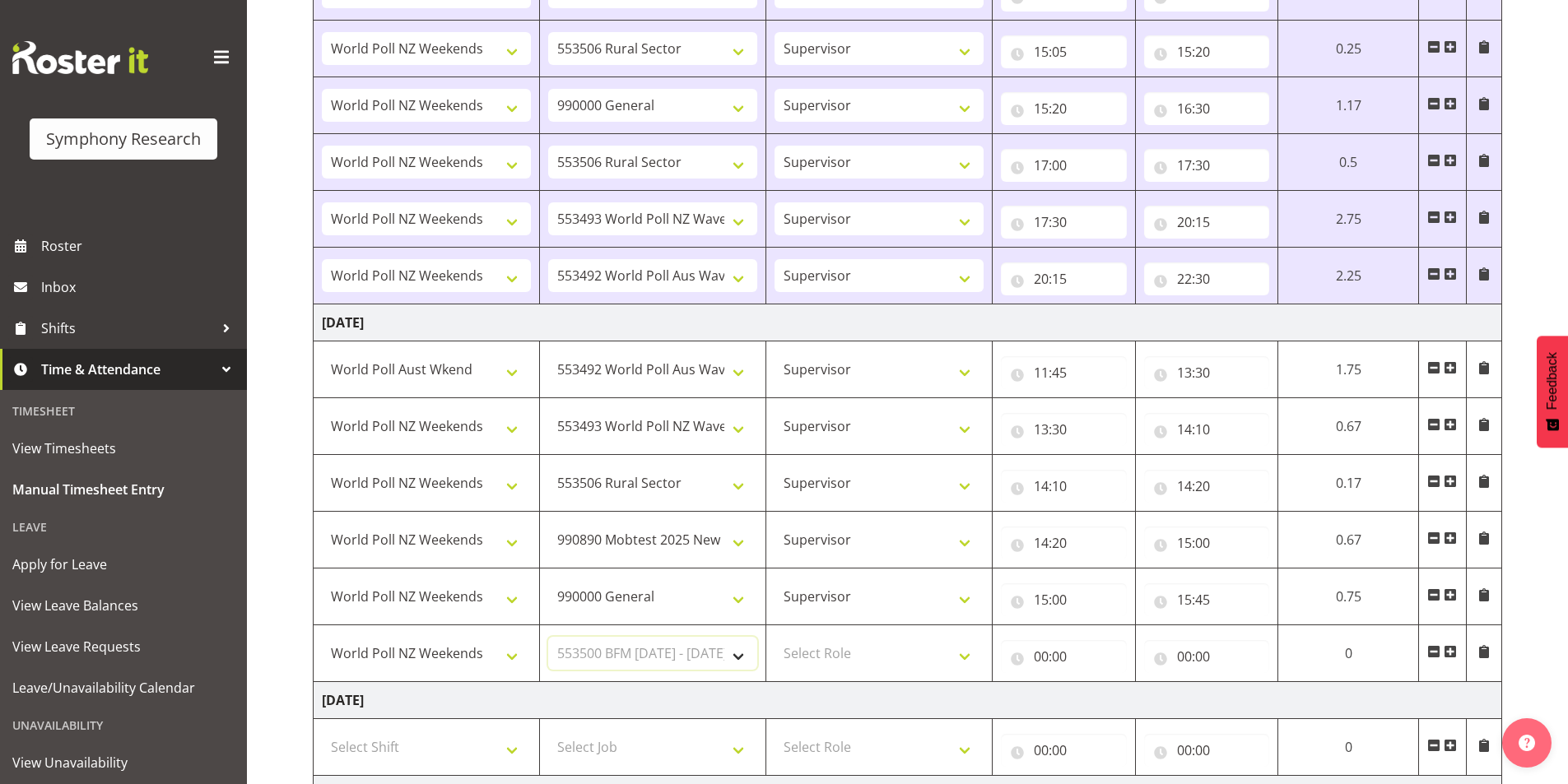
click at [548, 637] on select "Select Job 550060 IF Admin 553492 World Poll Aus Wave 2 Main 2025 553493 World …" at bounding box center [653, 653] width 209 height 33
click at [850, 649] on select "Select Role Interviewing Briefing Supervisor" at bounding box center [879, 653] width 209 height 33
select select "45"
click at [775, 637] on select "Select Role Interviewing Briefing Supervisor" at bounding box center [879, 653] width 209 height 33
click at [1041, 658] on input "00:00" at bounding box center [1064, 657] width 126 height 33
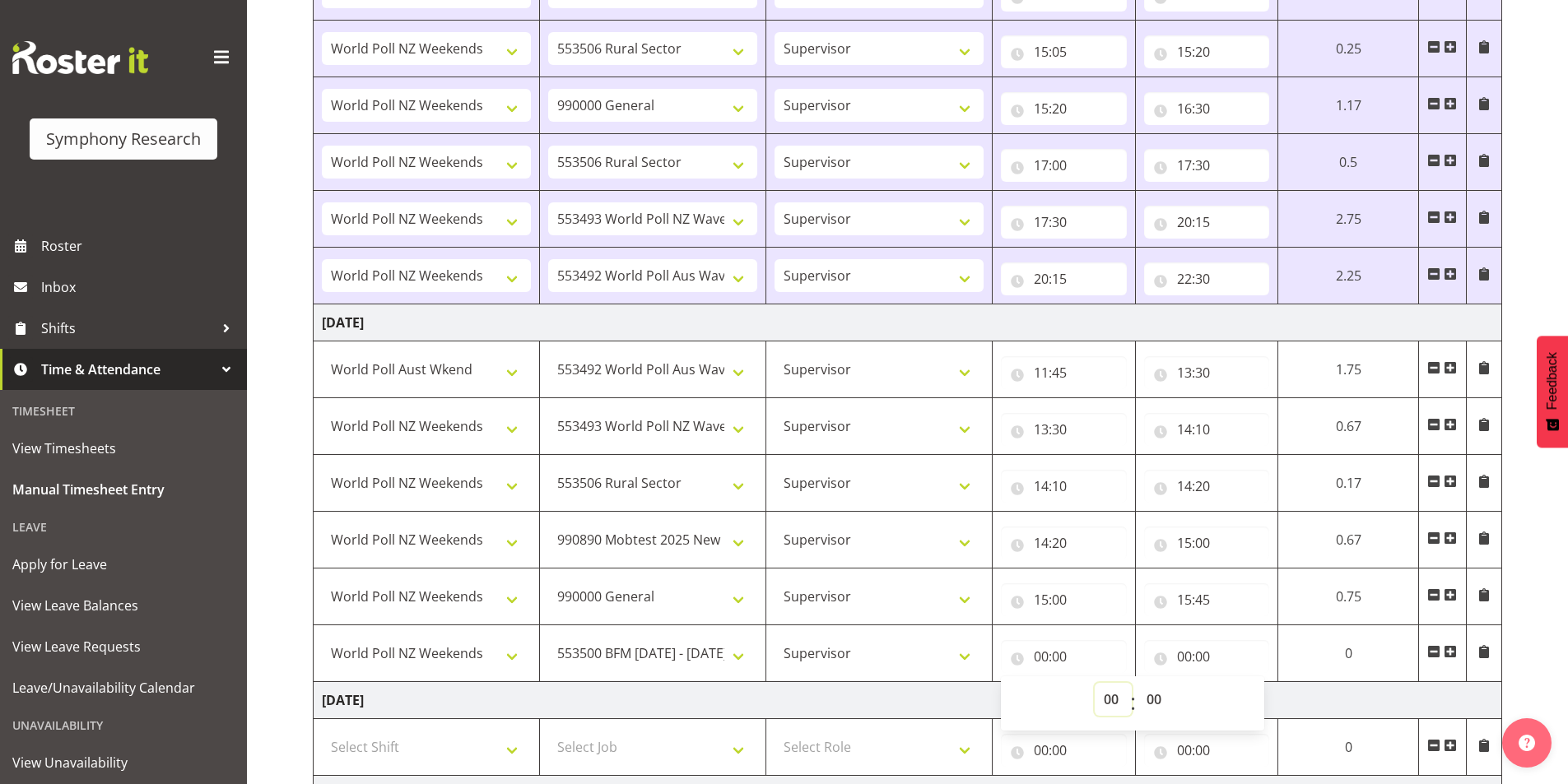
click at [1099, 697] on select "00 01 02 03 04 05 06 07 08 09 10 11 12 13 14 15 16 17 18 19 20 21 22 23" at bounding box center [1113, 699] width 37 height 33
select select "15"
click at [1095, 683] on select "00 01 02 03 04 05 06 07 08 09 10 11 12 13 14 15 16 17 18 19 20 21 22 23" at bounding box center [1113, 699] width 37 height 33
type input "15:00"
click at [1155, 697] on select "00 01 02 03 04 05 06 07 08 09 10 11 12 13 14 15 16 17 18 19 20 21 22 23 24 25 2…" at bounding box center [1156, 699] width 37 height 33
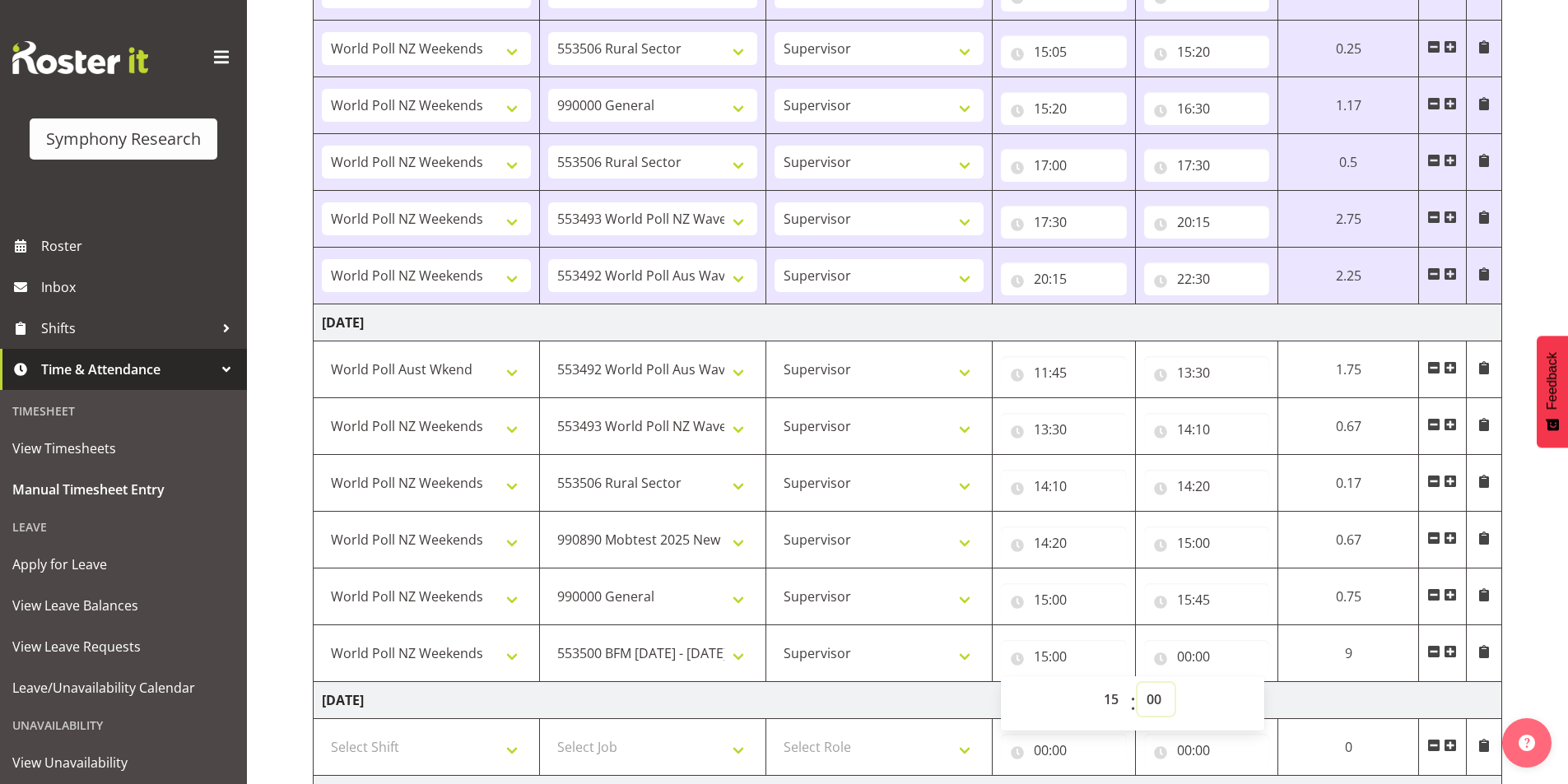
select select "45"
click at [1138, 683] on select "00 01 02 03 04 05 06 07 08 09 10 11 12 13 14 15 16 17 18 19 20 21 22 23 24 25 2…" at bounding box center [1156, 699] width 37 height 33
type input "15:45"
click at [1182, 654] on input "00:00" at bounding box center [1207, 657] width 126 height 33
click at [1243, 704] on select "00 01 02 03 04 05 06 07 08 09 10 11 12 13 14 15 16 17 18 19 20 21 22 23" at bounding box center [1256, 699] width 37 height 33
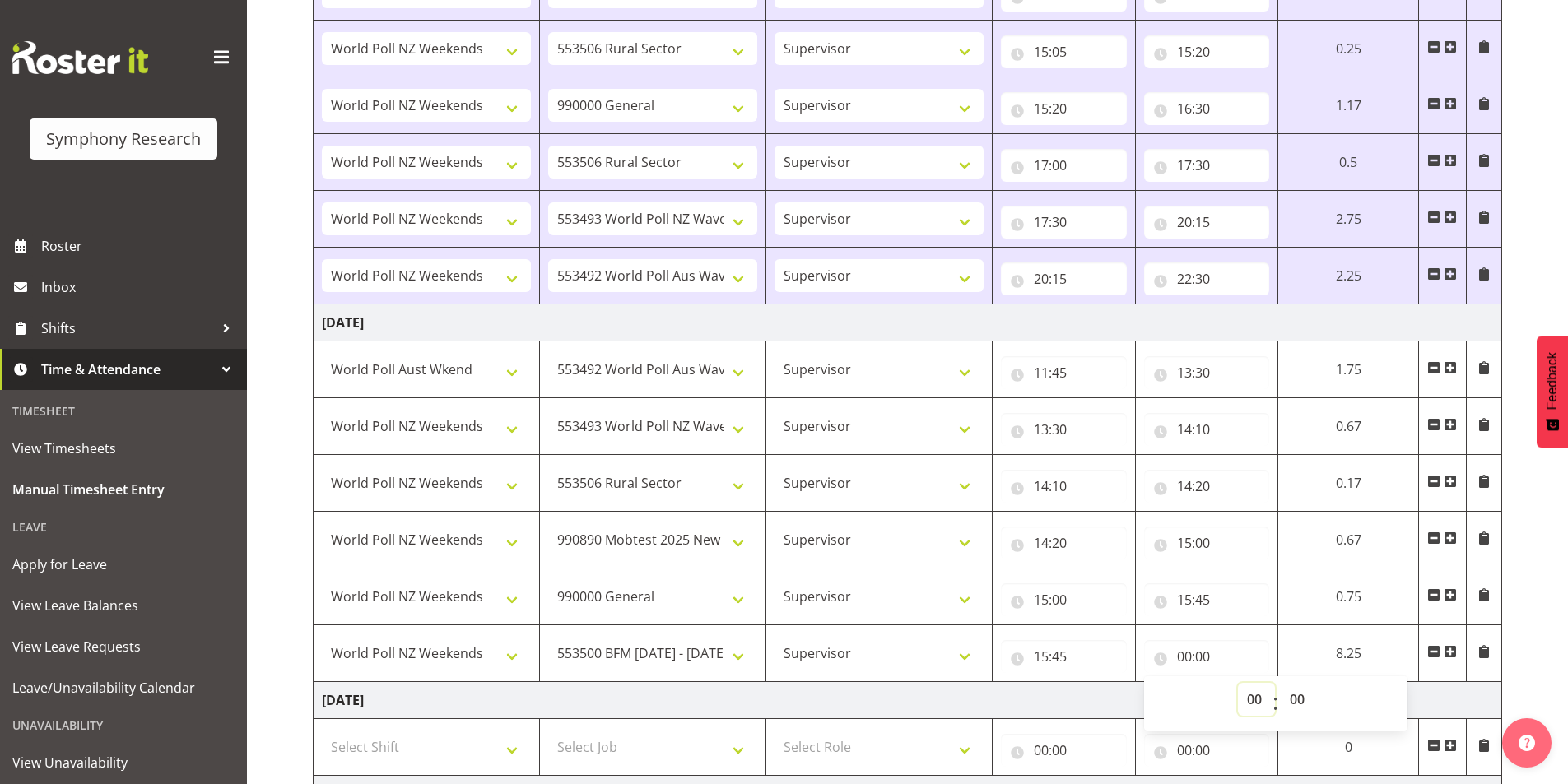
select select "15"
click at [1238, 683] on select "00 01 02 03 04 05 06 07 08 09 10 11 12 13 14 15 16 17 18 19 20 21 22 23" at bounding box center [1256, 699] width 37 height 33
type input "15:00"
click at [1297, 700] on select "00 01 02 03 04 05 06 07 08 09 10 11 12 13 14 15 16 17 18 19 20 21 22 23 24 25 2…" at bounding box center [1299, 699] width 37 height 33
select select "50"
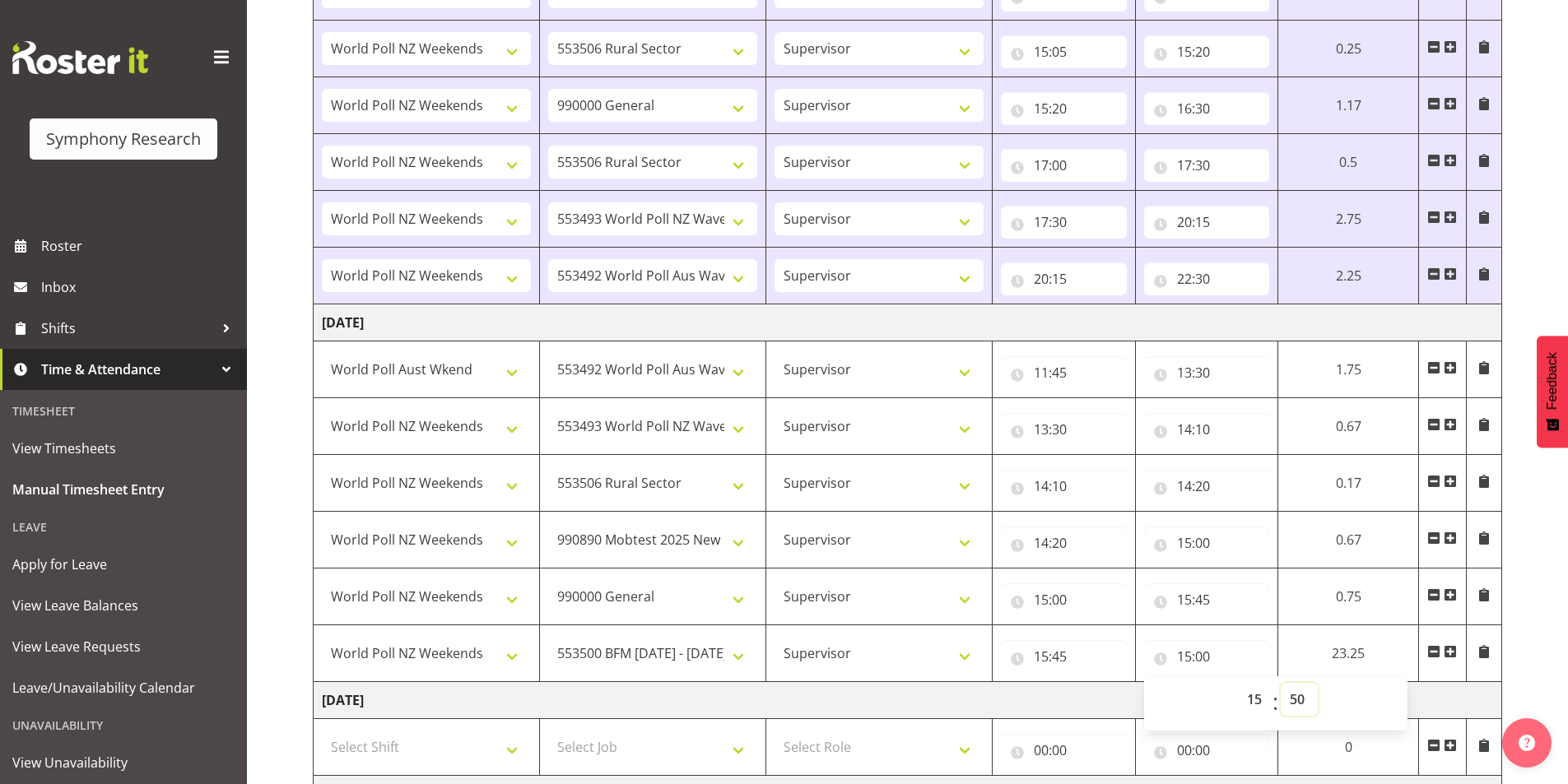
click at [1281, 683] on select "00 01 02 03 04 05 06 07 08 09 10 11 12 13 14 15 16 17 18 19 20 21 22 23 24 25 2…" at bounding box center [1299, 699] width 37 height 33
type input "15:50"
drag, startPoint x: 1448, startPoint y: 648, endPoint x: 1080, endPoint y: 559, distance: 378.6
click at [1448, 648] on span at bounding box center [1450, 651] width 13 height 13
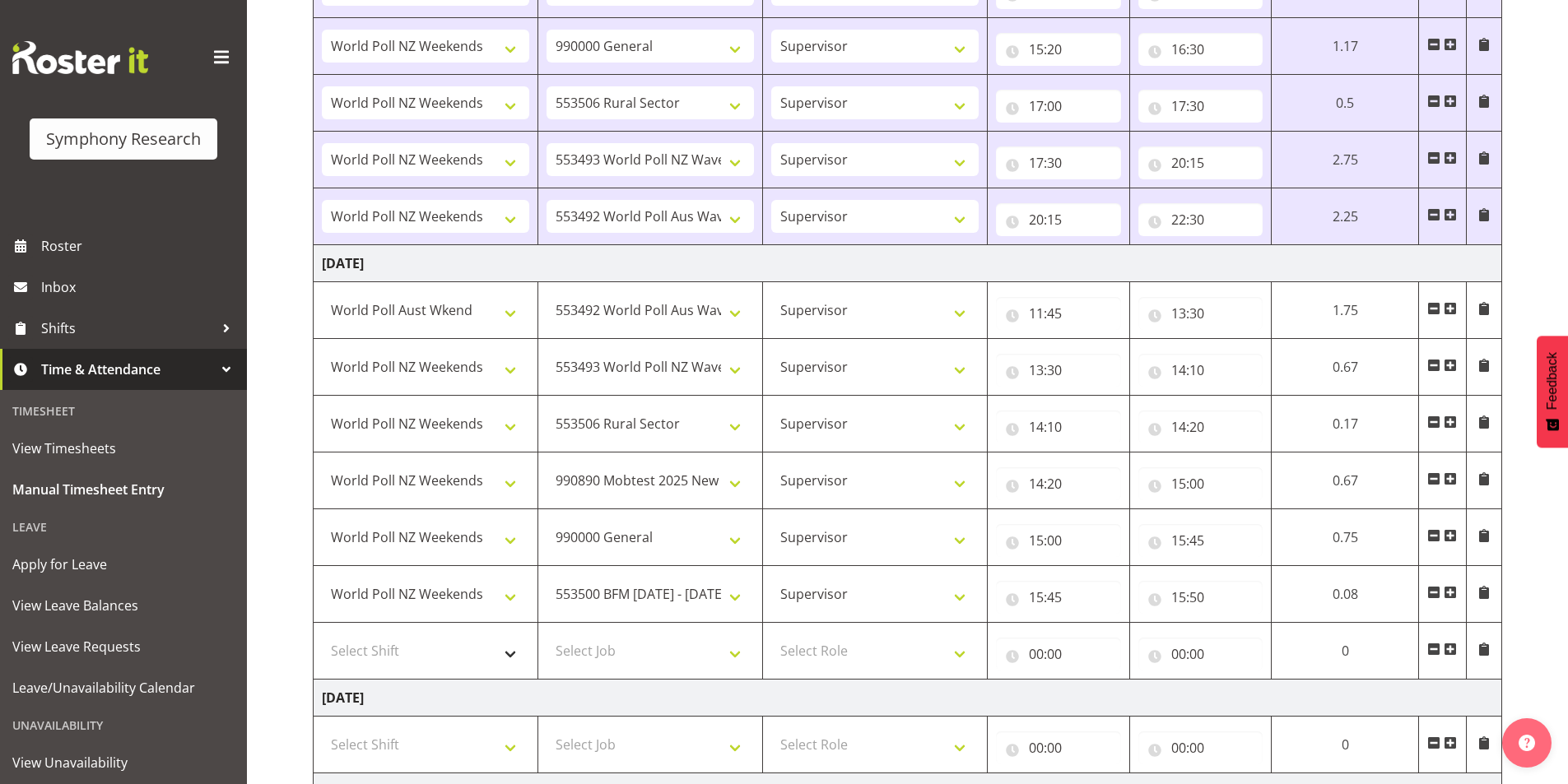
scroll to position [2022, 0]
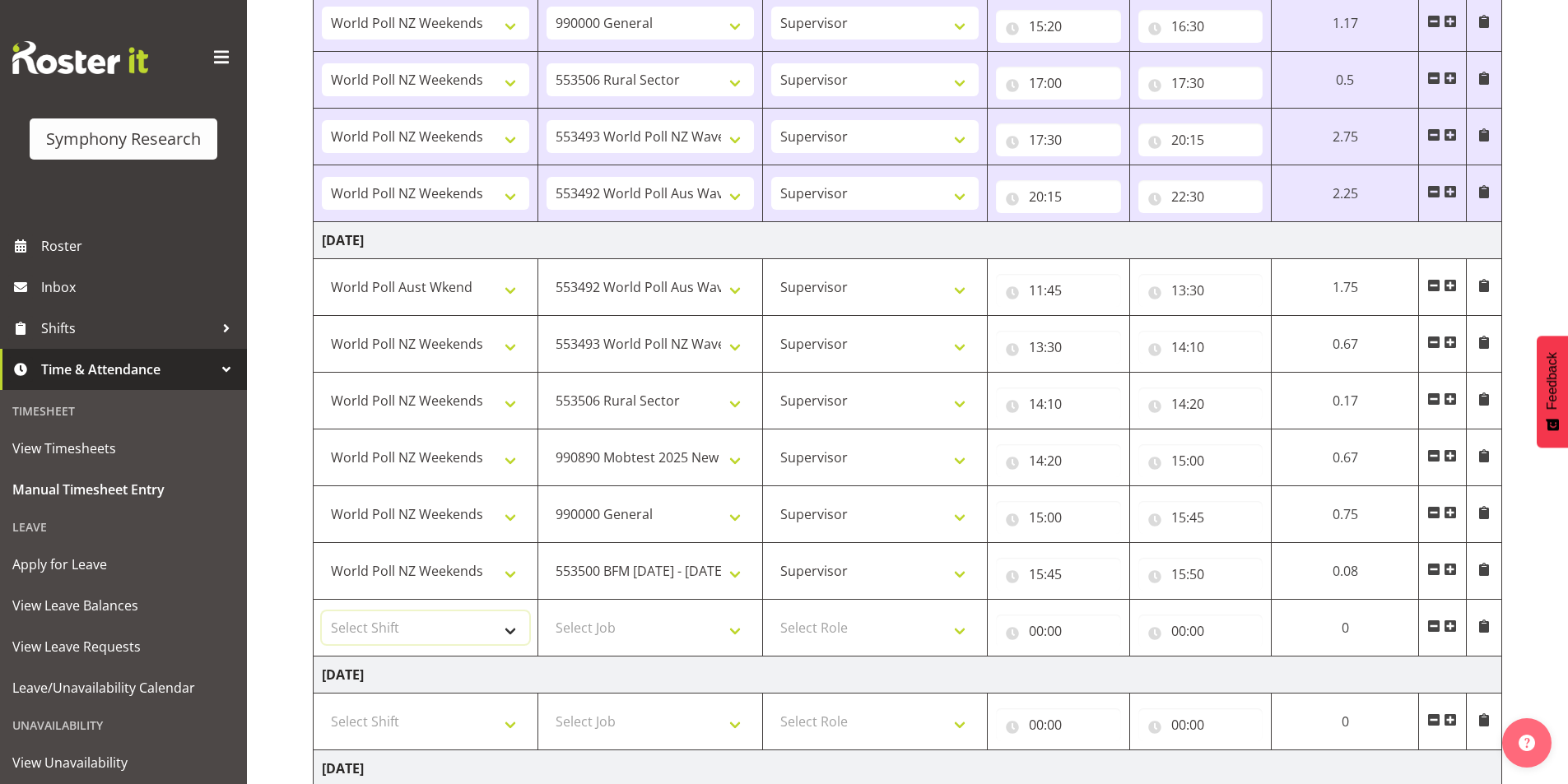
click at [388, 630] on select "Select Shift !!Weekend Residential (Roster IT Shift Label) *Business 9/10am ~ 4…" at bounding box center [425, 628] width 207 height 33
select select "41319"
click at [322, 611] on select "Select Shift !!Weekend Residential (Roster IT Shift Label) *Business 9/10am ~ 4…" at bounding box center [425, 628] width 207 height 33
click at [598, 624] on select "Select Job 550060 IF Admin 553492 World Poll Aus Wave 2 Main 2025 553493 World …" at bounding box center [650, 628] width 207 height 33
select select "10499"
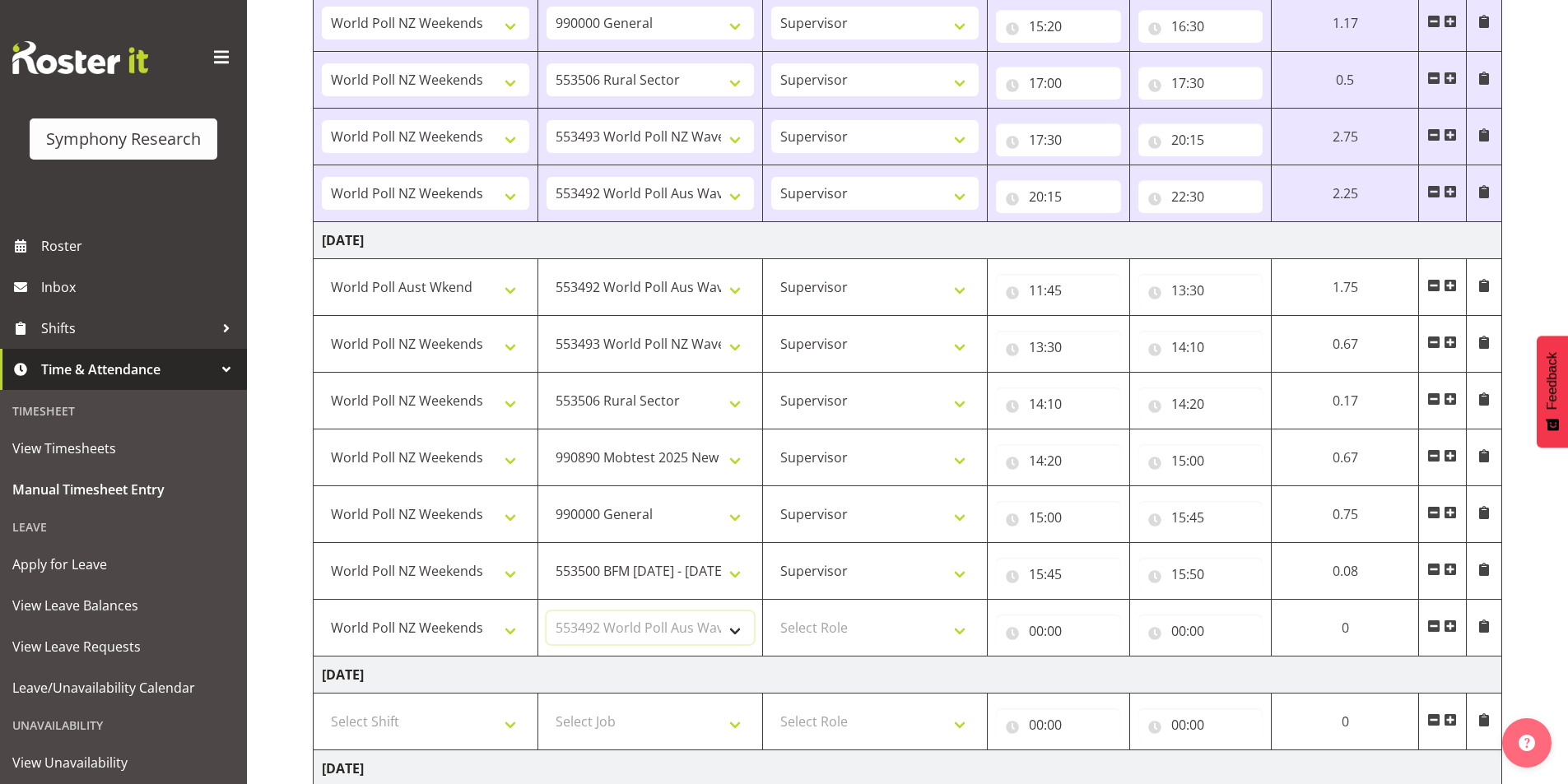
click at [547, 611] on select "Select Job 550060 IF Admin 553492 World Poll Aus Wave 2 Main 2025 553493 World …" at bounding box center [650, 628] width 207 height 33
click at [845, 624] on select "Select Role Interviewing Briefing Supervisor" at bounding box center [875, 628] width 207 height 33
select select "45"
click at [771, 611] on select "Select Role Interviewing Briefing Supervisor" at bounding box center [875, 628] width 207 height 33
click at [1043, 633] on input "00:00" at bounding box center [1059, 631] width 125 height 33
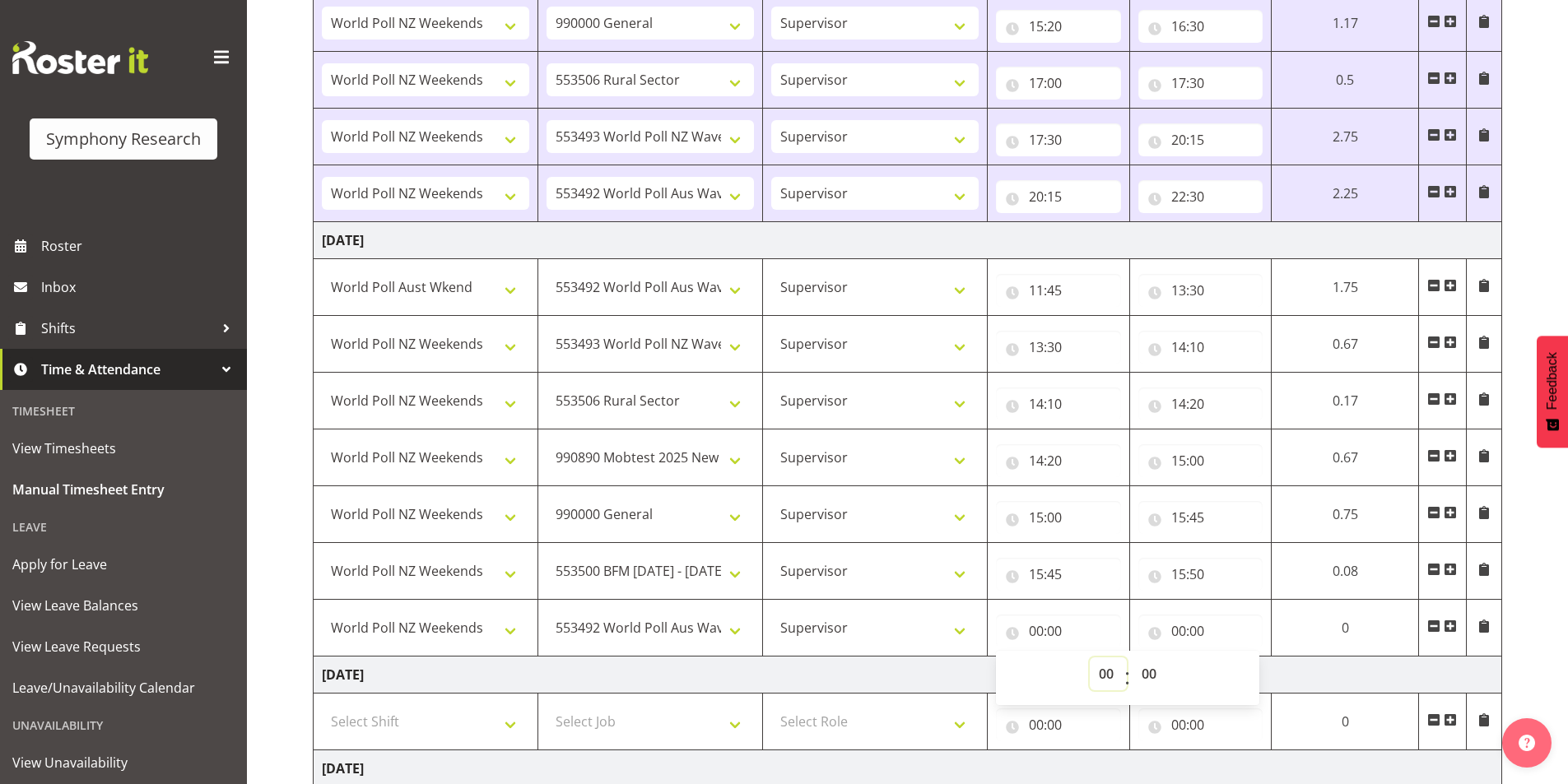
click at [1092, 676] on select "00 01 02 03 04 05 06 07 08 09 10 11 12 13 14 15 16 17 18 19 20 21 22 23" at bounding box center [1108, 674] width 37 height 33
select select "15"
click at [1092, 657] on select "00 01 02 03 04 05 06 07 08 09 10 11 12 13 14 15 16 17 18 19 20 21 22 23" at bounding box center [1108, 674] width 37 height 33
type input "15:00"
click at [1151, 679] on select "00 01 02 03 04 05 06 07 08 09 10 11 12 13 14 15 16 17 18 19 20 21 22 23 24 25 2…" at bounding box center [1156, 674] width 37 height 33
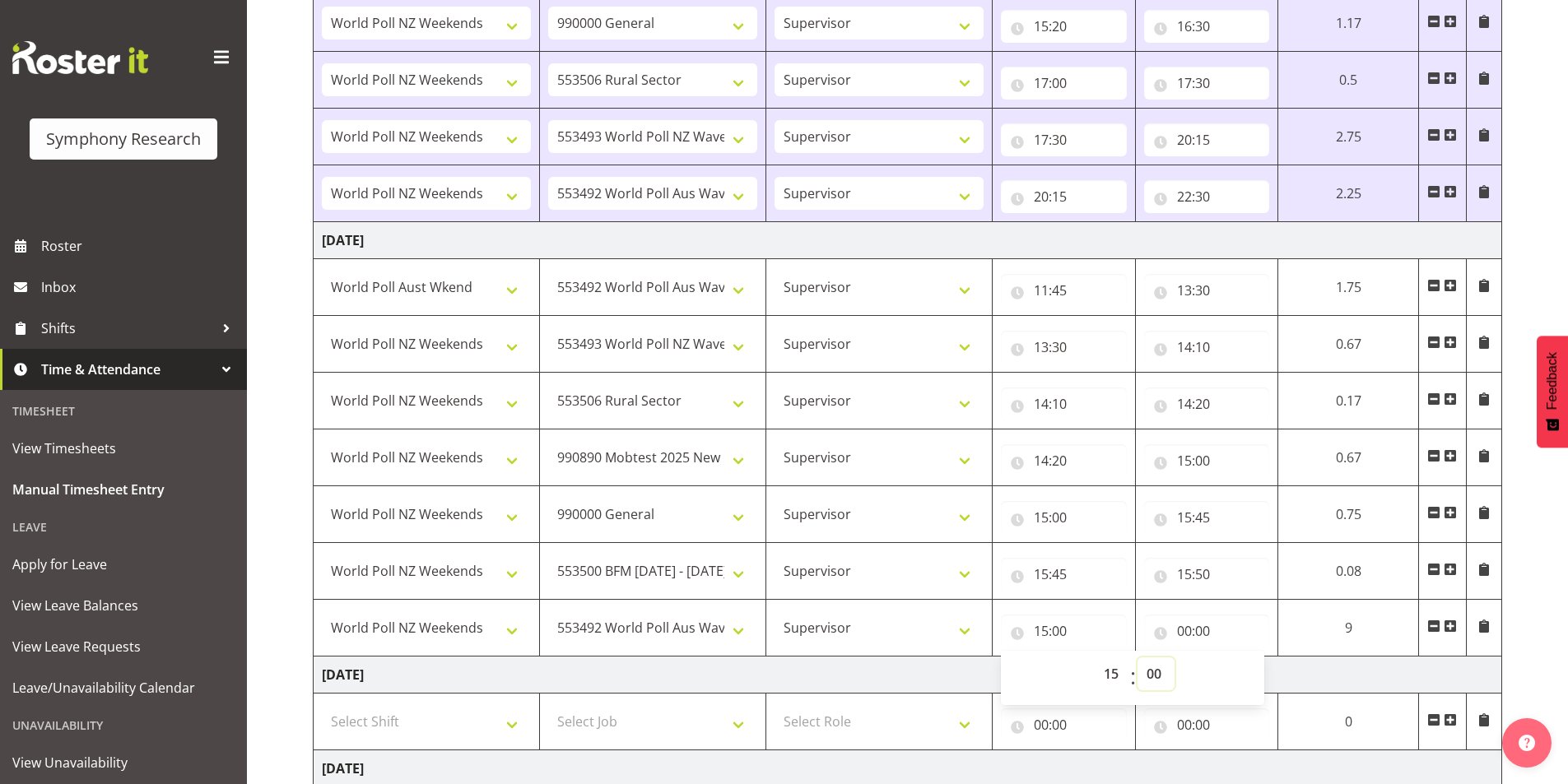
select select "50"
click at [1138, 657] on select "00 01 02 03 04 05 06 07 08 09 10 11 12 13 14 15 16 17 18 19 20 21 22 23 24 25 2…" at bounding box center [1156, 674] width 37 height 33
type input "15:50"
click at [1190, 633] on input "00:00" at bounding box center [1207, 631] width 126 height 33
click at [1224, 668] on div "00 01 02 03 04 05 06 07 08 09 10 11 12 13 14 15 16 17 18 19 20 21 22 23 : 00 01…" at bounding box center [1276, 677] width 264 height 41
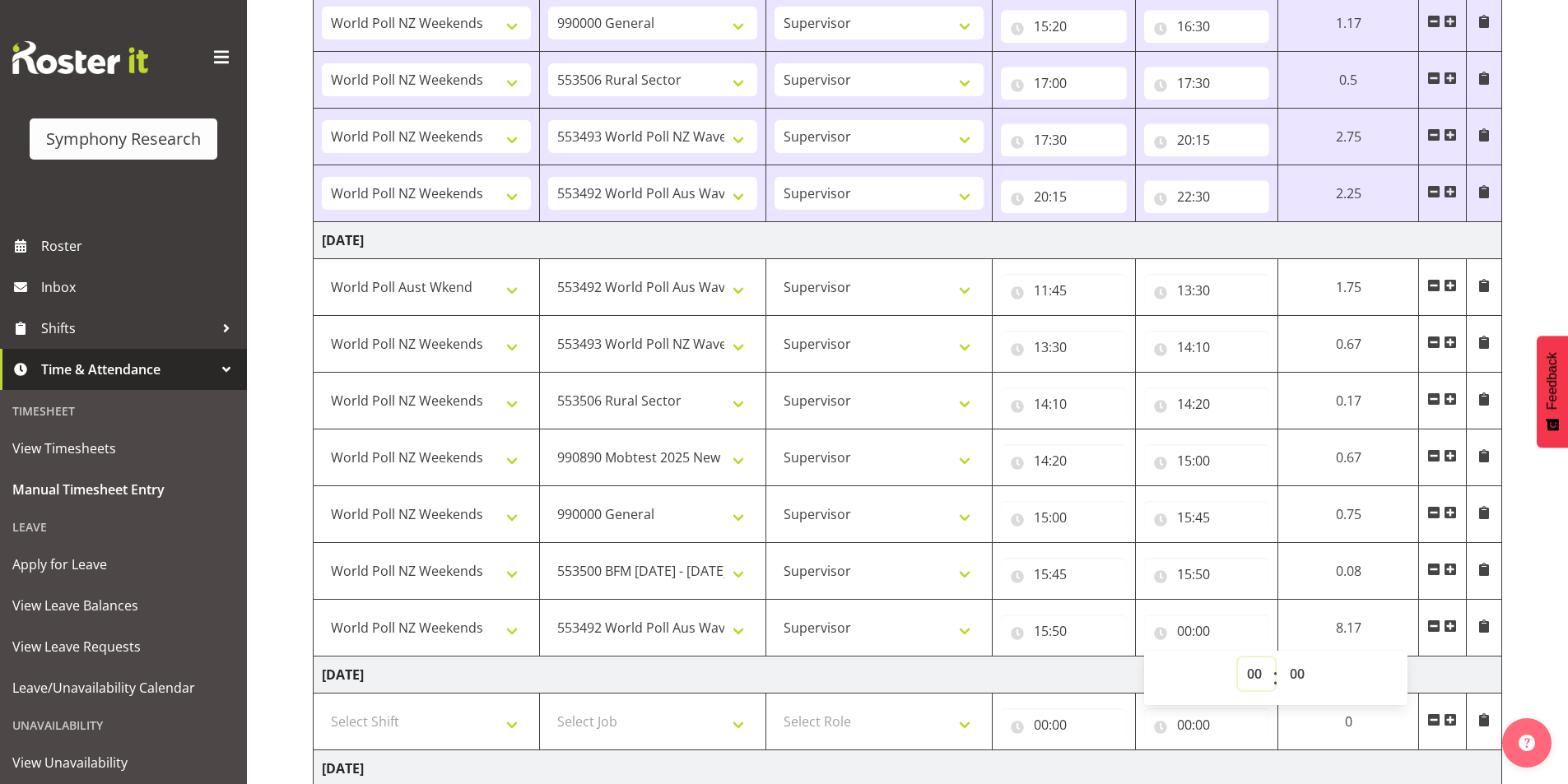
click at [1244, 672] on select "00 01 02 03 04 05 06 07 08 09 10 11 12 13 14 15 16 17 18 19 20 21 22 23" at bounding box center [1256, 674] width 37 height 33
select select "16"
click at [1238, 657] on select "00 01 02 03 04 05 06 07 08 09 10 11 12 13 14 15 16 17 18 19 20 21 22 23" at bounding box center [1256, 674] width 37 height 33
type input "16:00"
click at [1451, 622] on span at bounding box center [1450, 625] width 13 height 13
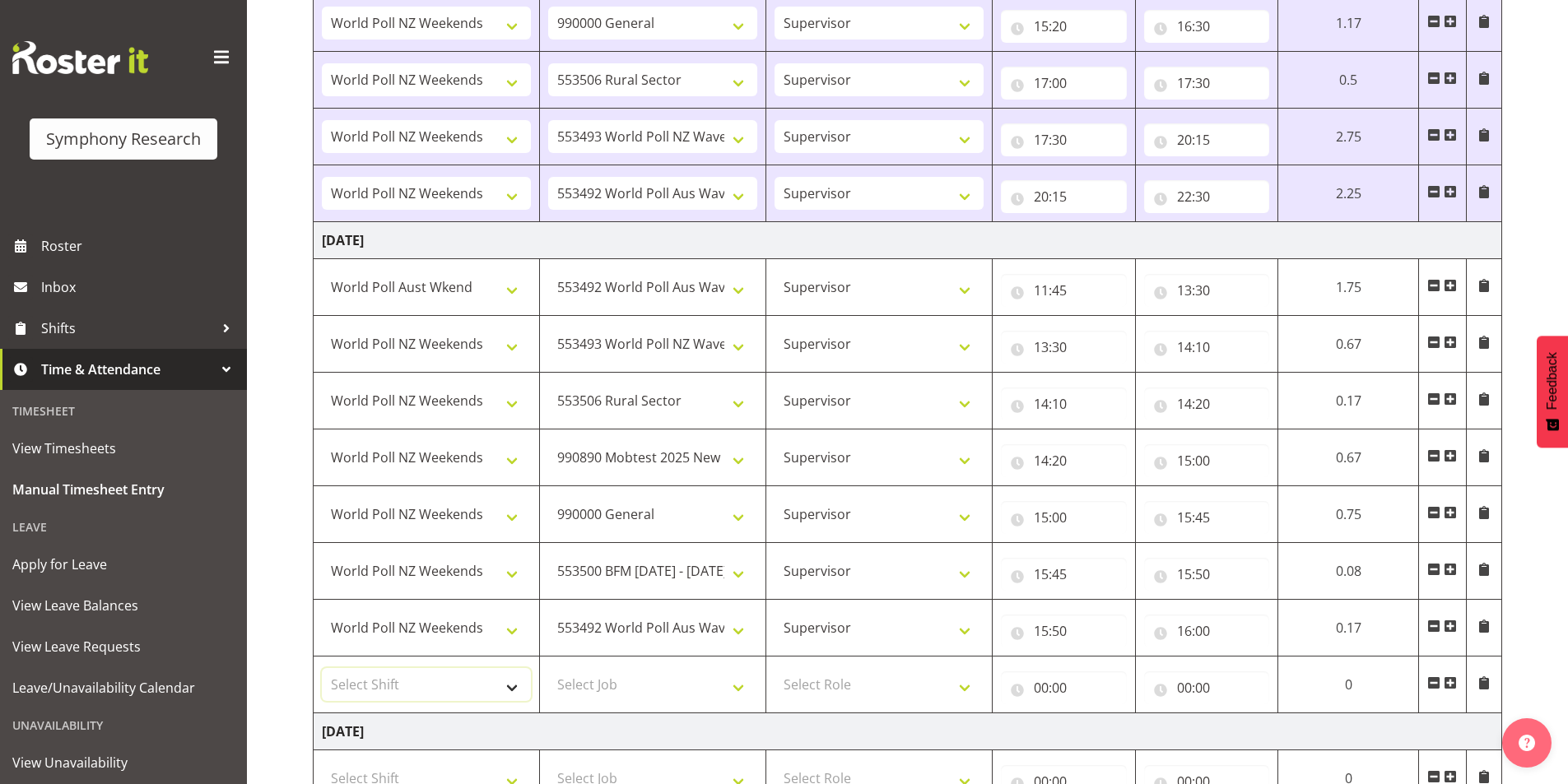
click at [425, 676] on select "Select Shift !!Weekend Residential (Roster IT Shift Label) *Business 9/10am ~ 4…" at bounding box center [426, 684] width 209 height 33
select select "41319"
click at [322, 668] on select "Select Shift !!Weekend Residential (Roster IT Shift Label) *Business 9/10am ~ 4…" at bounding box center [426, 684] width 209 height 33
click at [610, 680] on select "Select Job 550060 IF Admin 553492 World Poll Aus Wave 2 Main 2025 553493 World …" at bounding box center [653, 684] width 209 height 33
select select "10587"
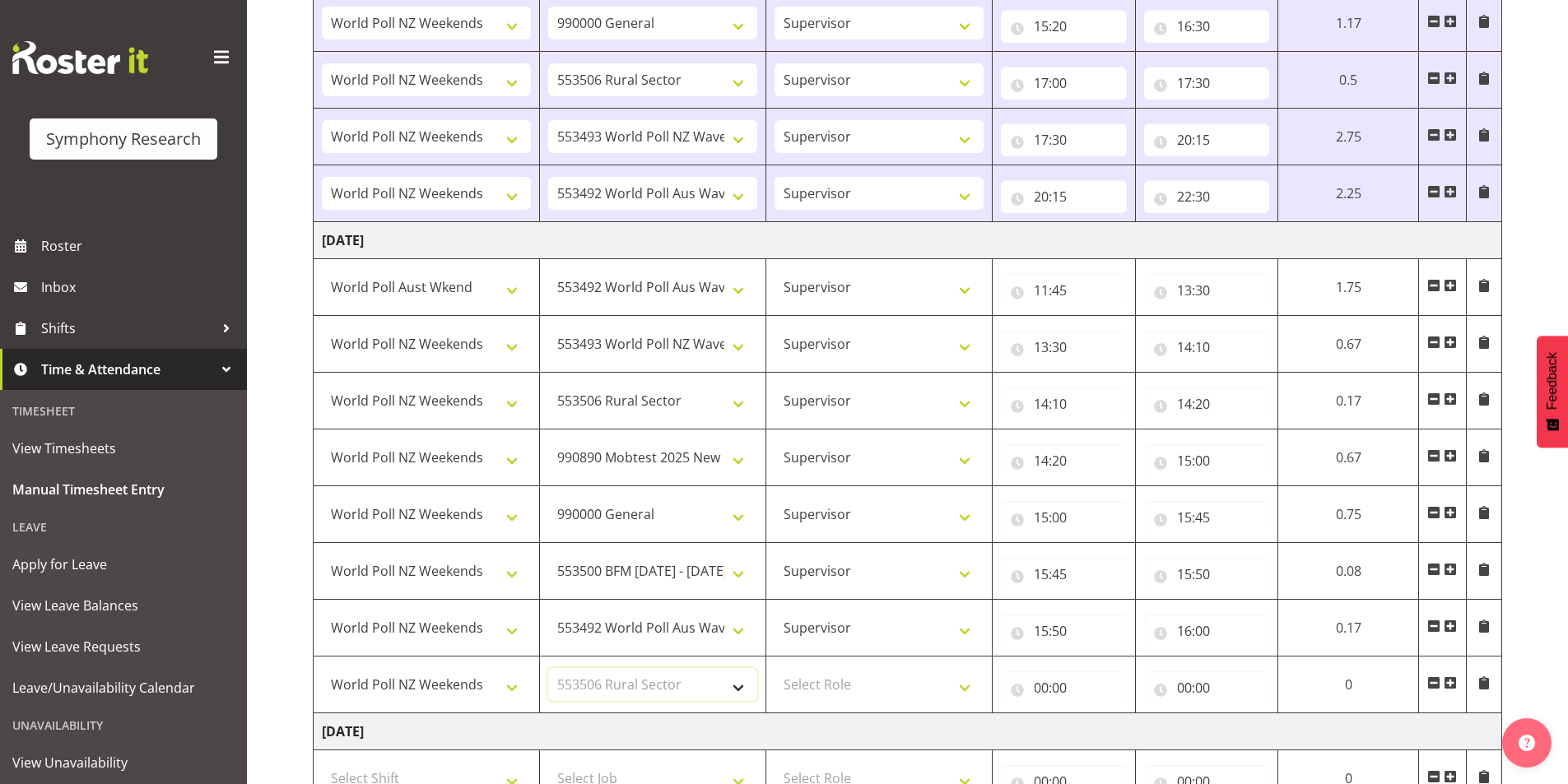
click at [548, 668] on select "Select Job 550060 IF Admin 553492 World Poll Aus Wave 2 Main 2025 553493 World …" at bounding box center [653, 684] width 209 height 33
click at [850, 683] on select "Select Role Interviewing Briefing Supervisor" at bounding box center [879, 684] width 209 height 33
select select "45"
click at [775, 668] on select "Select Role Interviewing Briefing Supervisor" at bounding box center [879, 684] width 209 height 33
click at [1045, 688] on input "00:00" at bounding box center [1064, 688] width 126 height 33
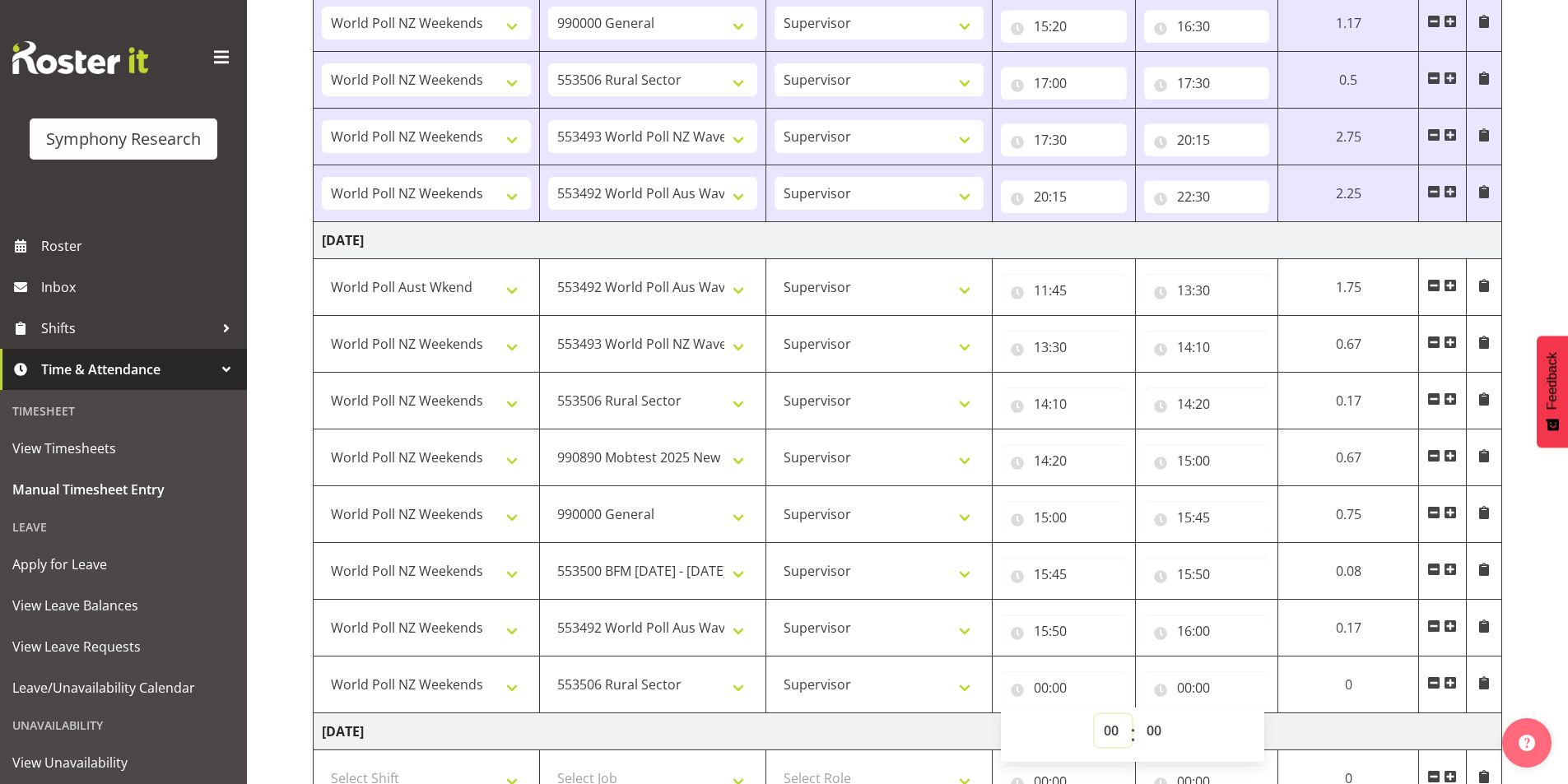
click at [1099, 728] on select "00 01 02 03 04 05 06 07 08 09 10 11 12 13 14 15 16 17 18 19 20 21 22 23" at bounding box center [1113, 730] width 37 height 33
select select "16"
click at [1095, 714] on select "00 01 02 03 04 05 06 07 08 09 10 11 12 13 14 15 16 17 18 19 20 21 22 23" at bounding box center [1113, 730] width 37 height 33
type input "16:00"
click at [1190, 683] on input "00:00" at bounding box center [1207, 688] width 126 height 33
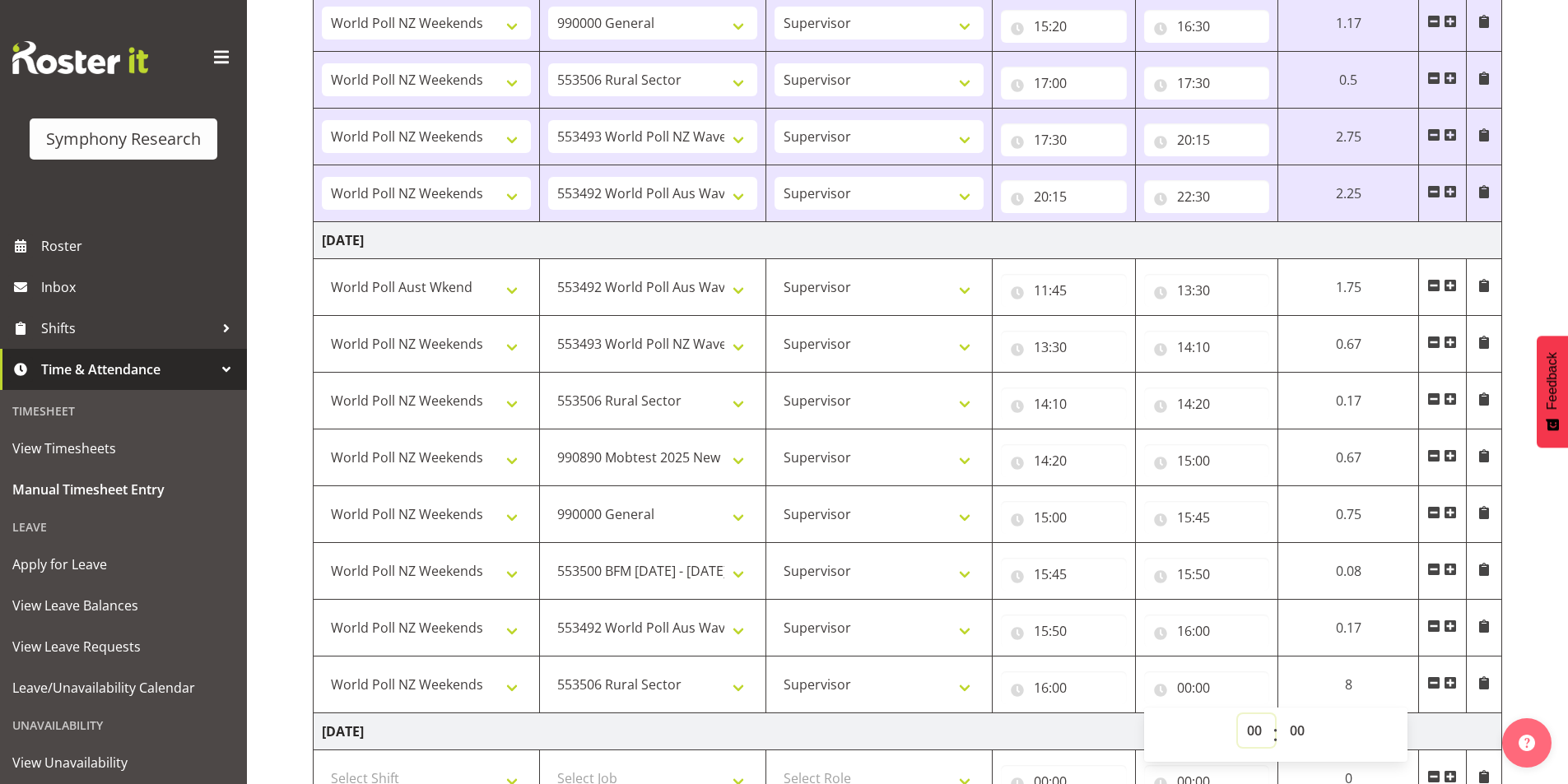
click at [1244, 733] on select "00 01 02 03 04 05 06 07 08 09 10 11 12 13 14 15 16 17 18 19 20 21 22 23" at bounding box center [1256, 730] width 37 height 33
select select "16"
click at [1238, 714] on select "00 01 02 03 04 05 06 07 08 09 10 11 12 13 14 15 16 17 18 19 20 21 22 23" at bounding box center [1256, 730] width 37 height 33
type input "16:00"
click at [1296, 733] on select "00 01 02 03 04 05 06 07 08 09 10 11 12 13 14 15 16 17 18 19 20 21 22 23 24 25 2…" at bounding box center [1299, 730] width 37 height 33
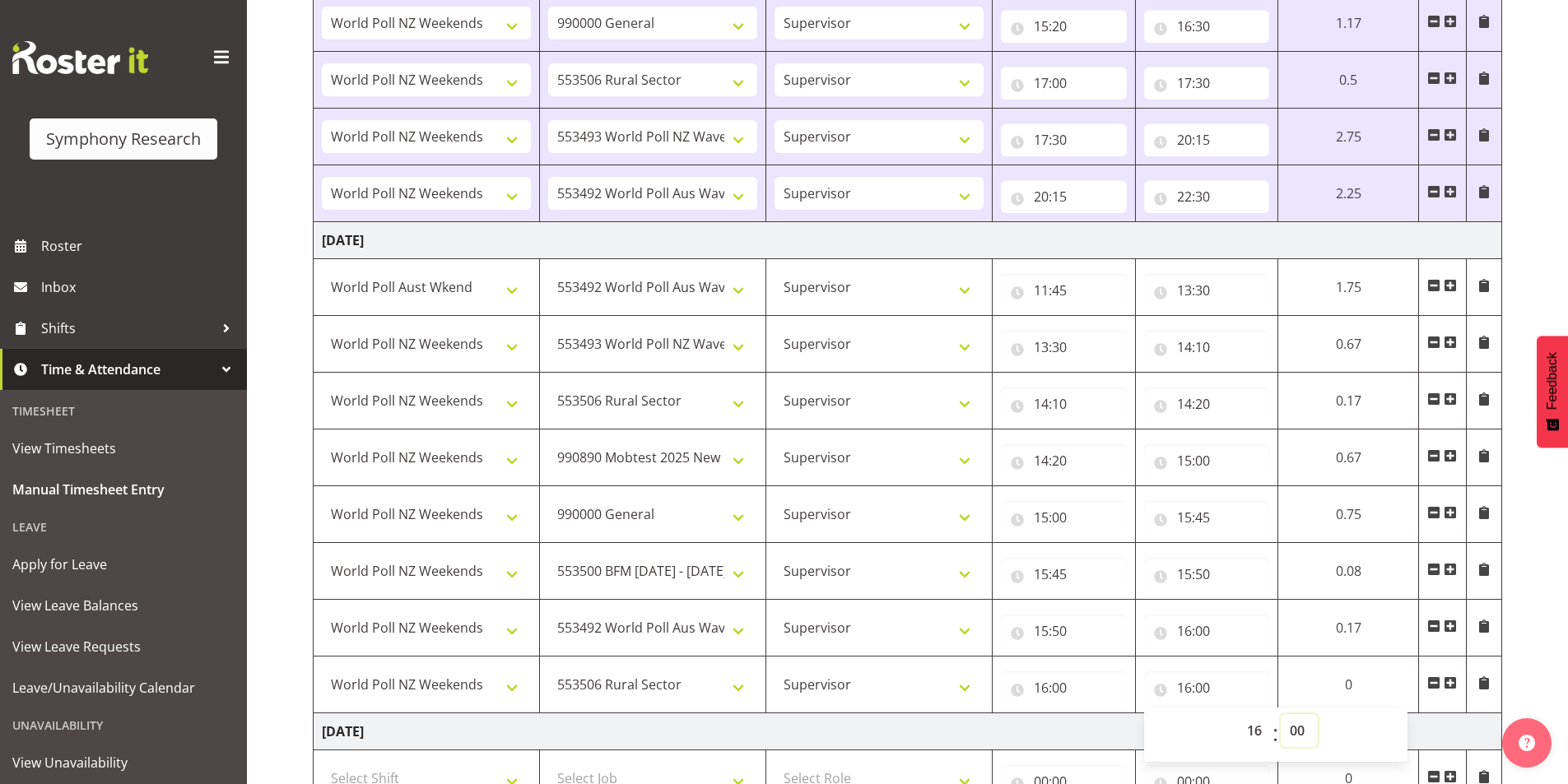
select select "20"
click at [1281, 714] on select "00 01 02 03 04 05 06 07 08 09 10 11 12 13 14 15 16 17 18 19 20 21 22 23 24 25 2…" at bounding box center [1299, 730] width 37 height 33
type input "16:20"
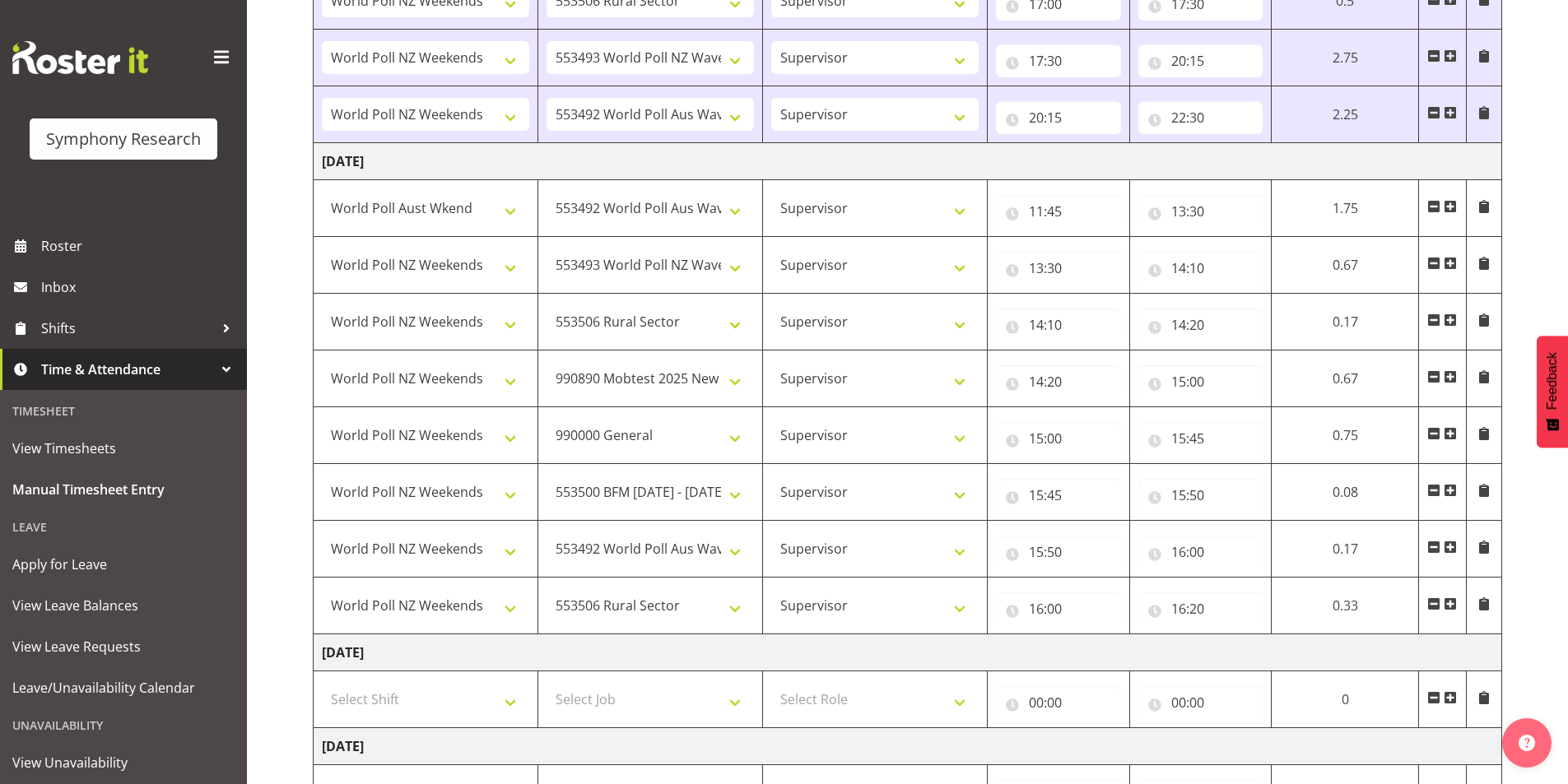
scroll to position [2105, 0]
click at [1452, 601] on span at bounding box center [1450, 600] width 13 height 13
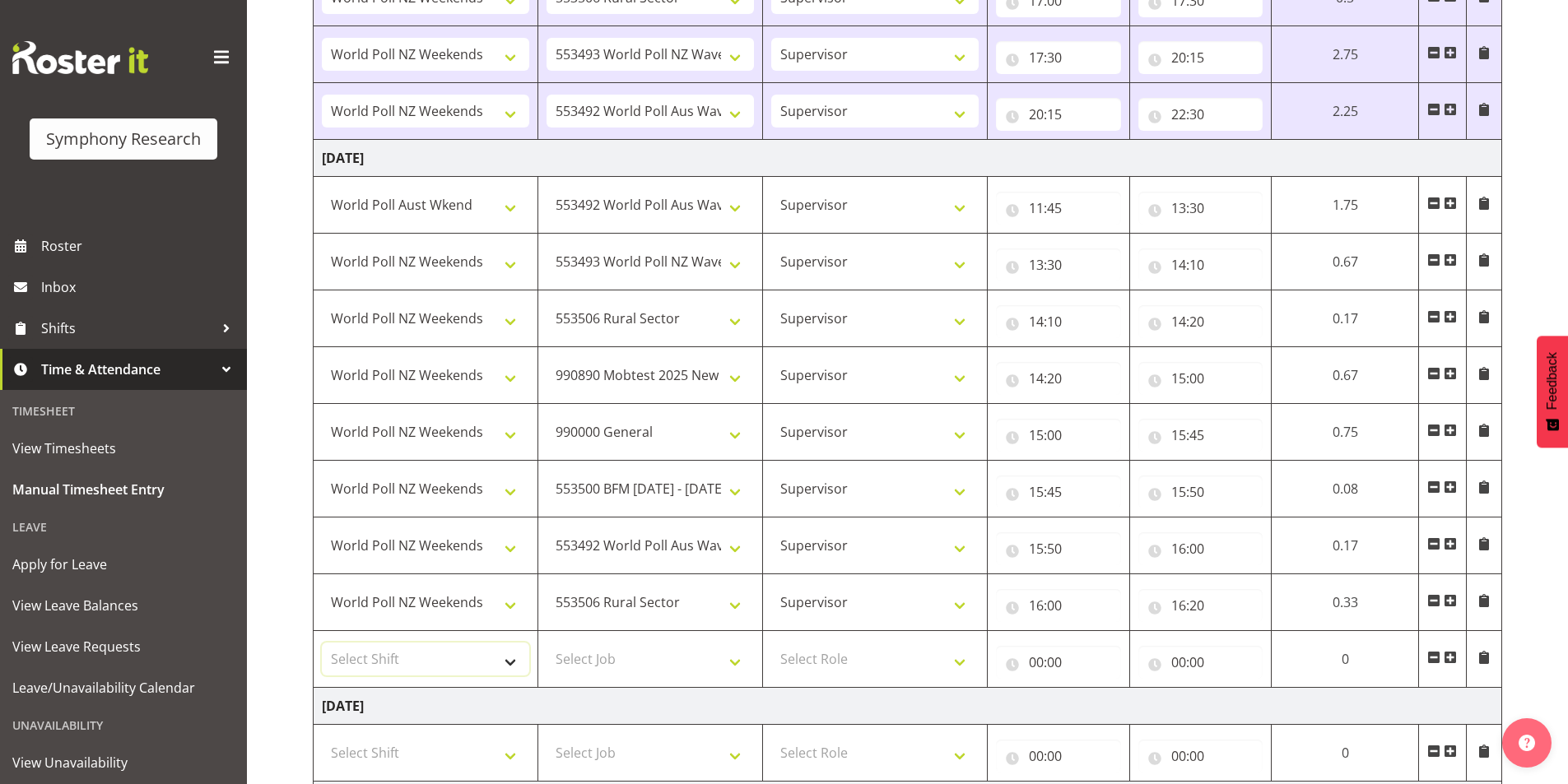
click at [424, 663] on select "Select Shift !!Weekend Residential (Roster IT Shift Label) *Business 9/10am ~ 4…" at bounding box center [425, 659] width 207 height 33
select select "41319"
click at [322, 643] on select "Select Shift !!Weekend Residential (Roster IT Shift Label) *Business 9/10am ~ 4…" at bounding box center [425, 659] width 207 height 33
click at [587, 657] on select "Select Job 550060 IF Admin 553492 World Poll Aus Wave 2 Main 2025 553493 World …" at bounding box center [650, 659] width 207 height 33
select select "10575"
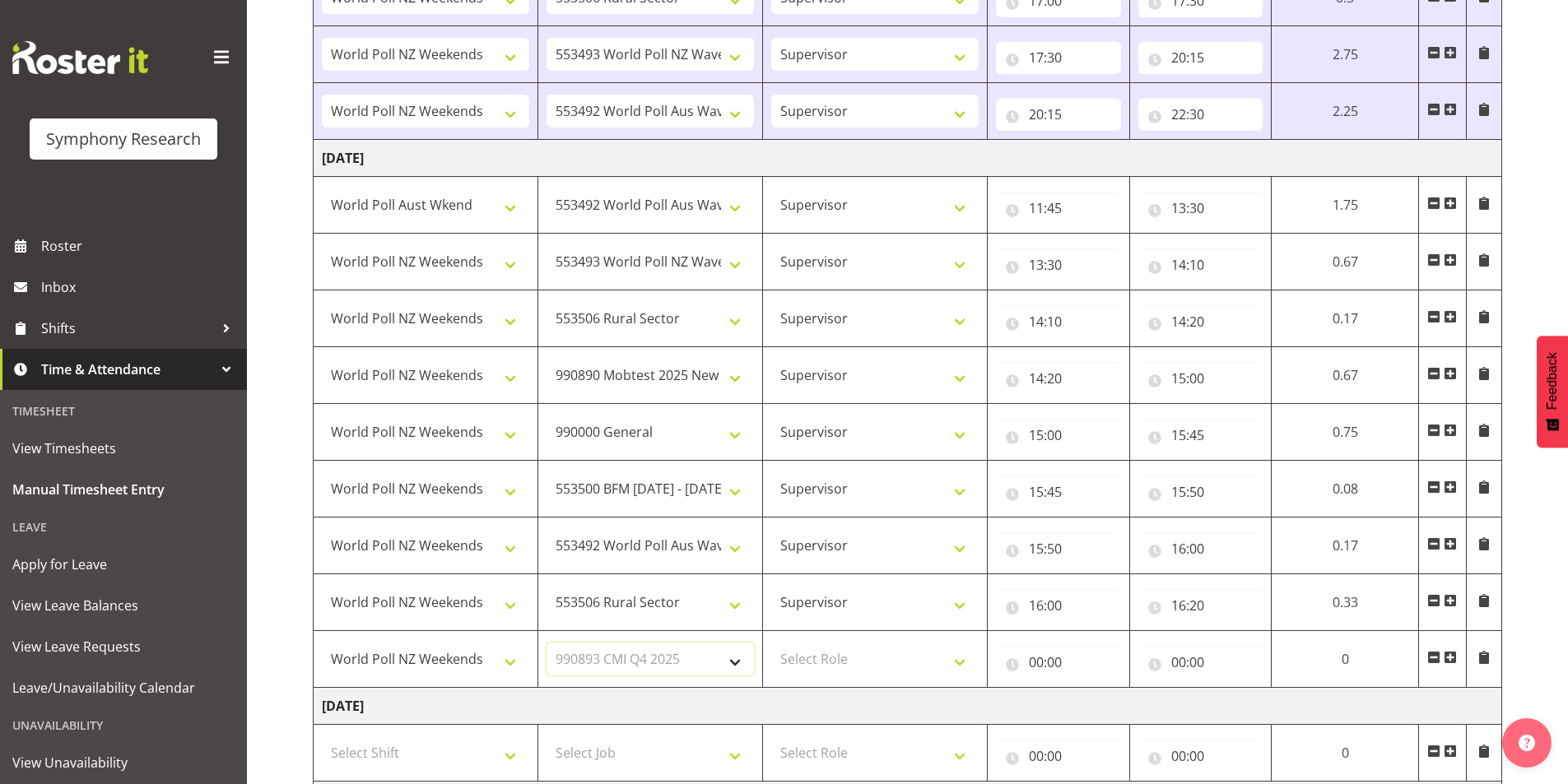
click at [547, 643] on select "Select Job 550060 IF Admin 553492 World Poll Aus Wave 2 Main 2025 553493 World …" at bounding box center [650, 659] width 207 height 33
click at [840, 661] on select "Select Role Interviewing Briefing Supervisor" at bounding box center [875, 659] width 207 height 33
select select "45"
click at [771, 643] on select "Select Role Interviewing Briefing Supervisor" at bounding box center [875, 659] width 207 height 33
click at [1030, 657] on input "00:00" at bounding box center [1059, 663] width 125 height 33
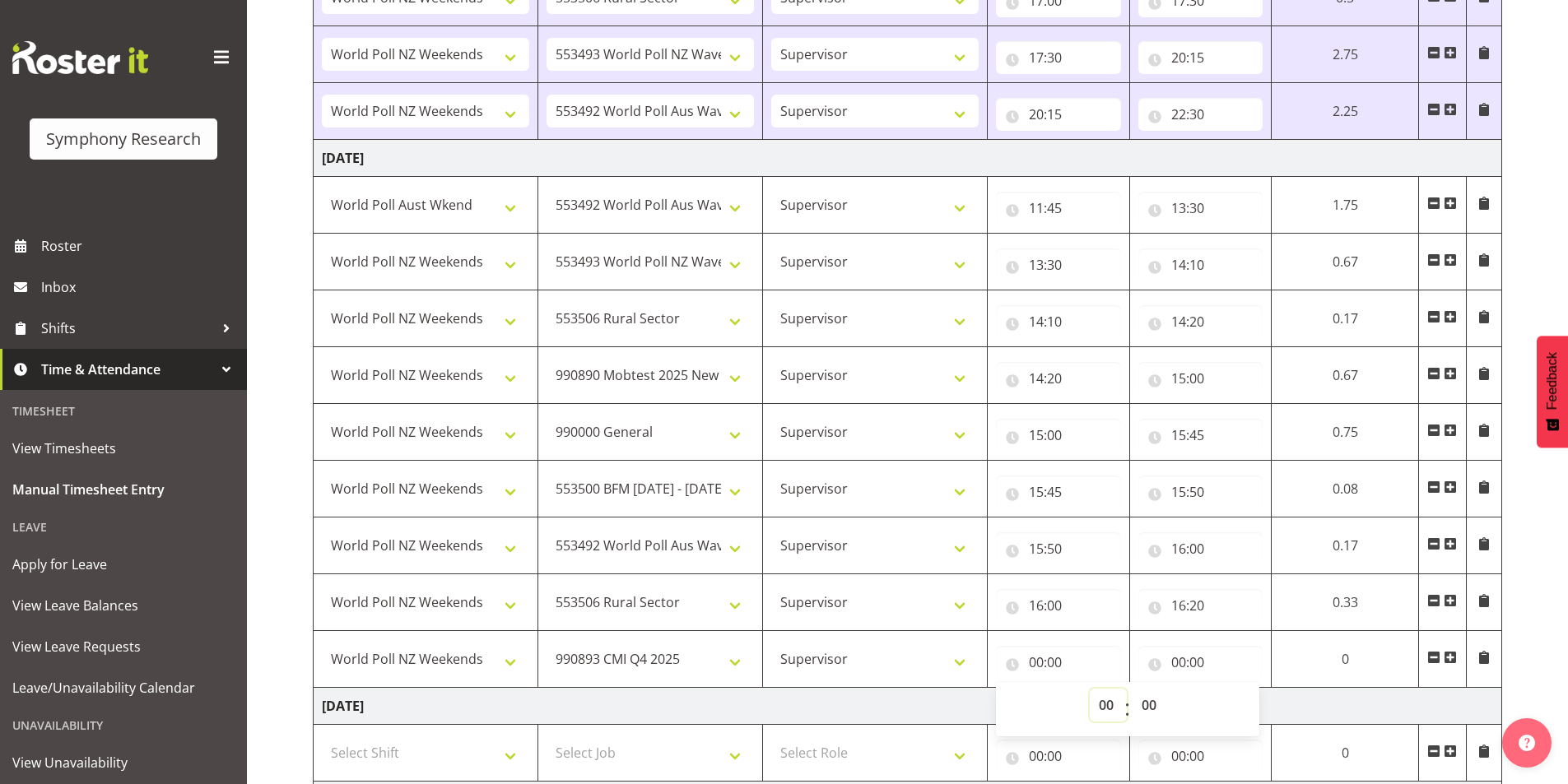
click at [1091, 691] on select "00 01 02 03 04 05 06 07 08 09 10 11 12 13 14 15 16 17 18 19 20 21 22 23" at bounding box center [1108, 705] width 37 height 33
select select "16"
click at [1092, 689] on select "00 01 02 03 04 05 06 07 08 09 10 11 12 13 14 15 16 17 18 19 20 21 22 23" at bounding box center [1108, 705] width 37 height 33
type input "16:00"
click at [1158, 700] on select "00 01 02 03 04 05 06 07 08 09 10 11 12 13 14 15 16 17 18 19 20 21 22 23 24 25 2…" at bounding box center [1156, 705] width 37 height 33
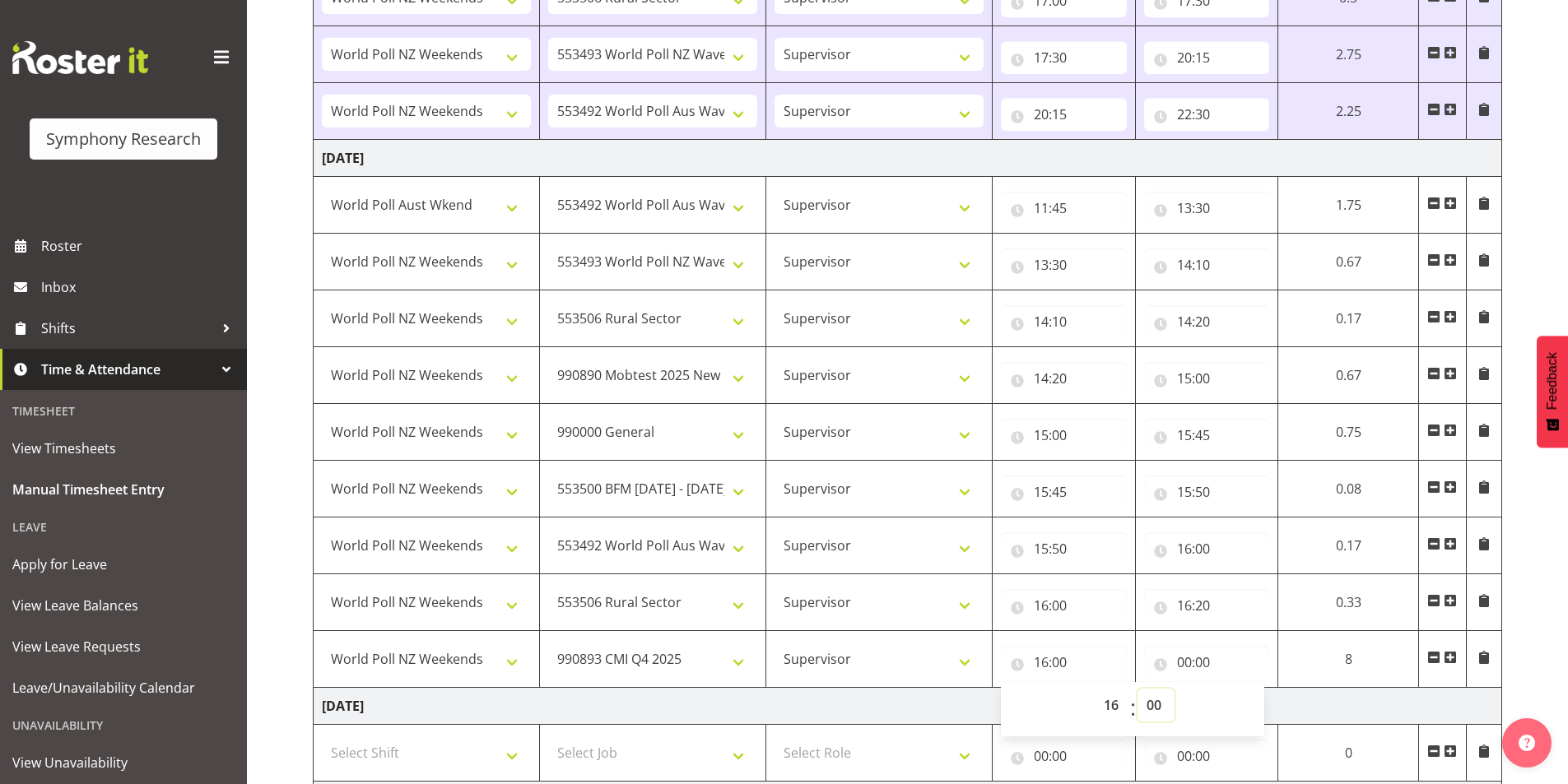
select select "50"
click at [1138, 689] on select "00 01 02 03 04 05 06 07 08 09 10 11 12 13 14 15 16 17 18 19 20 21 22 23 24 25 2…" at bounding box center [1156, 705] width 37 height 33
type input "16:50"
click at [1182, 660] on input "00:00" at bounding box center [1207, 663] width 126 height 33
click at [1246, 693] on select "00 01 02 03 04 05 06 07 08 09 10 11 12 13 14 15 16 17 18 19 20 21 22 23" at bounding box center [1256, 705] width 37 height 33
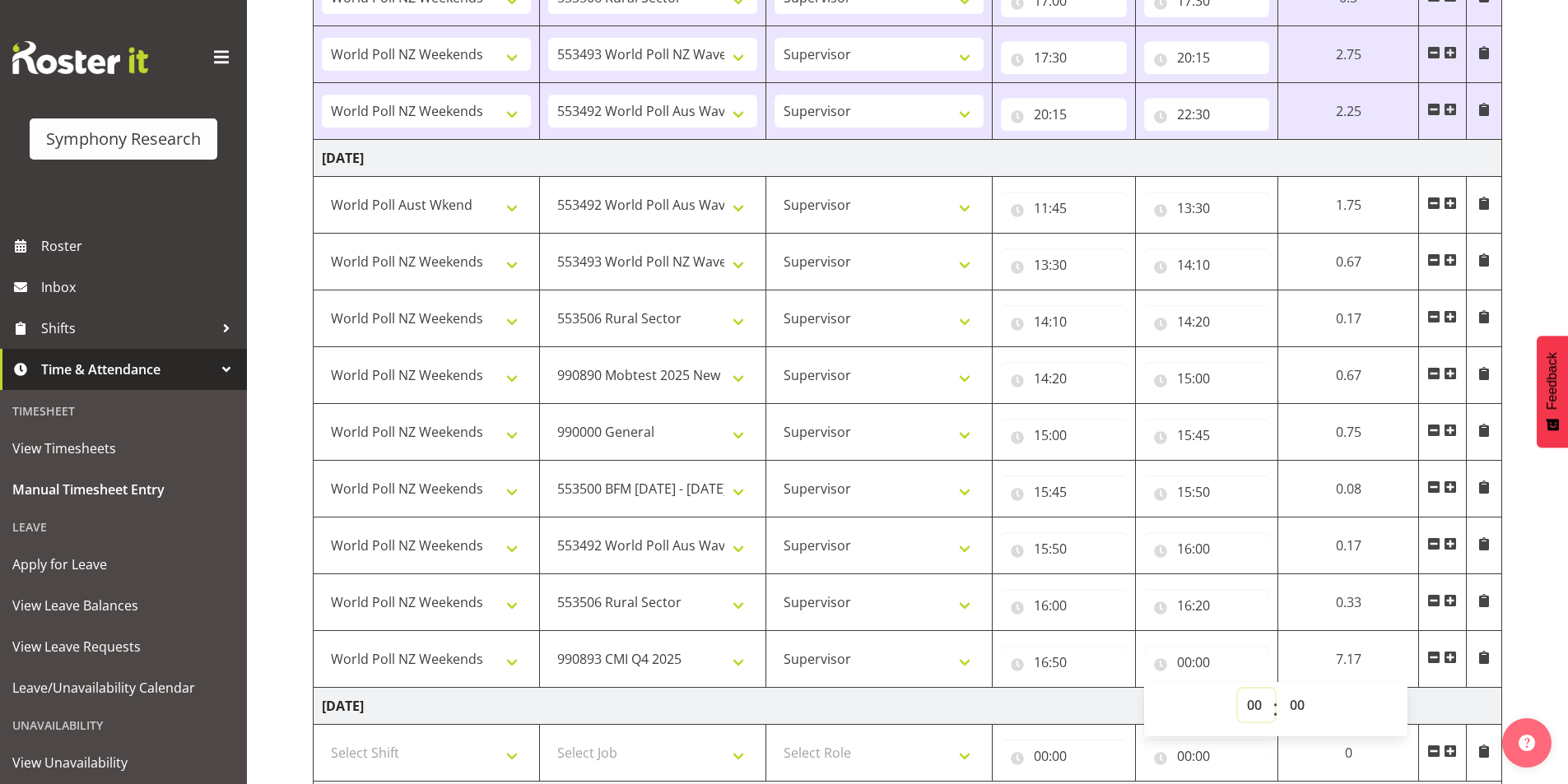
select select "21"
click at [1238, 689] on select "00 01 02 03 04 05 06 07 08 09 10 11 12 13 14 15 16 17 18 19 20 21 22 23" at bounding box center [1256, 705] width 37 height 33
type input "21:00"
click at [1309, 708] on select "00 01 02 03 04 05 06 07 08 09 10 11 12 13 14 15 16 17 18 19 20 21 22 23 24 25 2…" at bounding box center [1299, 705] width 37 height 33
select select "5"
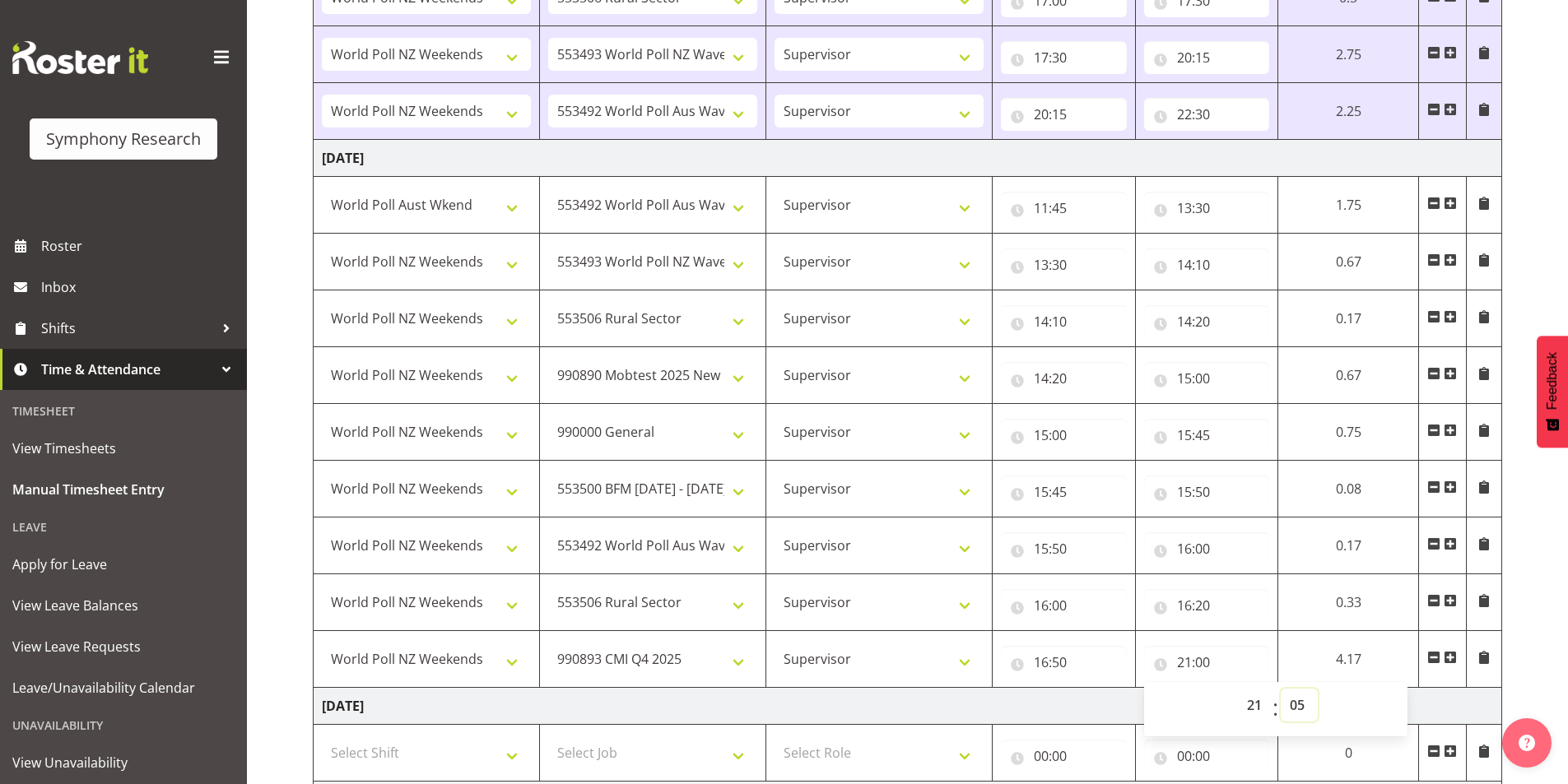
click at [1281, 689] on select "00 01 02 03 04 05 06 07 08 09 10 11 12 13 14 15 16 17 18 19 20 21 22 23 24 25 2…" at bounding box center [1299, 705] width 37 height 33
type input "21:05"
click at [1456, 658] on span at bounding box center [1450, 657] width 13 height 13
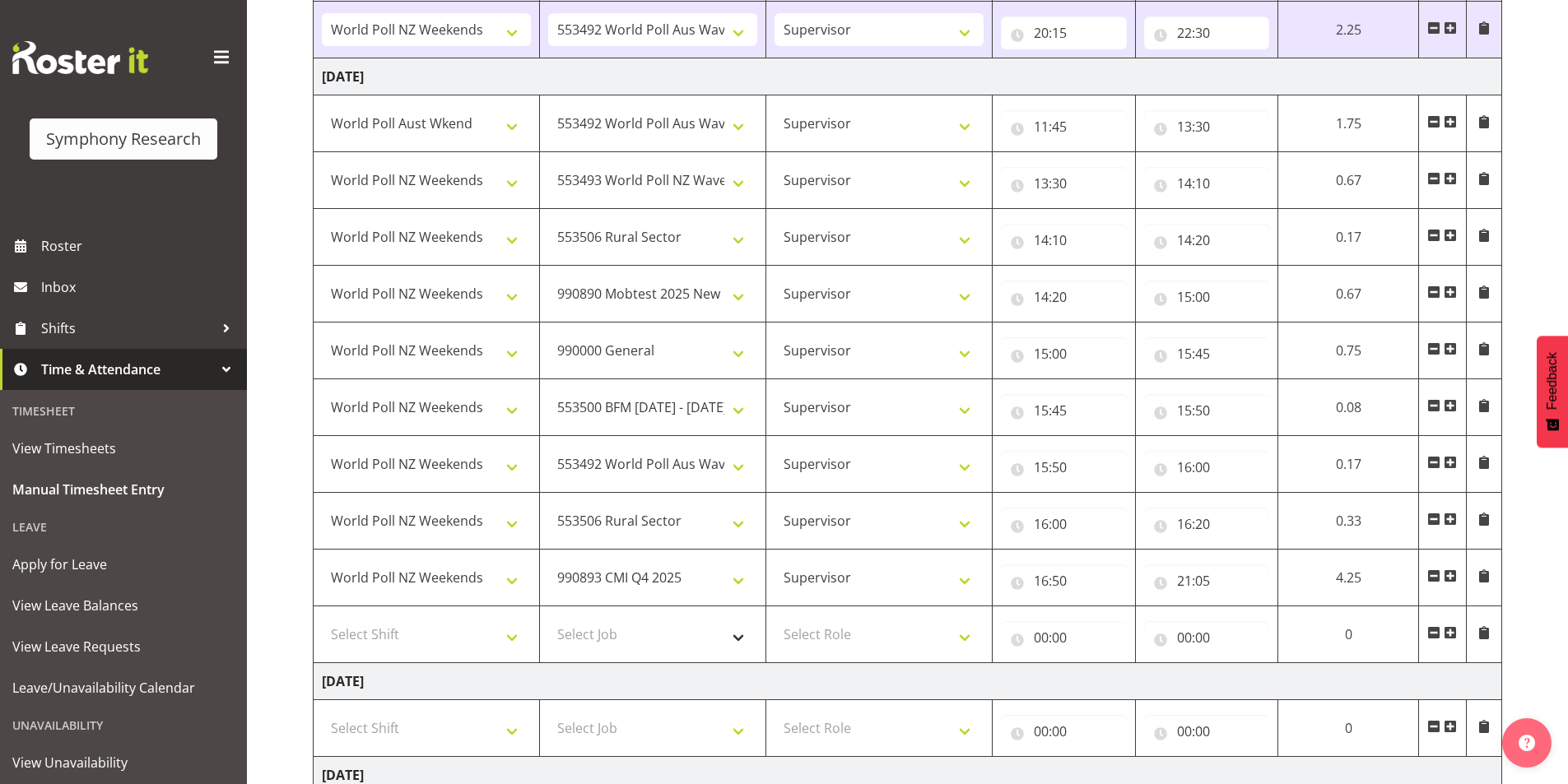
scroll to position [2187, 0]
drag, startPoint x: 420, startPoint y: 631, endPoint x: 421, endPoint y: 619, distance: 12.0
click at [420, 631] on select "Select Shift !!Weekend Residential (Roster IT Shift Label) *Business 9/10am ~ 4…" at bounding box center [426, 634] width 209 height 33
select select "41604"
click at [322, 617] on select "Select Shift !!Weekend Residential (Roster IT Shift Label) *Business 9/10am ~ 4…" at bounding box center [426, 634] width 209 height 33
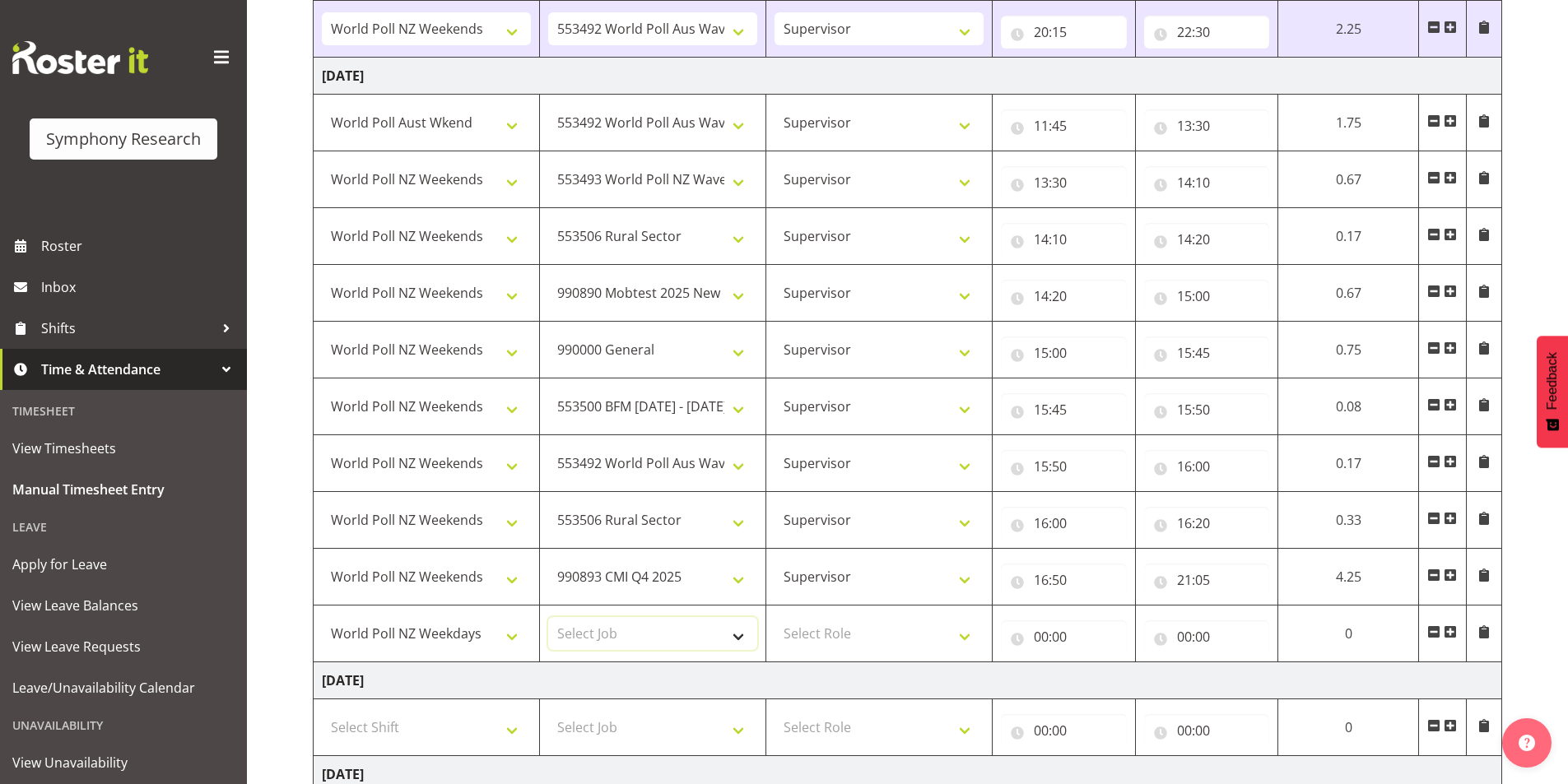
click at [649, 649] on select "Select Job 550060 IF Admin 553492 World Poll Aus Wave 2 Main 2025 553493 World …" at bounding box center [653, 634] width 209 height 33
select select "10499"
click at [548, 617] on select "Select Job 550060 IF Admin 553492 World Poll Aus Wave 2 Main 2025 553493 World …" at bounding box center [653, 634] width 209 height 33
click at [855, 647] on select "Select Role Interviewing Briefing Supervisor" at bounding box center [879, 634] width 209 height 33
select select "45"
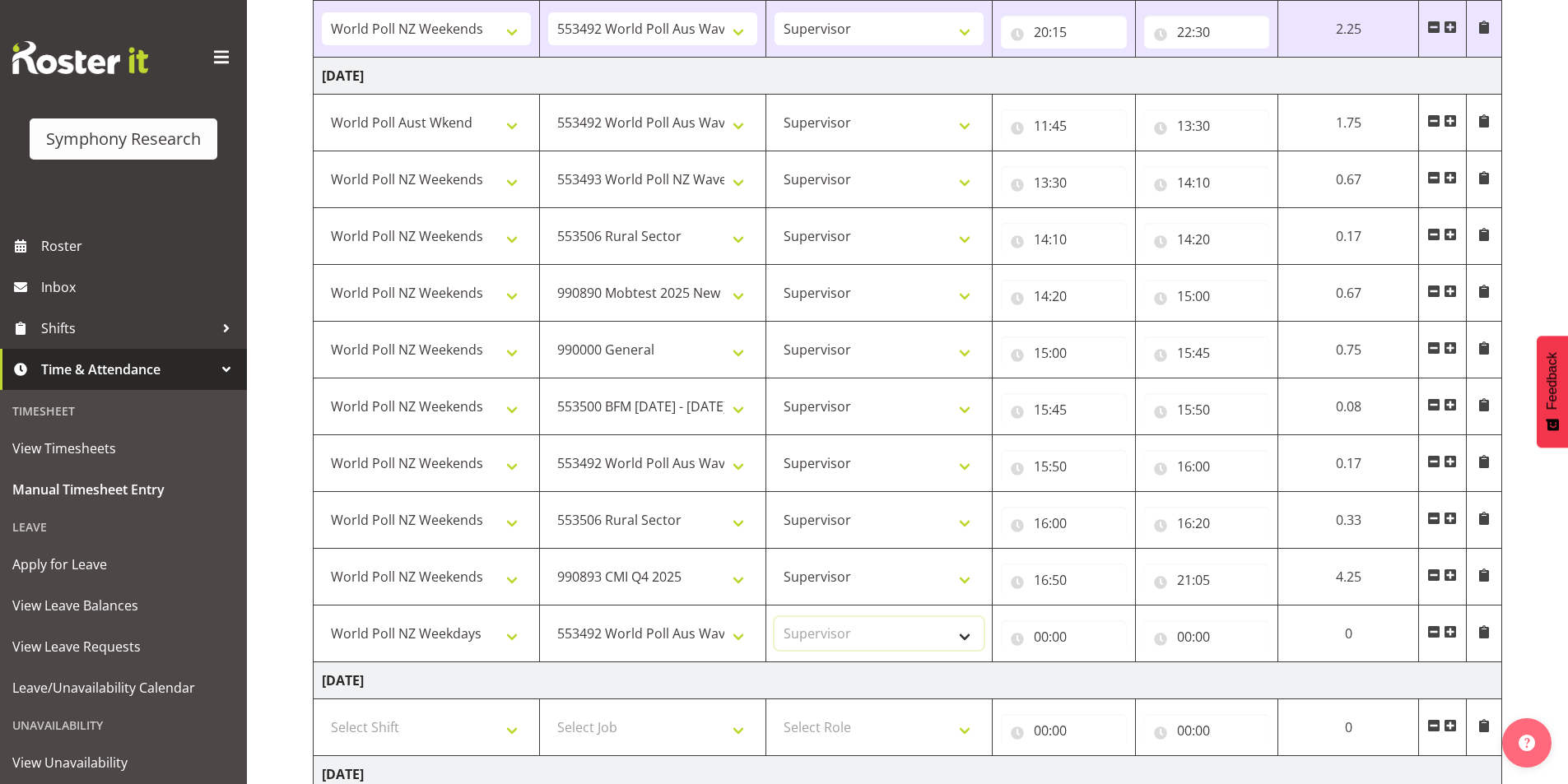
click at [775, 617] on select "Select Role Interviewing Briefing Supervisor" at bounding box center [879, 634] width 209 height 33
click at [1043, 637] on input "00:00" at bounding box center [1064, 637] width 126 height 33
click at [1099, 689] on select "00 01 02 03 04 05 06 07 08 09 10 11 12 13 14 15 16 17 18 19 20 21 22 23" at bounding box center [1113, 680] width 37 height 33
select select "21"
click at [1095, 663] on select "00 01 02 03 04 05 06 07 08 09 10 11 12 13 14 15 16 17 18 19 20 21 22 23" at bounding box center [1113, 680] width 37 height 33
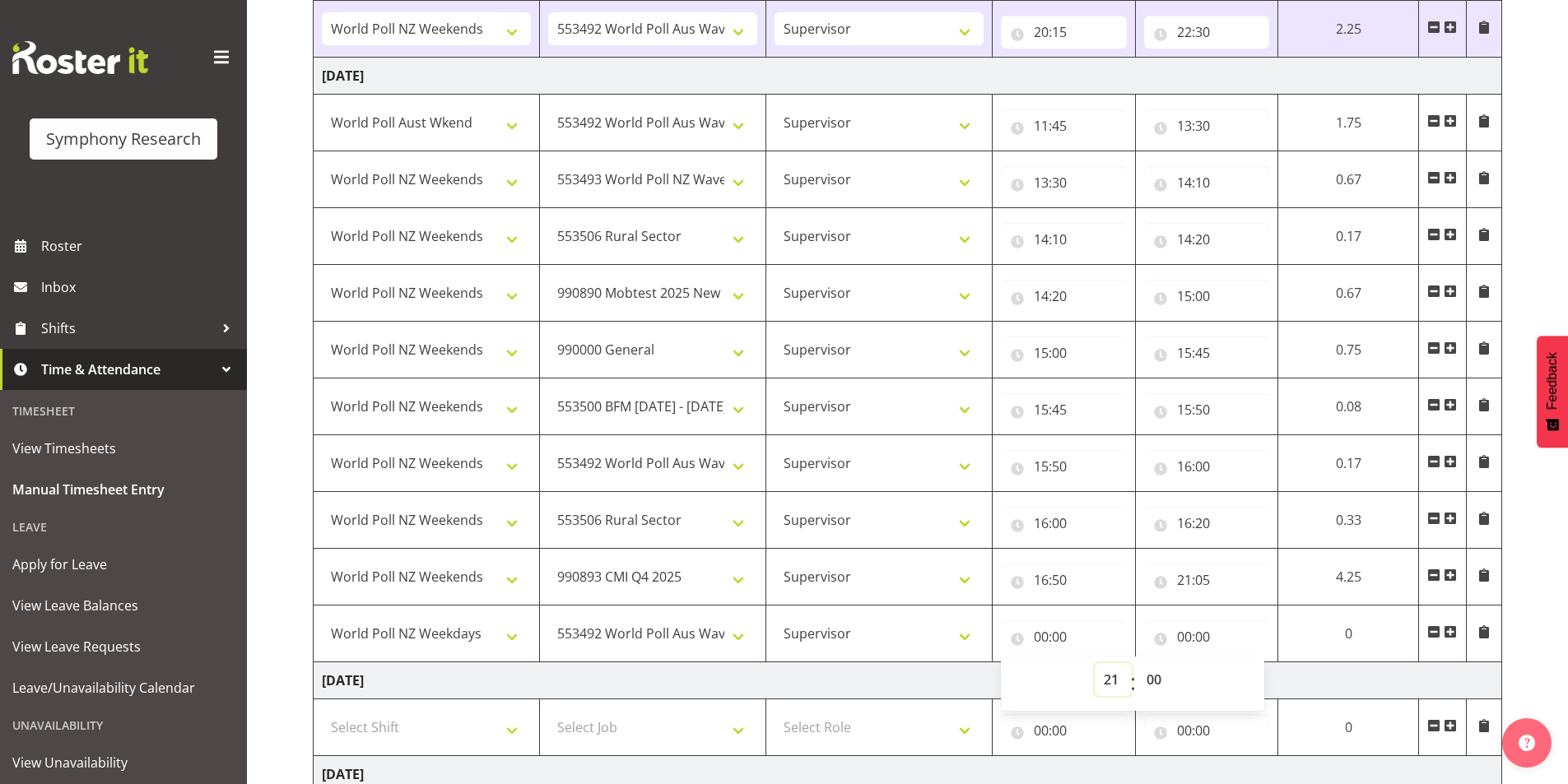
type input "21:00"
click at [1149, 686] on select "00 01 02 03 04 05 06 07 08 09 10 11 12 13 14 15 16 17 18 19 20 21 22 23 24 25 2…" at bounding box center [1156, 680] width 37 height 33
select select "10"
click at [1138, 663] on select "00 01 02 03 04 05 06 07 08 09 10 11 12 13 14 15 16 17 18 19 20 21 22 23 24 25 2…" at bounding box center [1156, 680] width 37 height 33
type input "21:10"
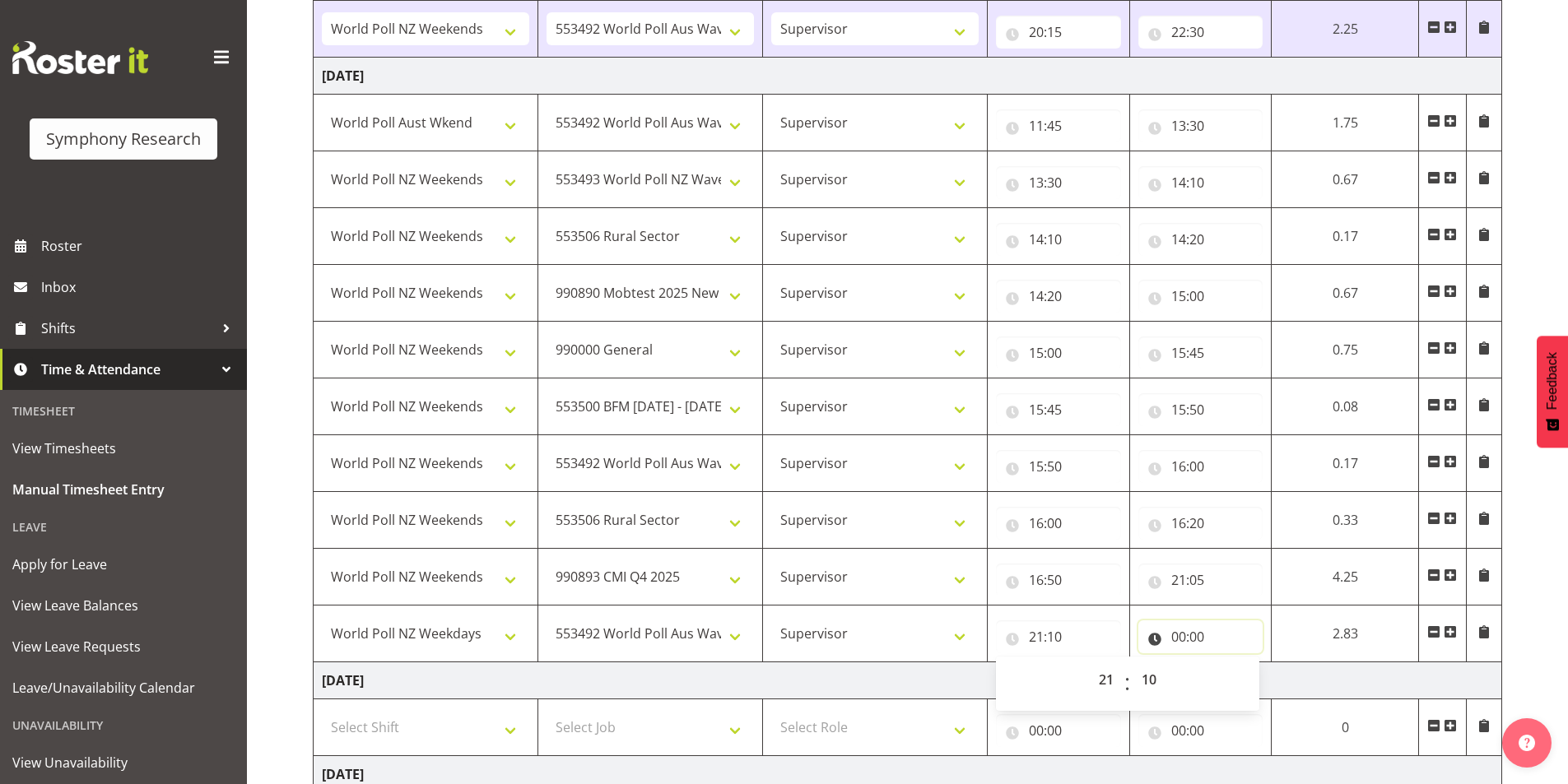
click at [1173, 639] on input "00:00" at bounding box center [1201, 637] width 125 height 33
click at [1250, 689] on select "00 01 02 03 04 05 06 07 08 09 10 11 12 13 14 15 16 17 18 19 20 21 22 23" at bounding box center [1250, 680] width 37 height 33
select select "22"
click at [1232, 663] on select "00 01 02 03 04 05 06 07 08 09 10 11 12 13 14 15 16 17 18 19 20 21 22 23" at bounding box center [1250, 680] width 37 height 33
click at [1305, 686] on select "00 01 02 03 04 05 06 07 08 09 10 11 12 13 14 15 16 17 18 19 20 21 22 23 24 25 2…" at bounding box center [1294, 680] width 37 height 33
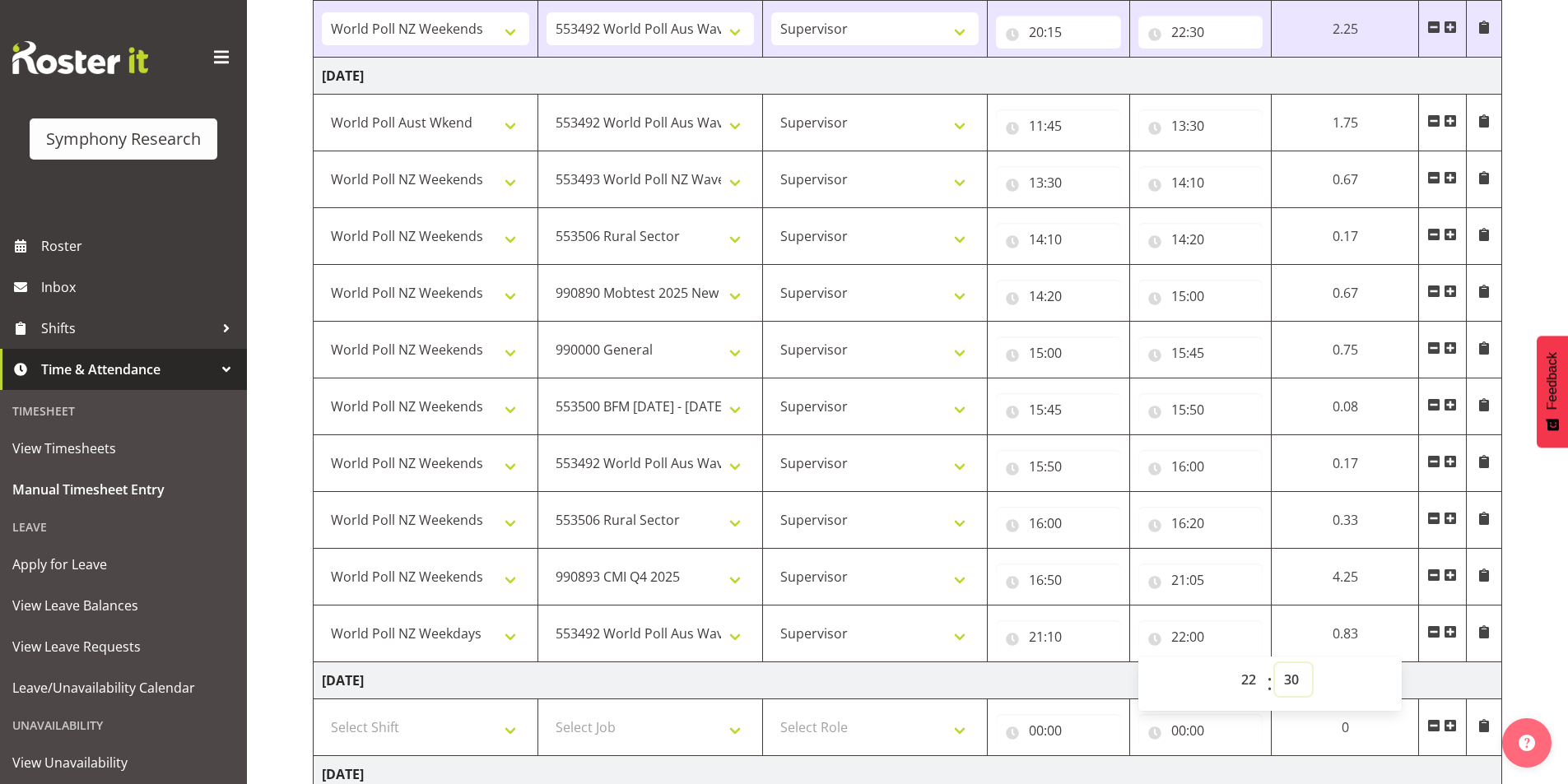
click at [1276, 663] on select "00 01 02 03 04 05 06 07 08 09 10 11 12 13 14 15 16 17 18 19 20 21 22 23 24 25 2…" at bounding box center [1294, 680] width 37 height 33
click at [1450, 633] on span at bounding box center [1450, 631] width 13 height 13
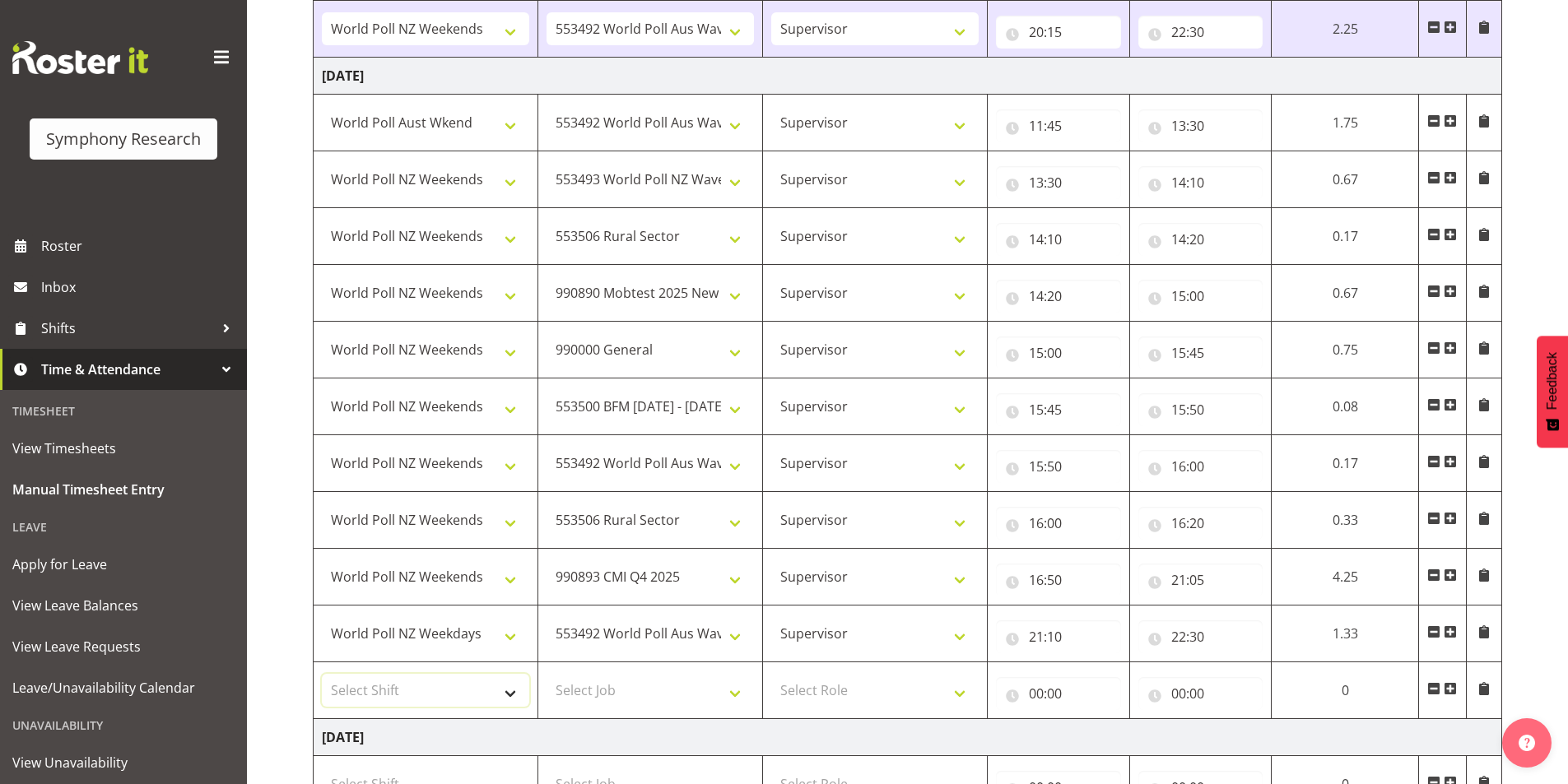
click at [436, 683] on select "Select Shift !!Weekend Residential (Roster IT Shift Label) *Business 9/10am ~ 4…" at bounding box center [425, 690] width 207 height 33
click at [322, 674] on select "Select Shift !!Weekend Residential (Roster IT Shift Label) *Business 9/10am ~ 4…" at bounding box center [425, 690] width 207 height 33
click at [650, 682] on select "Select Job 550060 IF Admin 553492 World Poll Aus Wave 2 Main 2025 553493 World …" at bounding box center [650, 690] width 207 height 33
click at [547, 674] on select "Select Job 550060 IF Admin 553492 World Poll Aus Wave 2 Main 2025 553493 World …" at bounding box center [650, 690] width 207 height 33
click at [869, 679] on select "Select Role Interviewing Briefing Supervisor" at bounding box center [875, 690] width 207 height 33
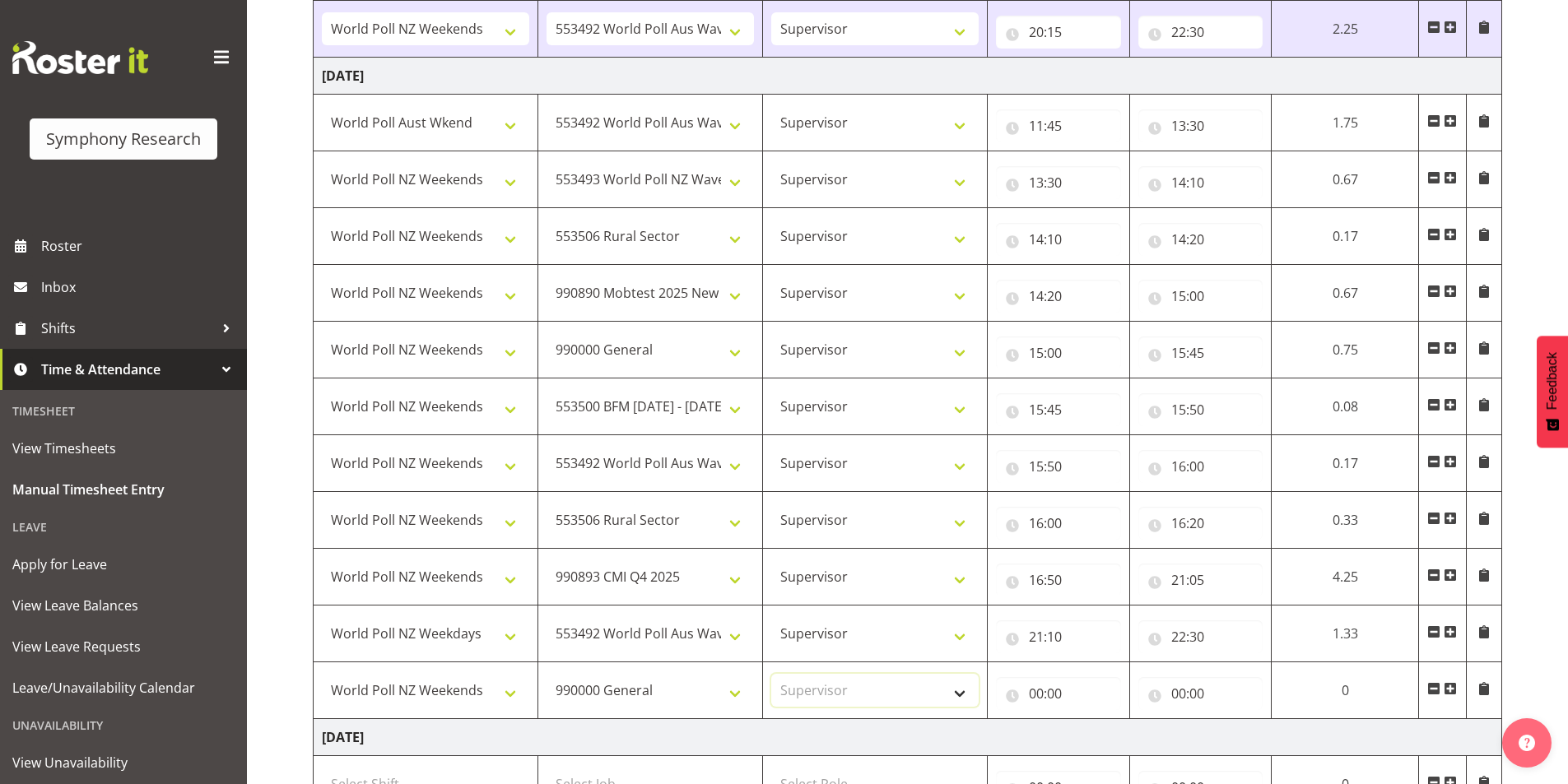
click at [771, 674] on select "Select Role Interviewing Briefing Supervisor" at bounding box center [875, 690] width 207 height 33
click at [1035, 695] on input "00:00" at bounding box center [1059, 694] width 125 height 33
click at [1092, 735] on select "00 01 02 03 04 05 06 07 08 09 10 11 12 13 14 15 16 17 18 19 20 21 22 23" at bounding box center [1108, 736] width 37 height 33
click at [1090, 720] on select "00 01 02 03 04 05 06 07 08 09 10 11 12 13 14 15 16 17 18 19 20 21 22 23" at bounding box center [1108, 736] width 37 height 33
click at [1150, 735] on select "00 01 02 03 04 05 06 07 08 09 10 11 12 13 14 15 16 17 18 19 20 21 22 23 24 25 2…" at bounding box center [1151, 736] width 37 height 33
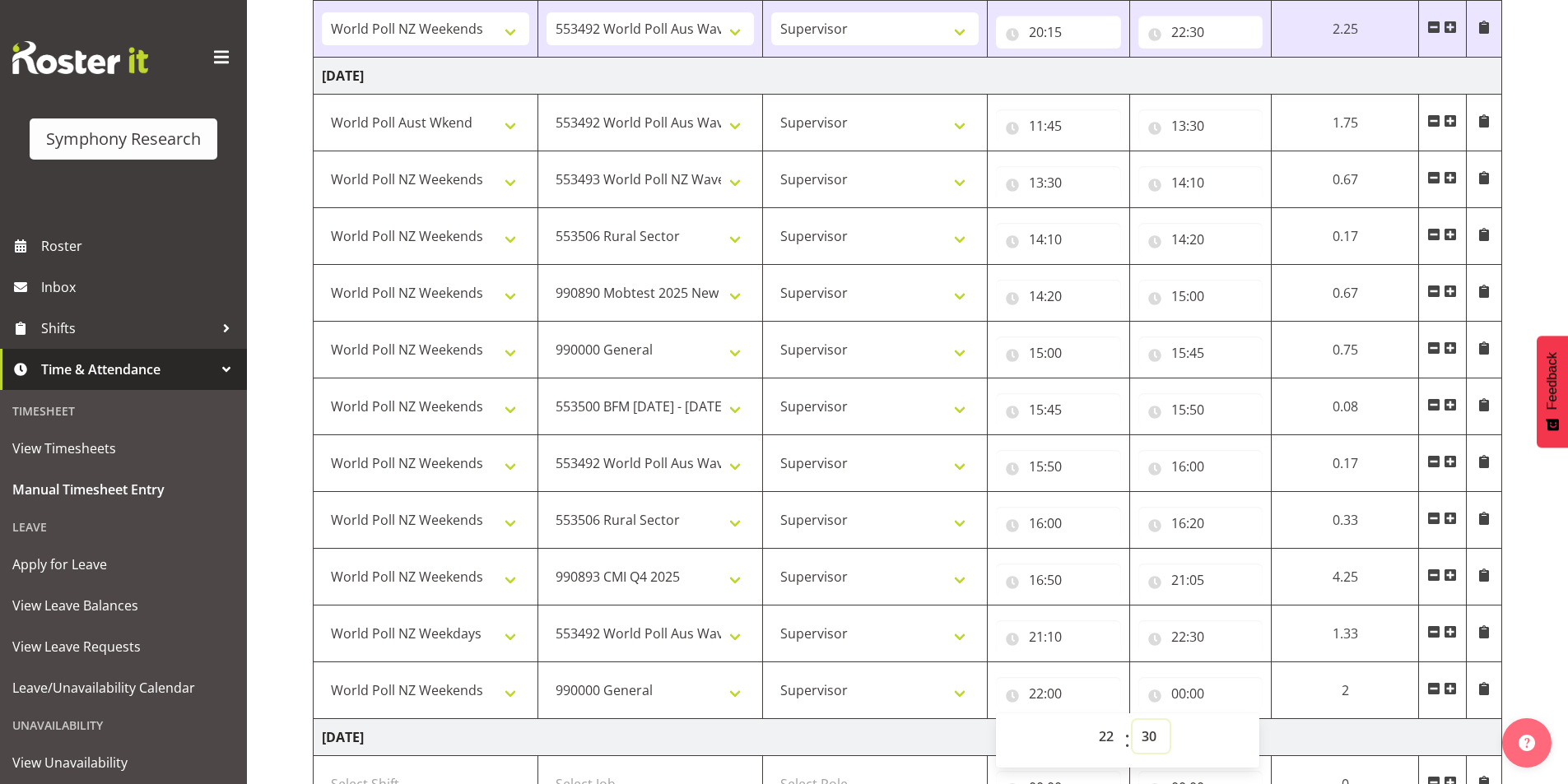
click at [1132, 720] on select "00 01 02 03 04 05 06 07 08 09 10 11 12 13 14 15 16 17 18 19 20 21 22 23 24 25 2…" at bounding box center [1151, 736] width 37 height 33
click at [1175, 691] on input "00:00" at bounding box center [1201, 694] width 125 height 33
click at [1235, 735] on select "00 01 02 03 04 05 06 07 08 09 10 11 12 13 14 15 16 17 18 19 20 21 22 23" at bounding box center [1250, 736] width 37 height 33
click at [1232, 720] on select "00 01 02 03 04 05 06 07 08 09 10 11 12 13 14 15 16 17 18 19 20 21 22 23" at bounding box center [1250, 736] width 37 height 33
click at [1287, 733] on select "00 01 02 03 04 05 06 07 08 09 10 11 12 13 14 15 16 17 18 19 20 21 22 23 24 25 2…" at bounding box center [1294, 736] width 37 height 33
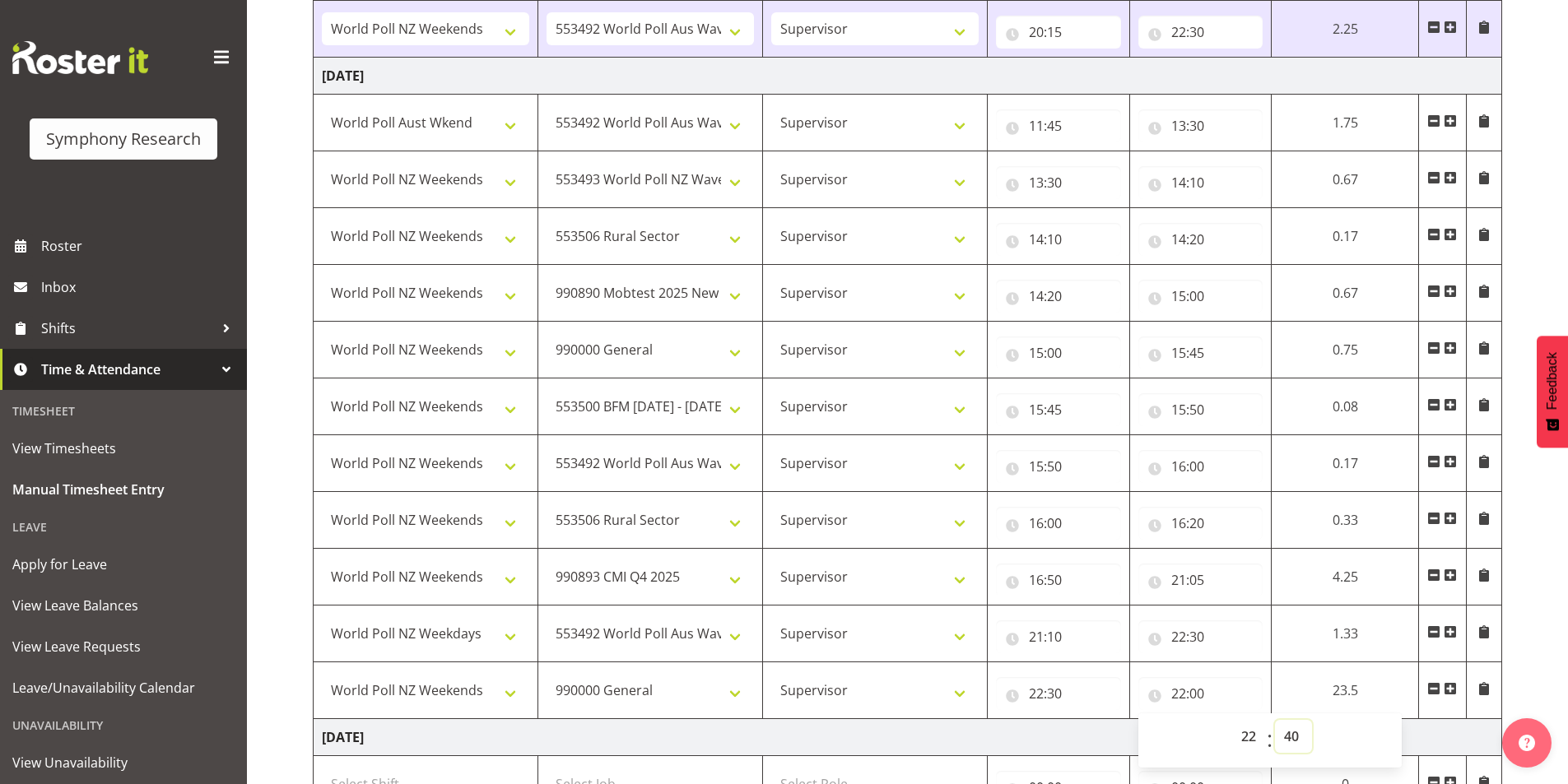
click at [1279, 720] on select "00 01 02 03 04 05 06 07 08 09 10 11 12 13 14 15 16 17 18 19 20 21 22 23 24 25 2…" at bounding box center [1294, 736] width 37 height 33
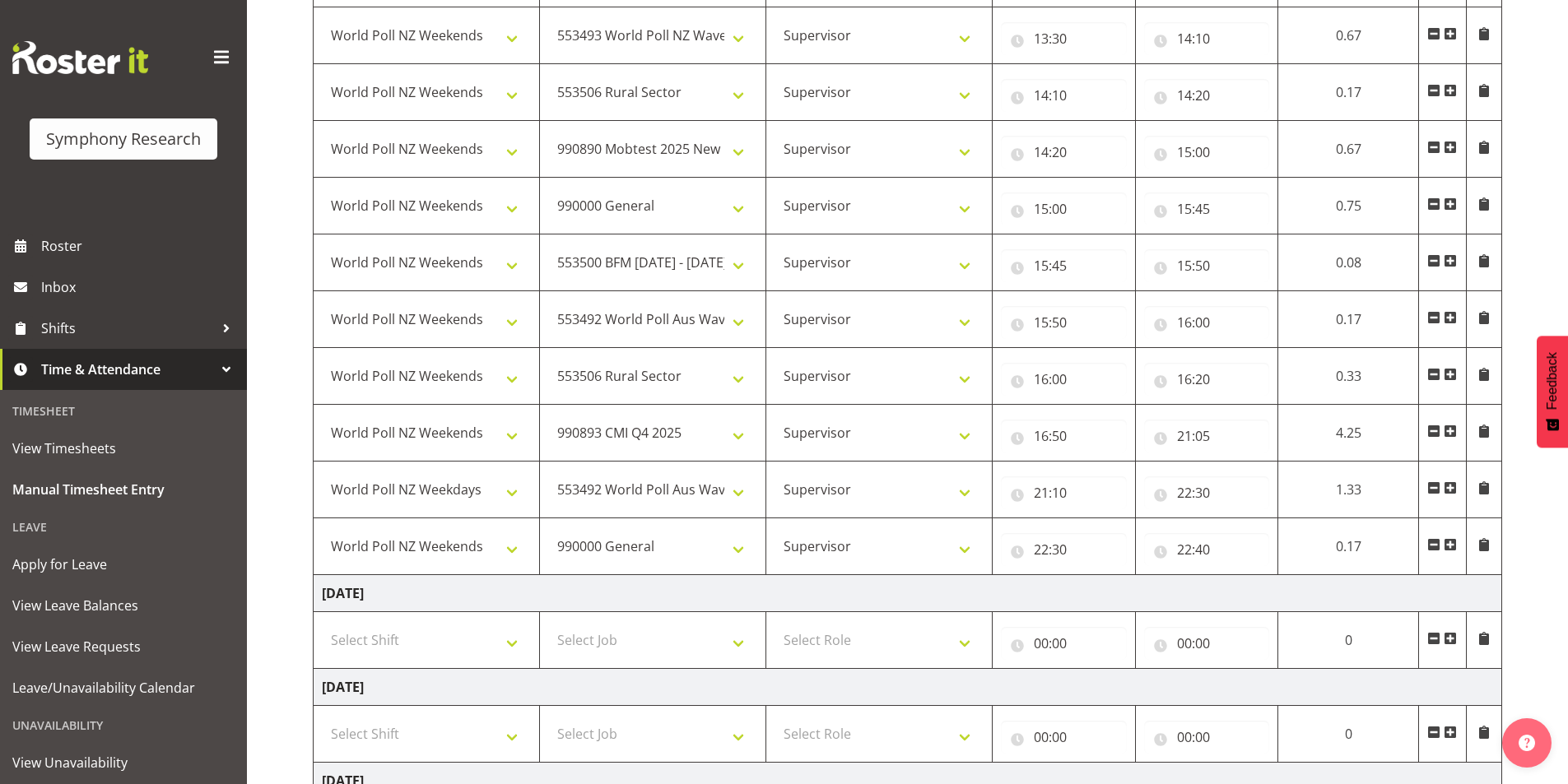
scroll to position [2508, 0]
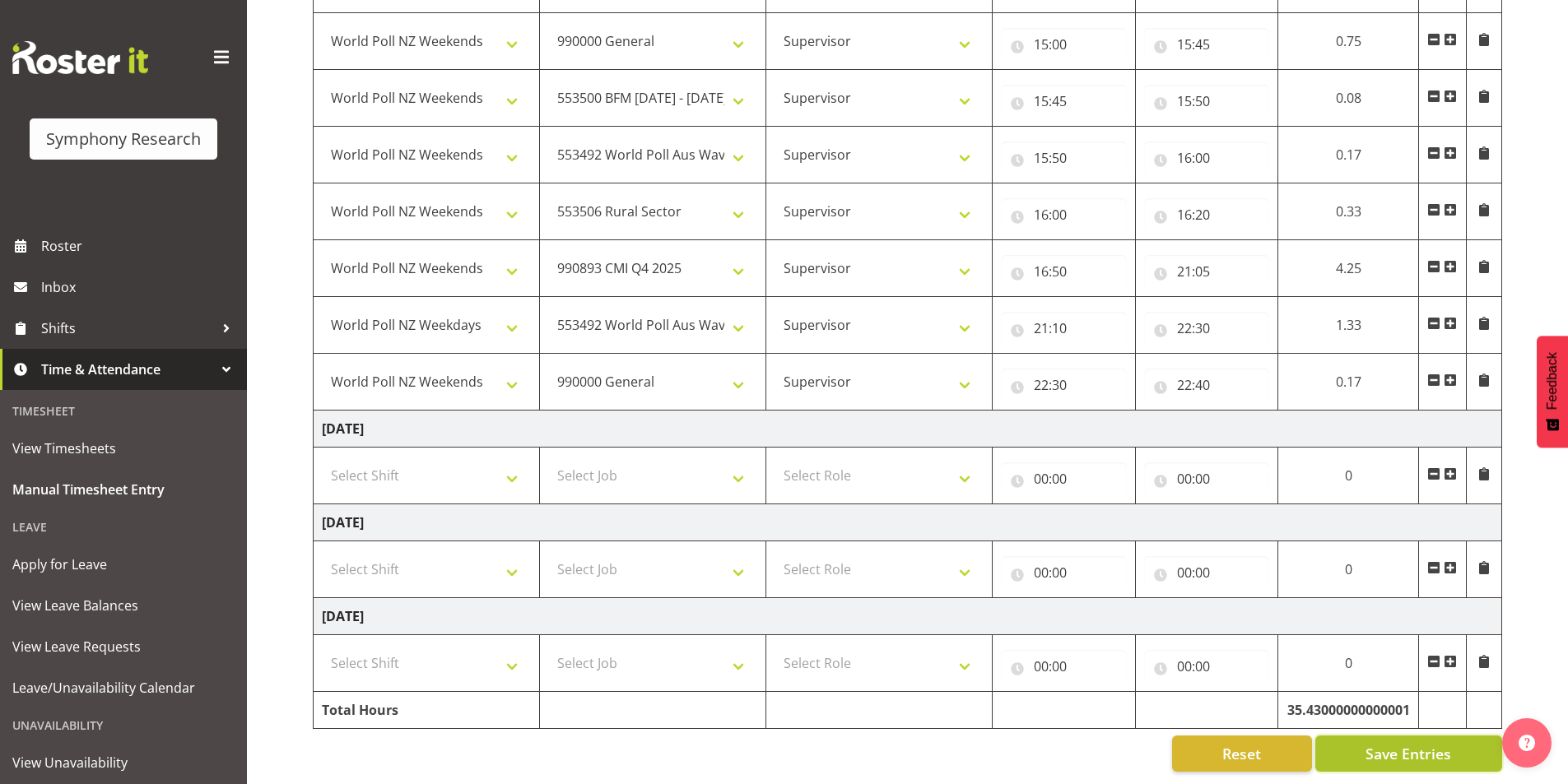
click at [1394, 735] on button "Save Entries" at bounding box center [1408, 754] width 187 height 36
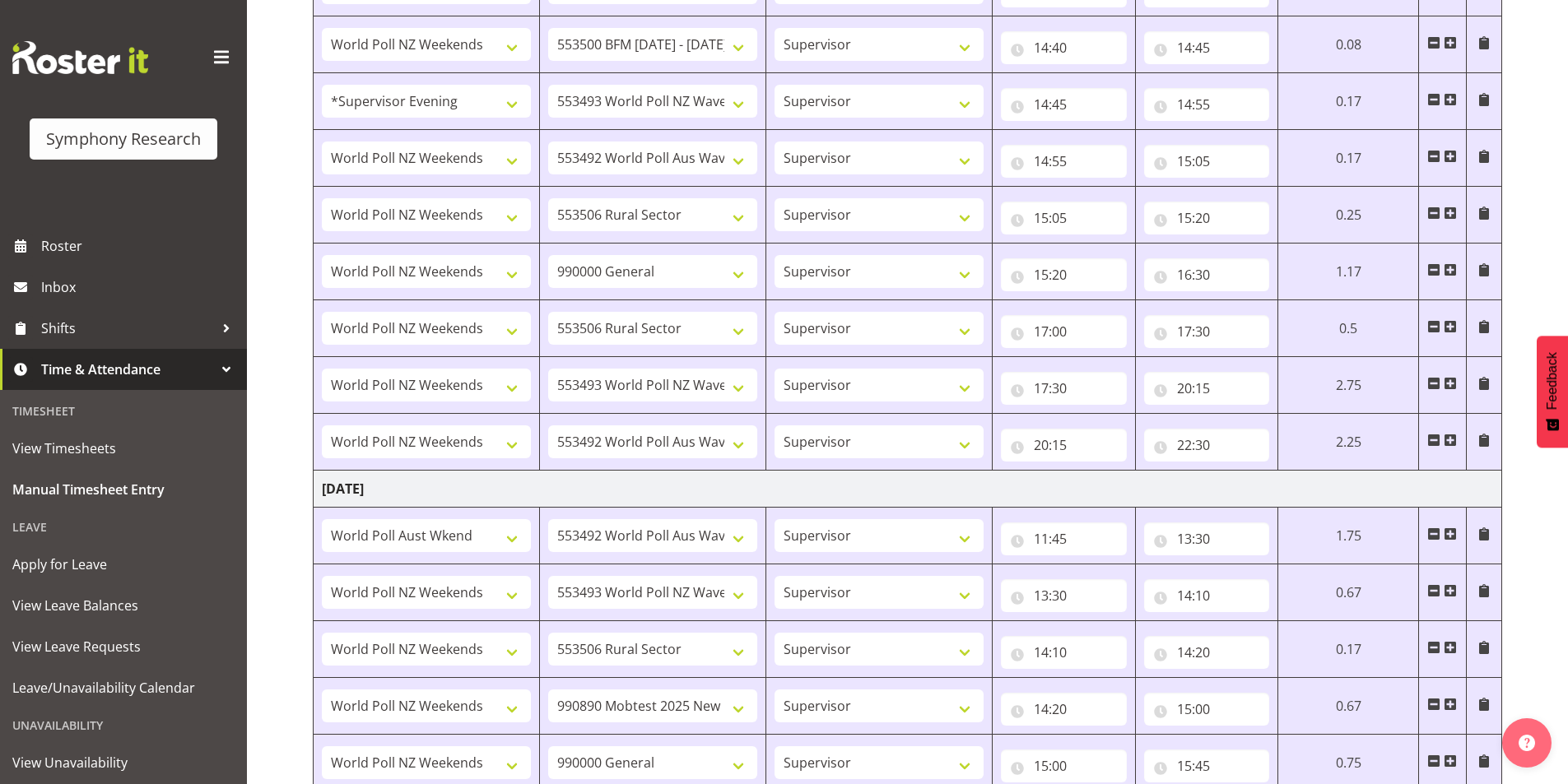
scroll to position [1767, 0]
